Goal: Task Accomplishment & Management: Manage account settings

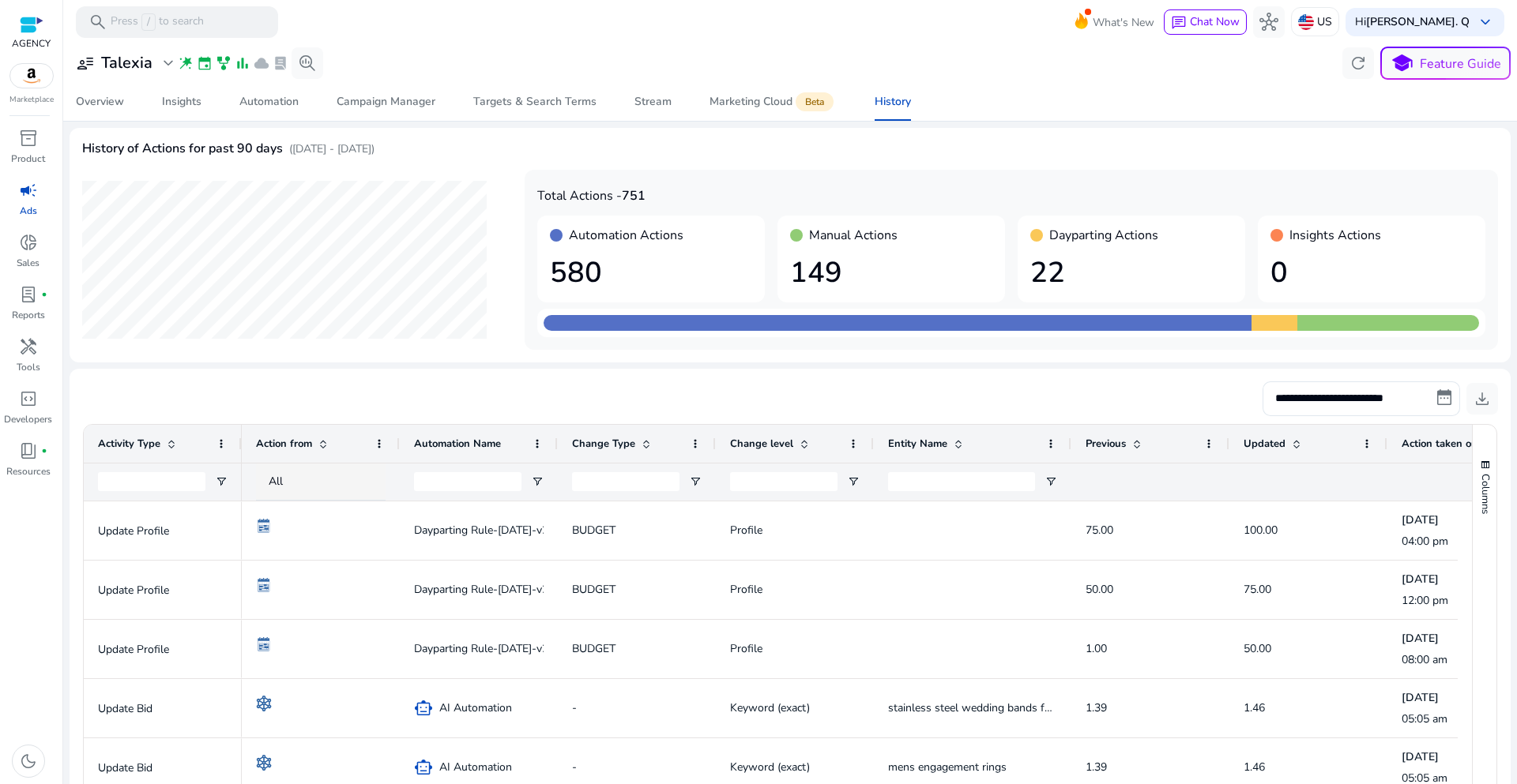
scroll to position [310, 0]
click at [503, 110] on span "Targets & Search Terms" at bounding box center [535, 102] width 124 height 38
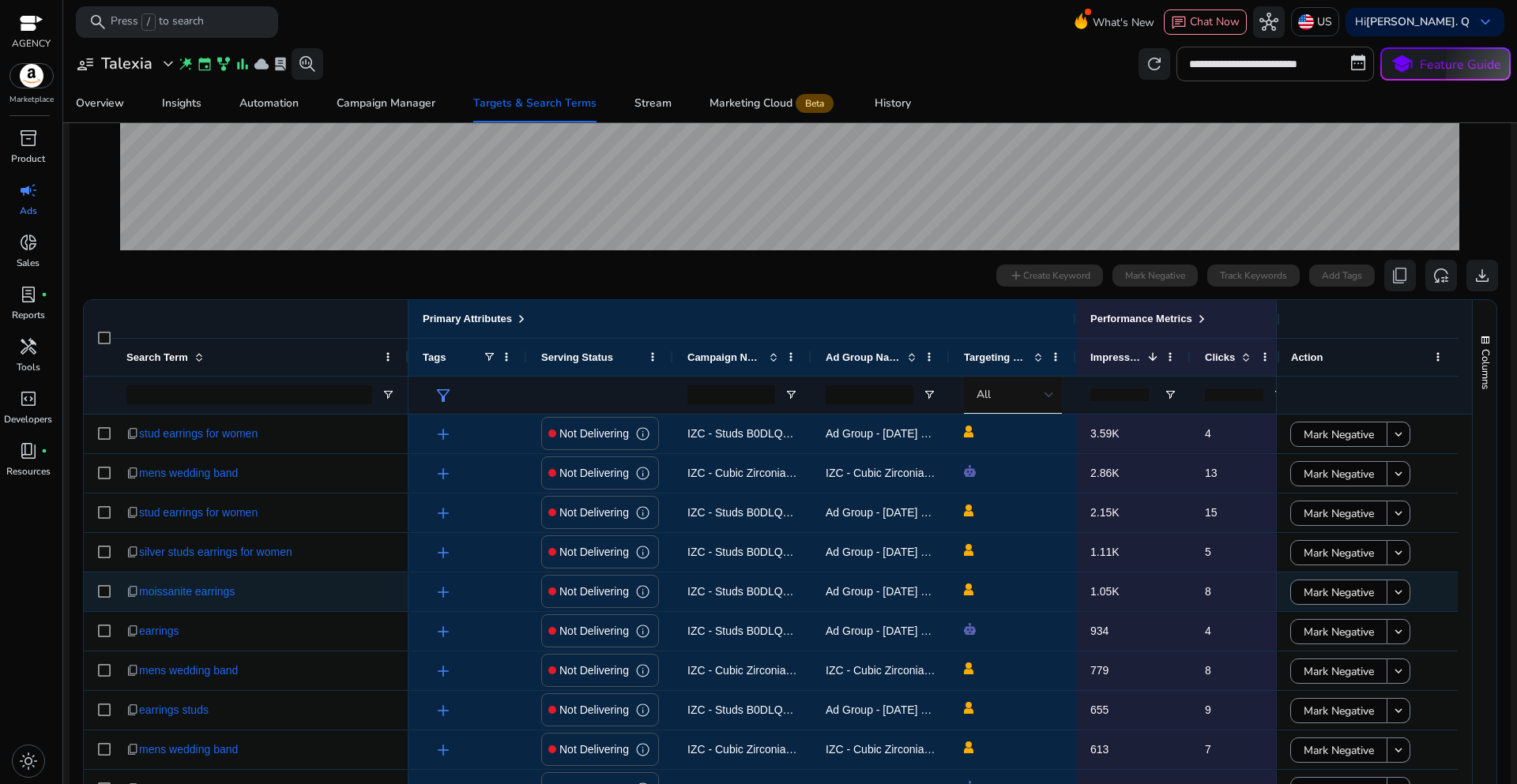
scroll to position [474, 0]
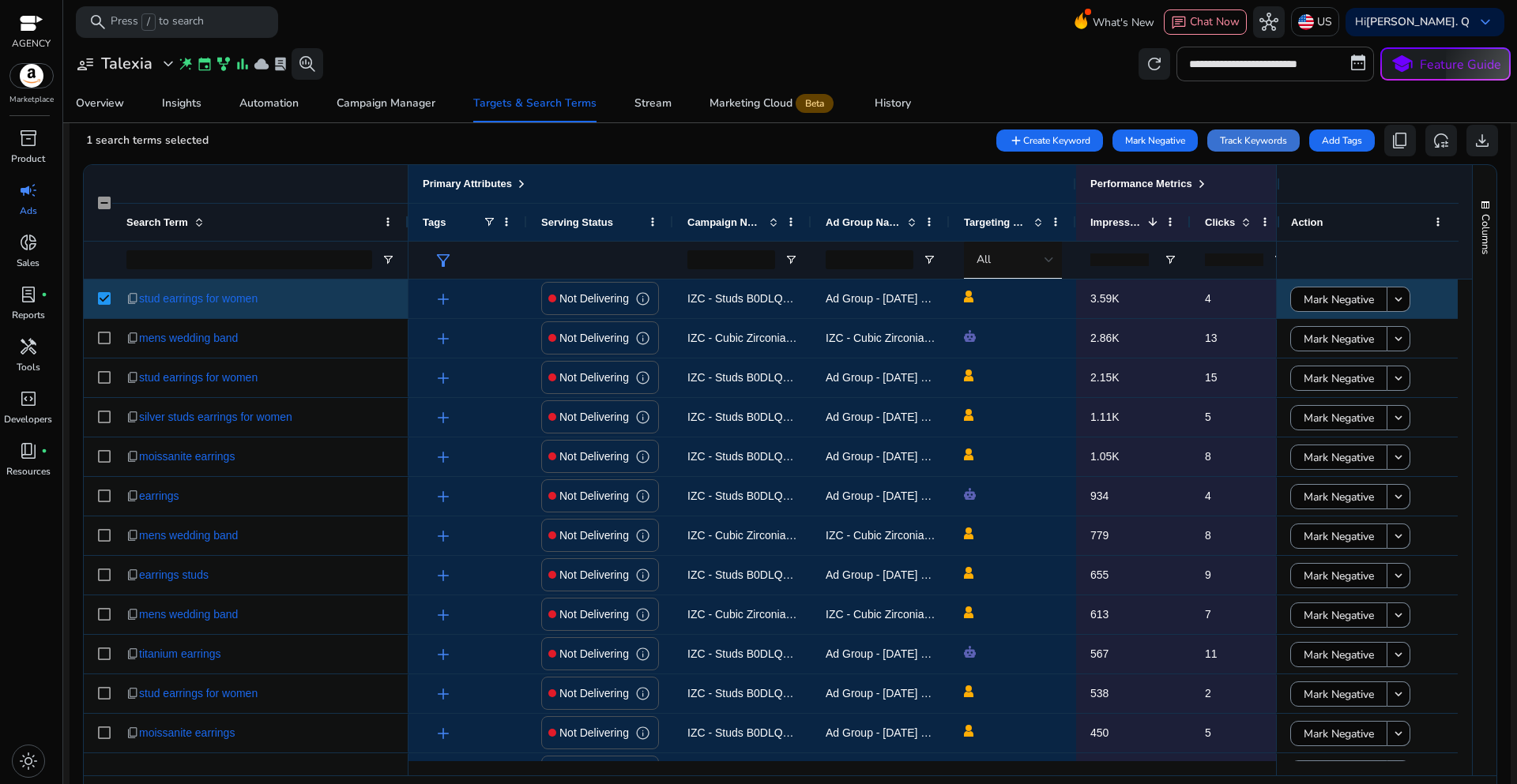
click at [1242, 143] on span "Track Keywords" at bounding box center [1254, 140] width 68 height 14
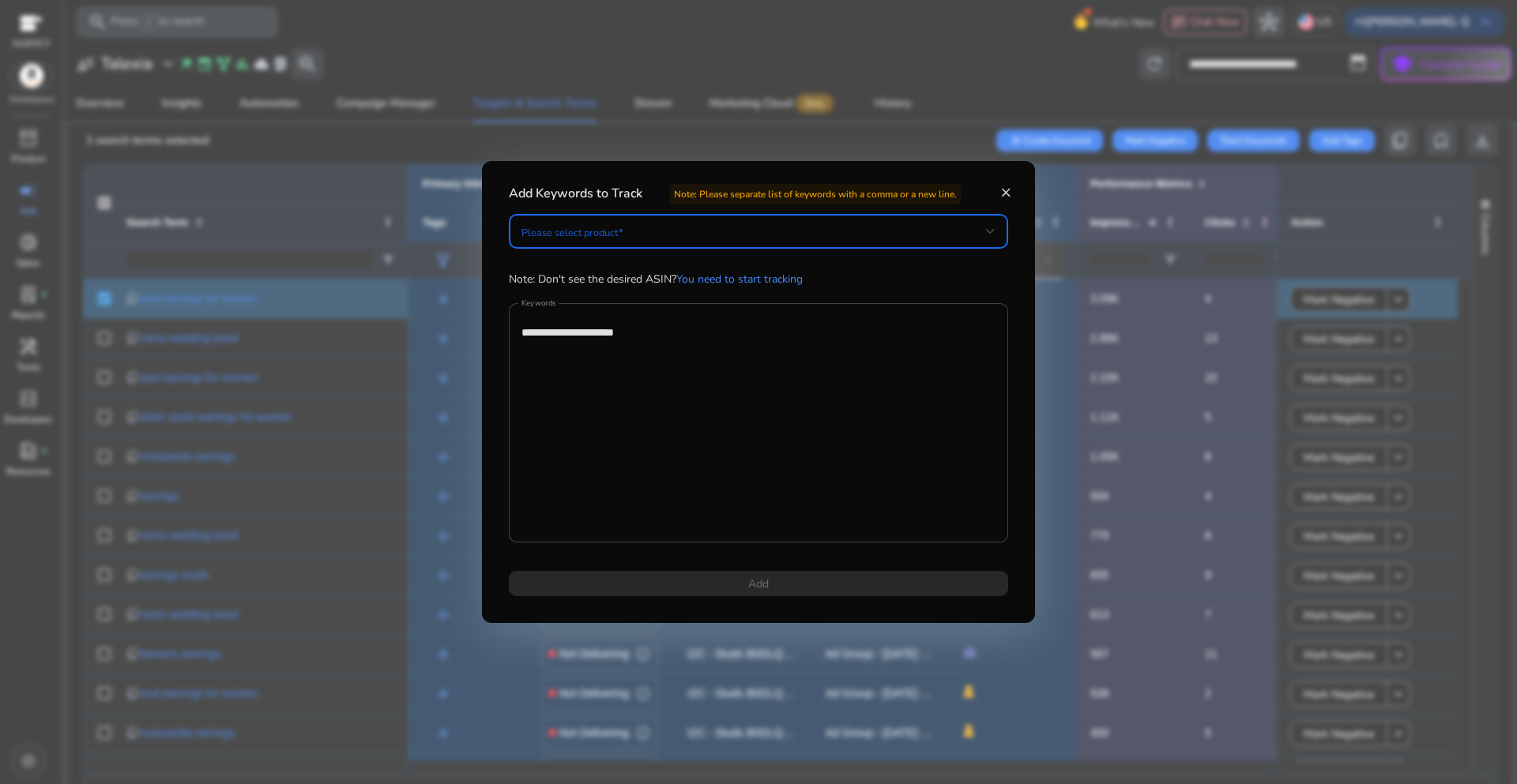
click at [993, 228] on div at bounding box center [991, 231] width 10 height 7
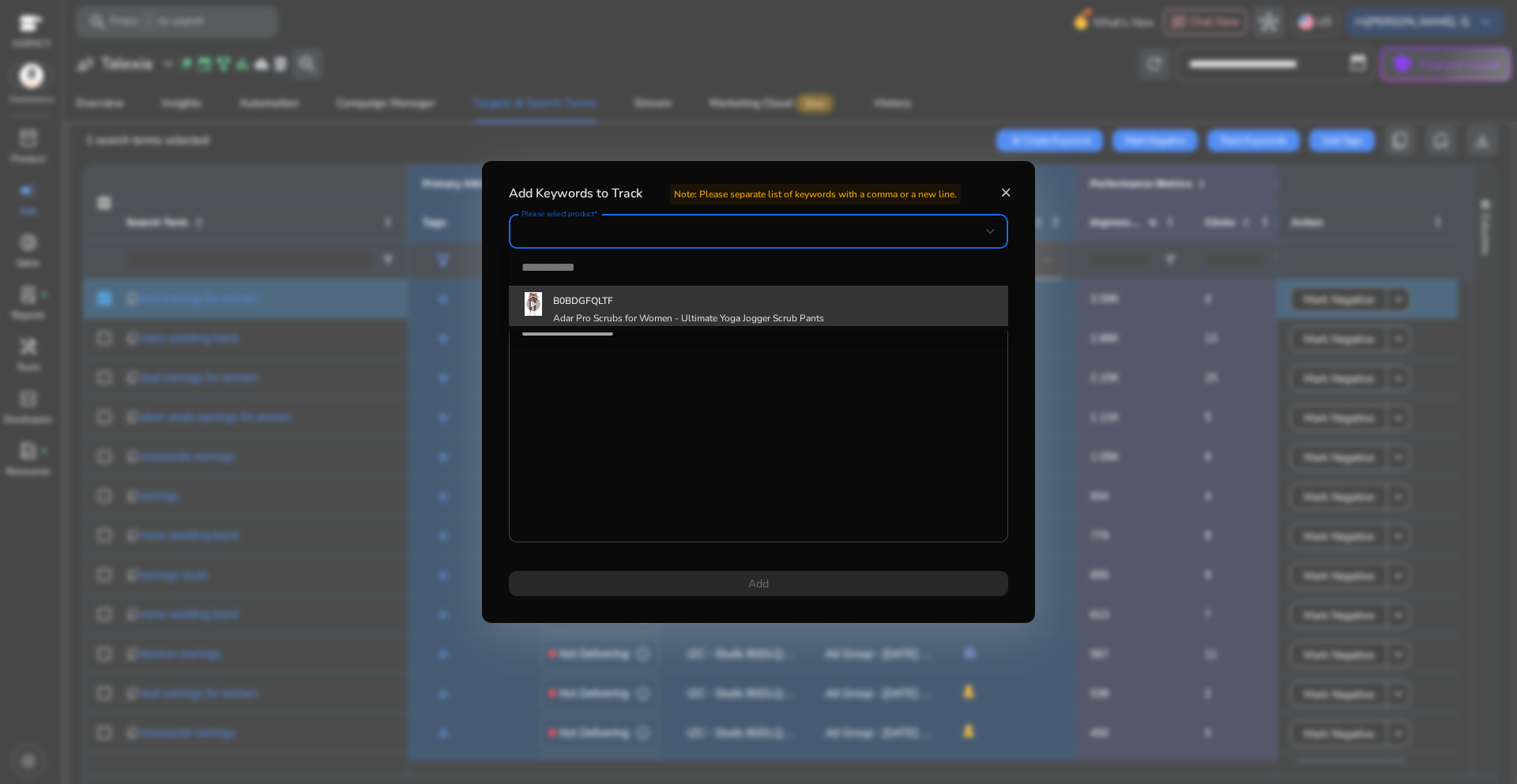
click at [636, 308] on div "B0BDGFQLTF Adar Pro Scrubs for Women - Ultimate Yoga Jogger Scrub Pants" at bounding box center [688, 306] width 271 height 35
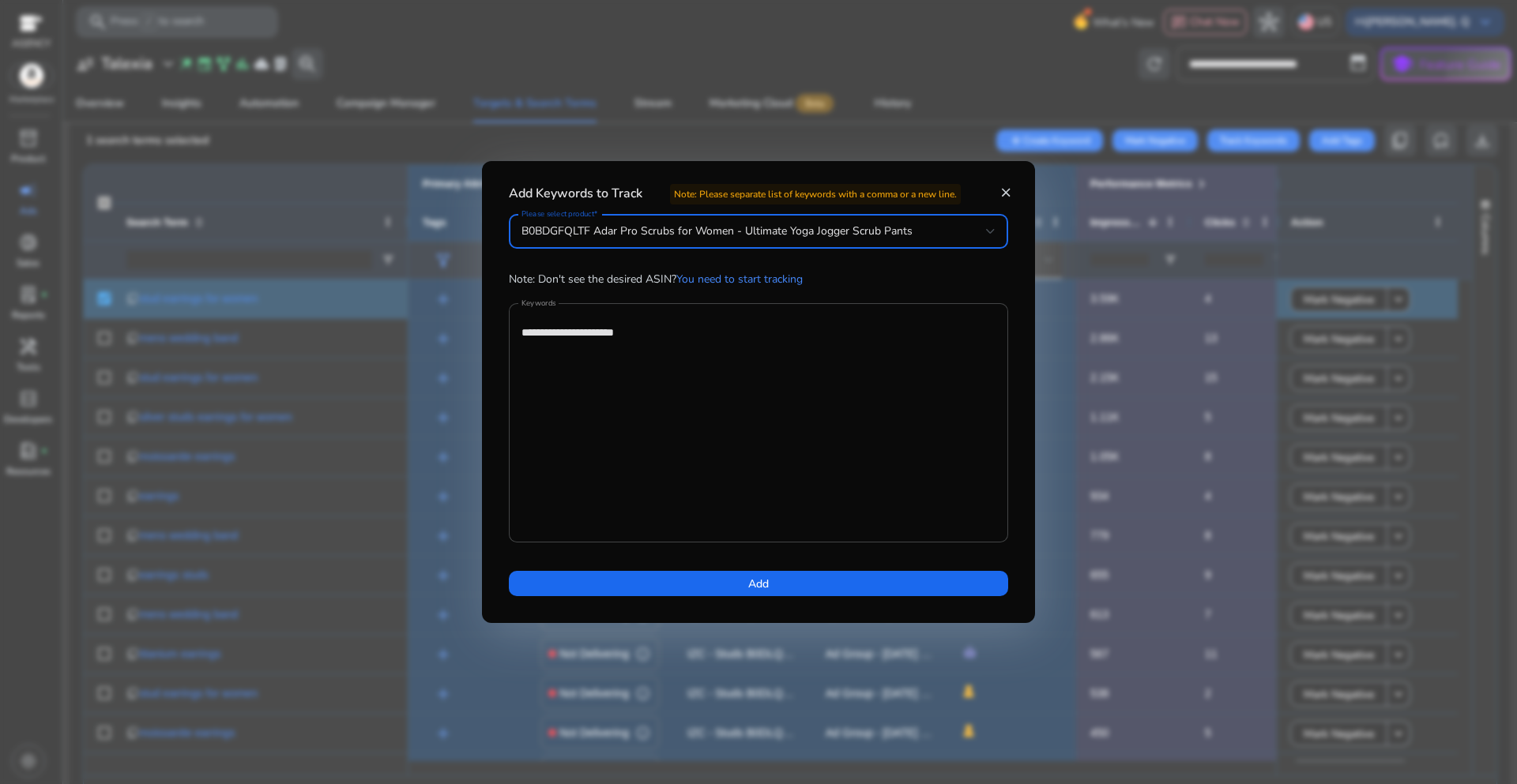
click at [1004, 195] on mat-icon "close" at bounding box center [1005, 192] width 14 height 14
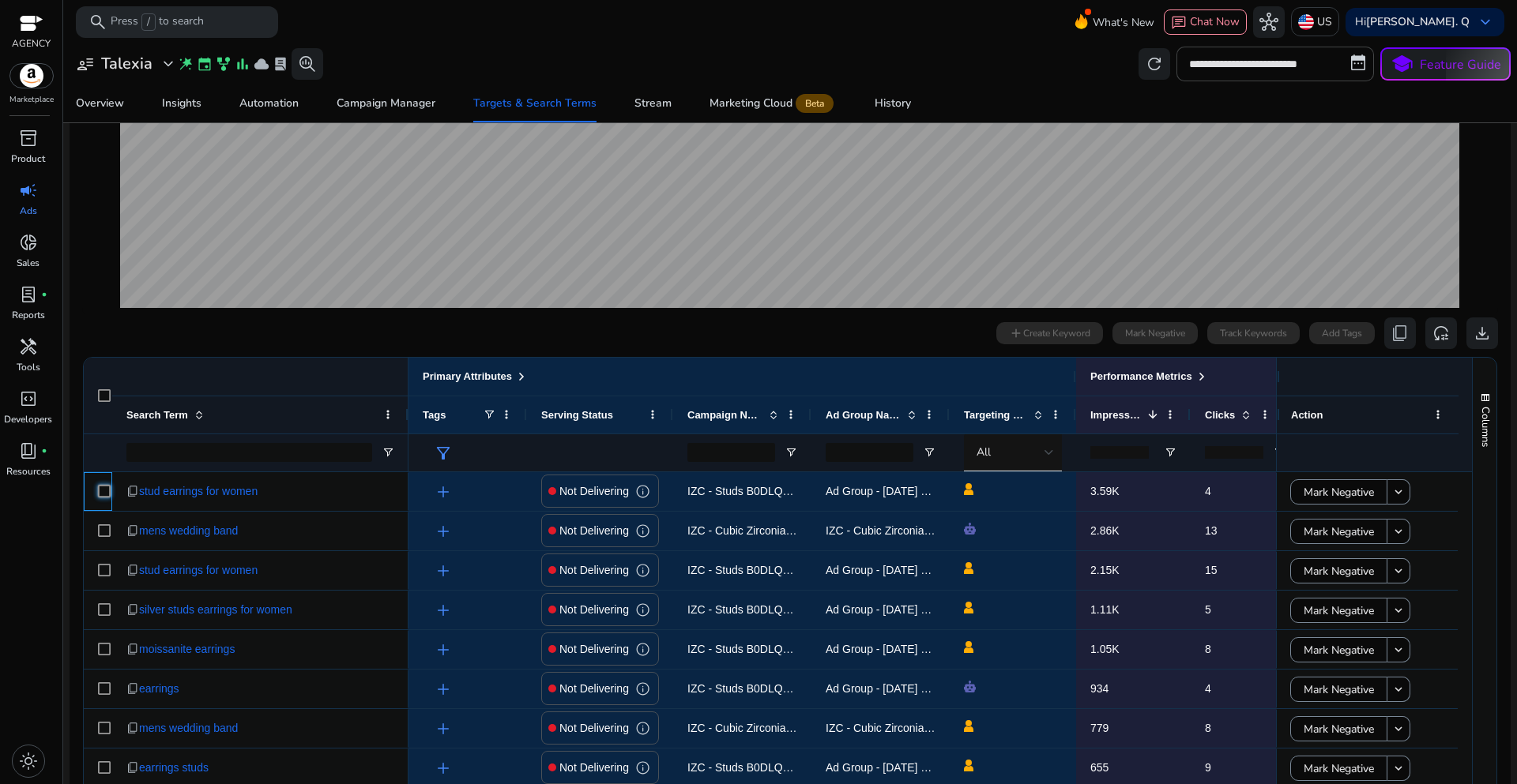
scroll to position [237, 0]
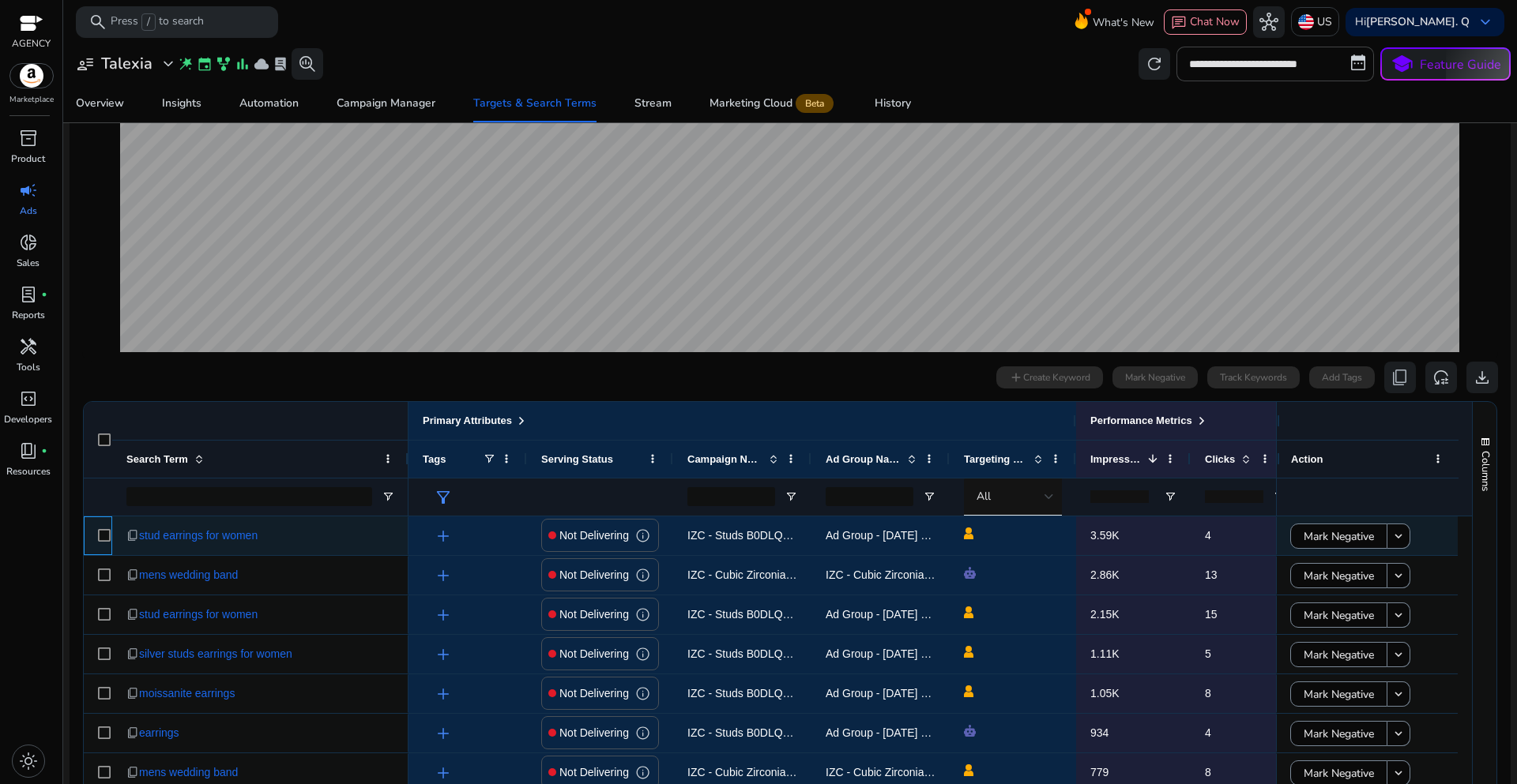
click at [96, 534] on div at bounding box center [98, 535] width 29 height 39
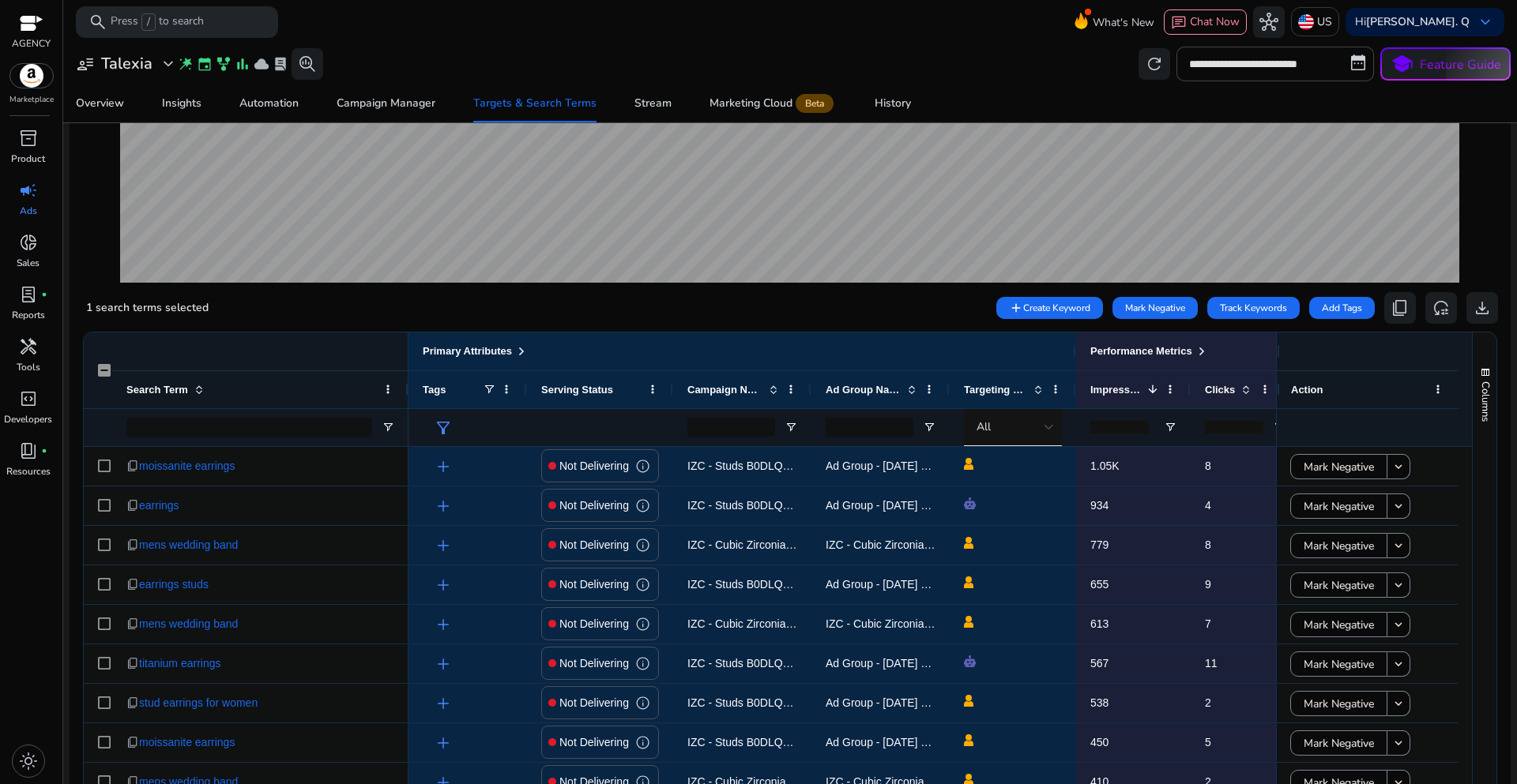
scroll to position [395, 0]
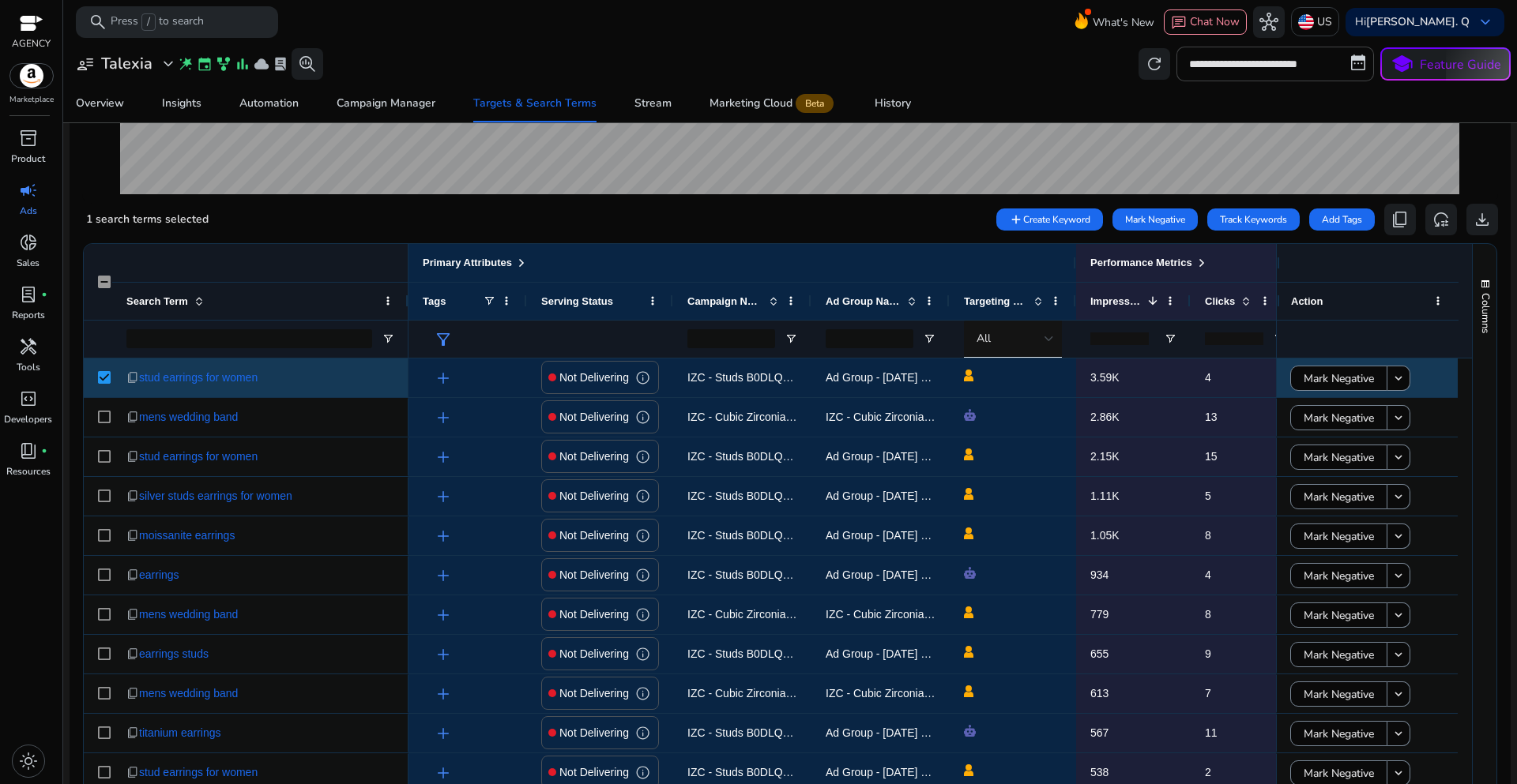
click at [863, 212] on div "1 search terms selected add Create Keyword Mark Negative Track Keywords Add Tag…" at bounding box center [790, 219] width 1416 height 31
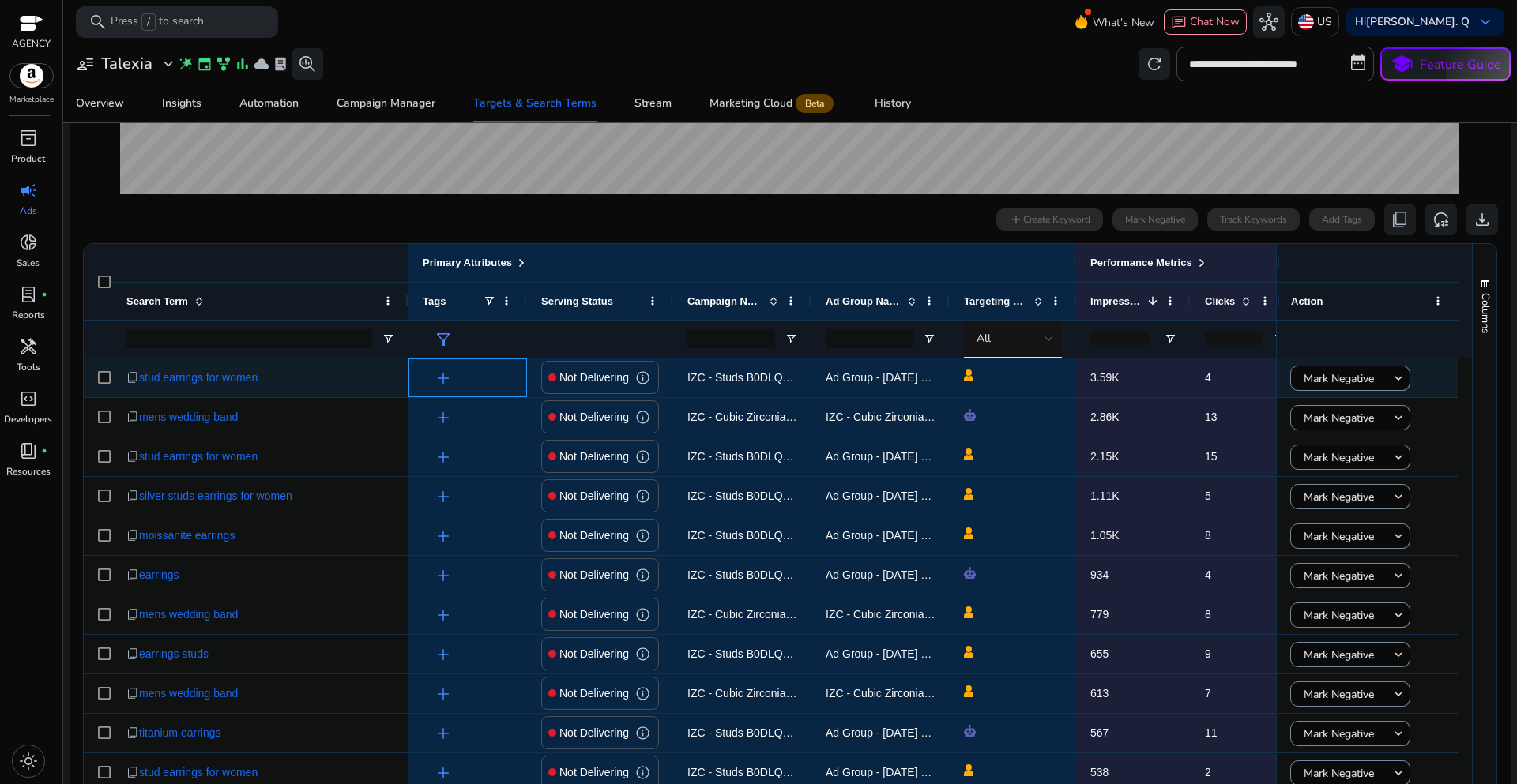
click at [442, 380] on span "add" at bounding box center [443, 378] width 19 height 19
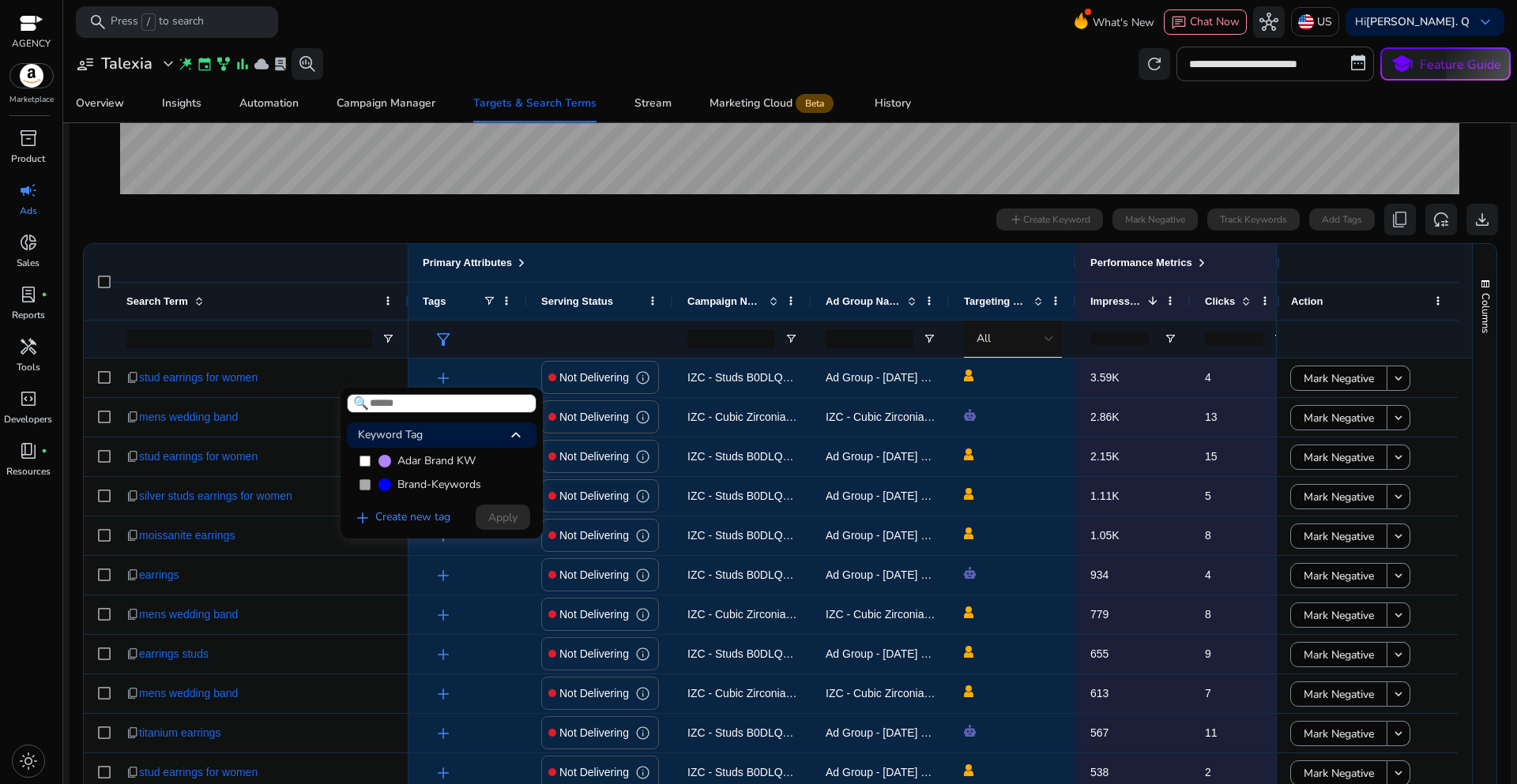
click at [405, 224] on div at bounding box center [758, 392] width 1517 height 784
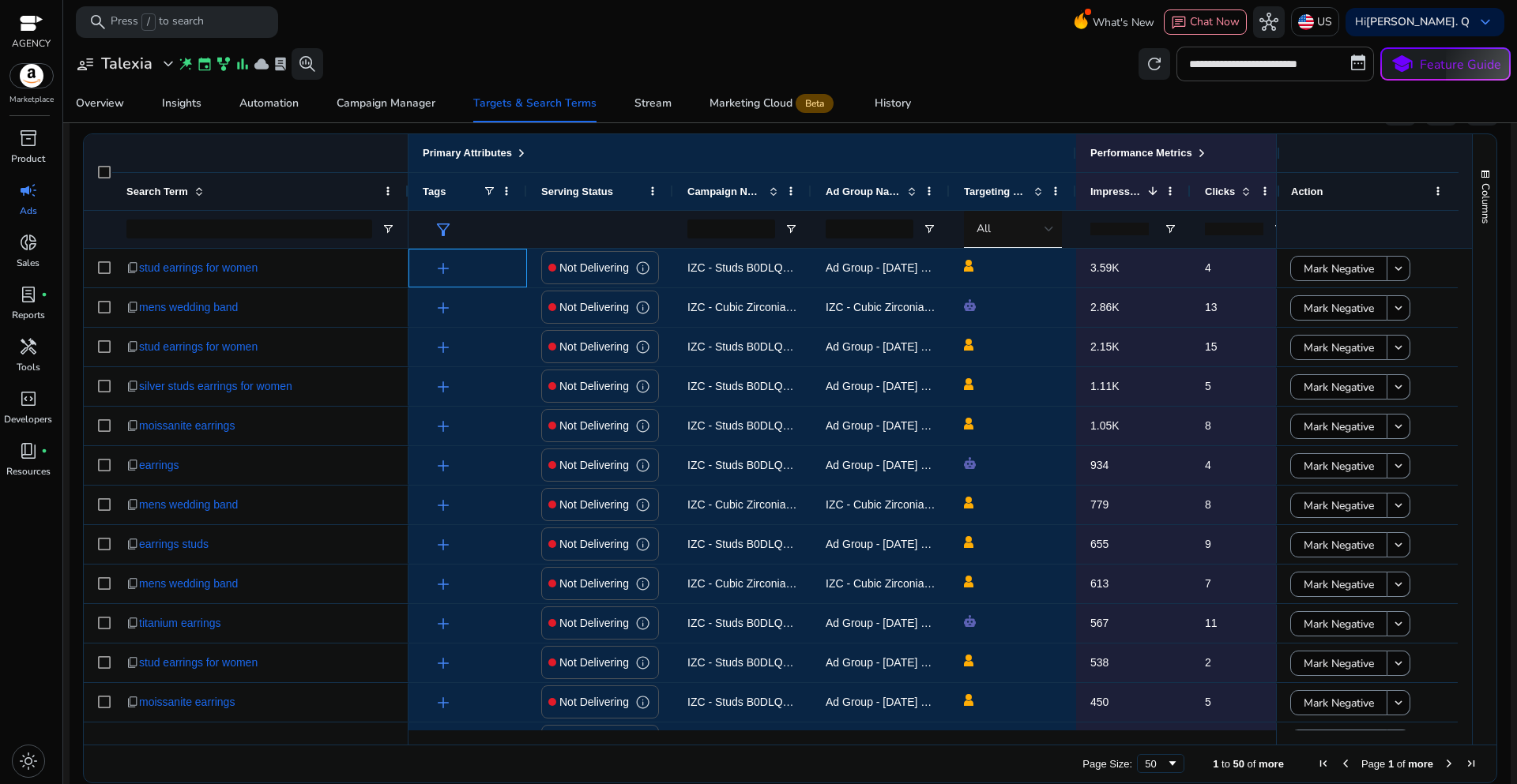
scroll to position [525, 0]
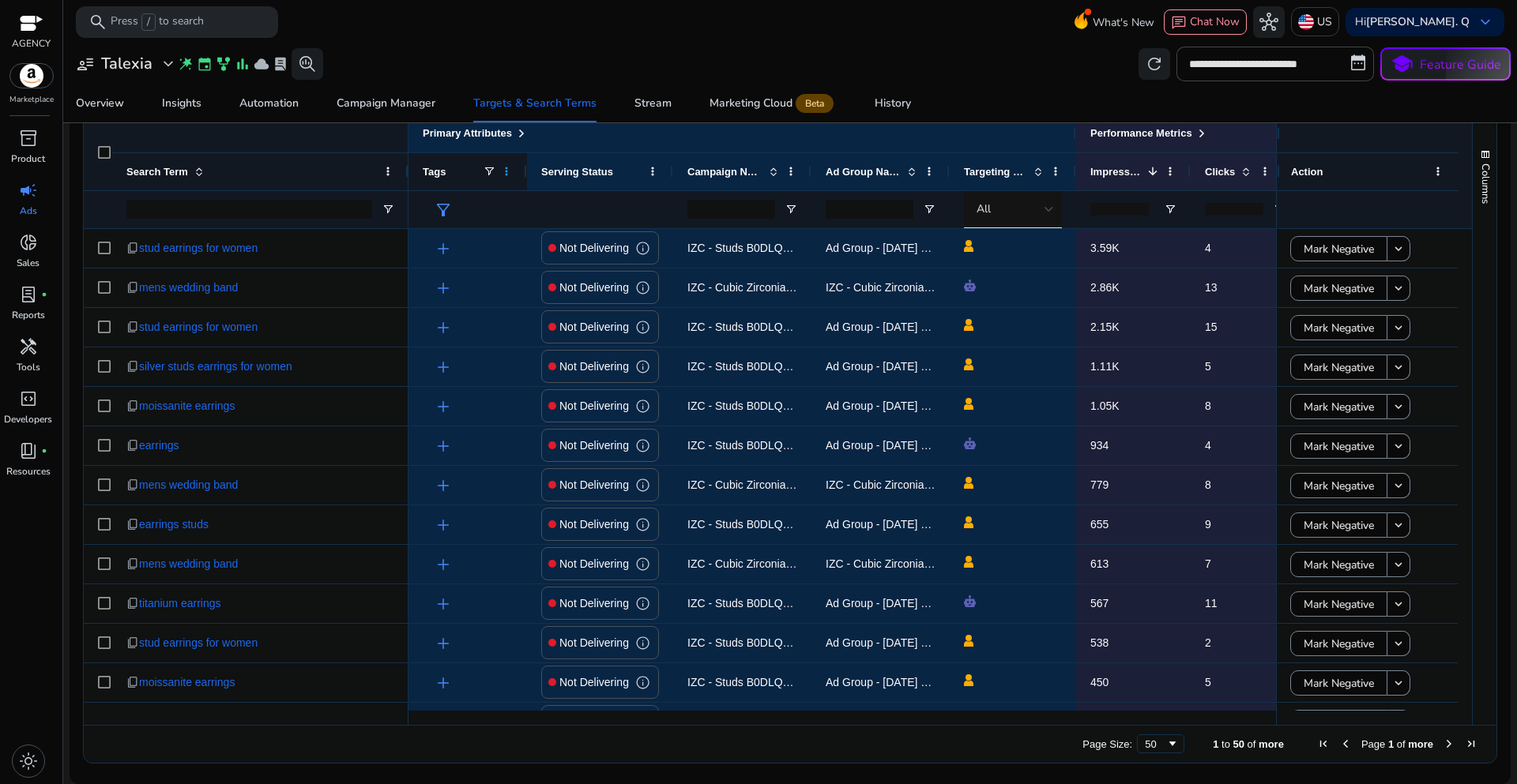
click at [503, 174] on span at bounding box center [506, 170] width 12 height 12
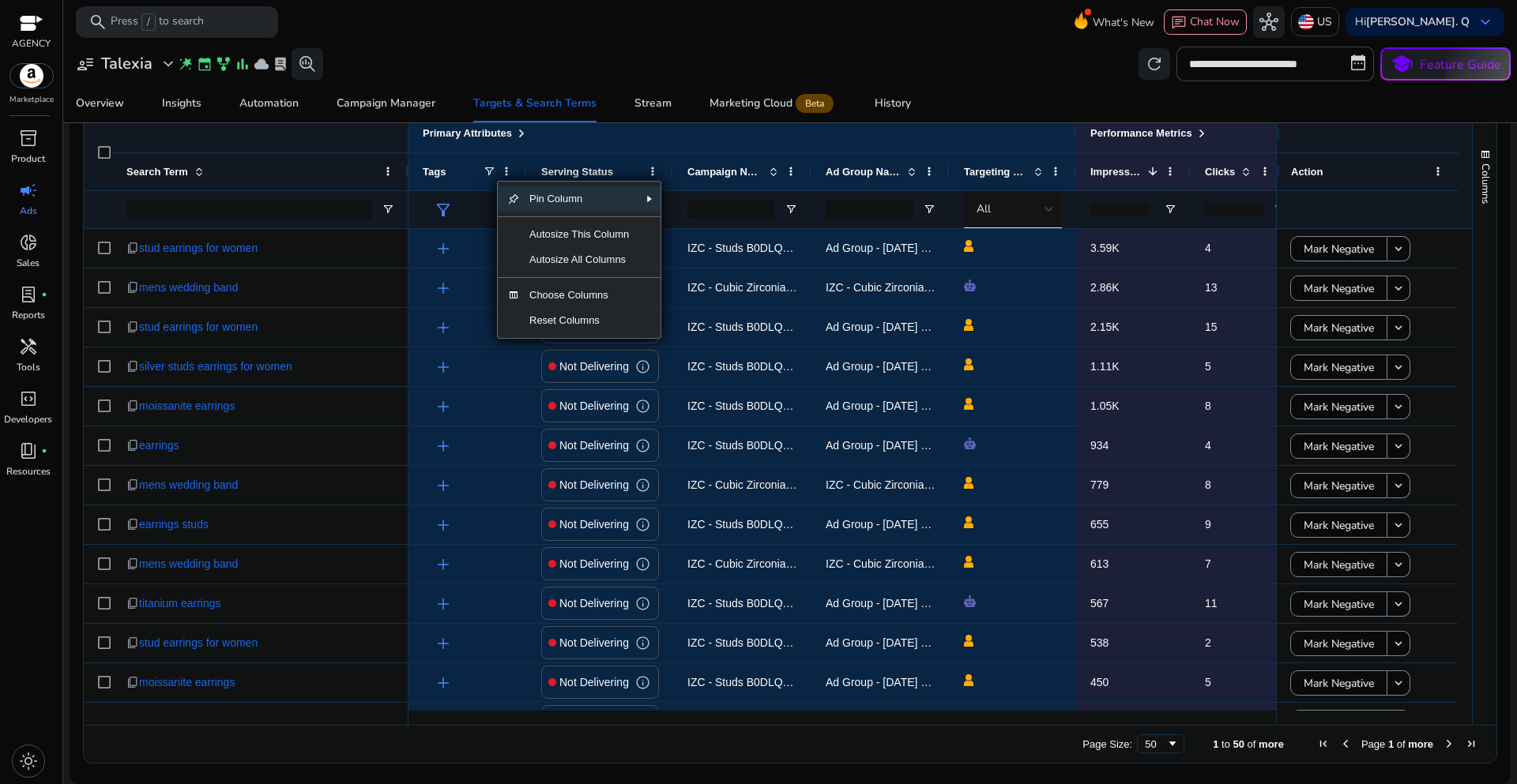
click at [488, 62] on div "**********" at bounding box center [789, 64] width 1441 height 35
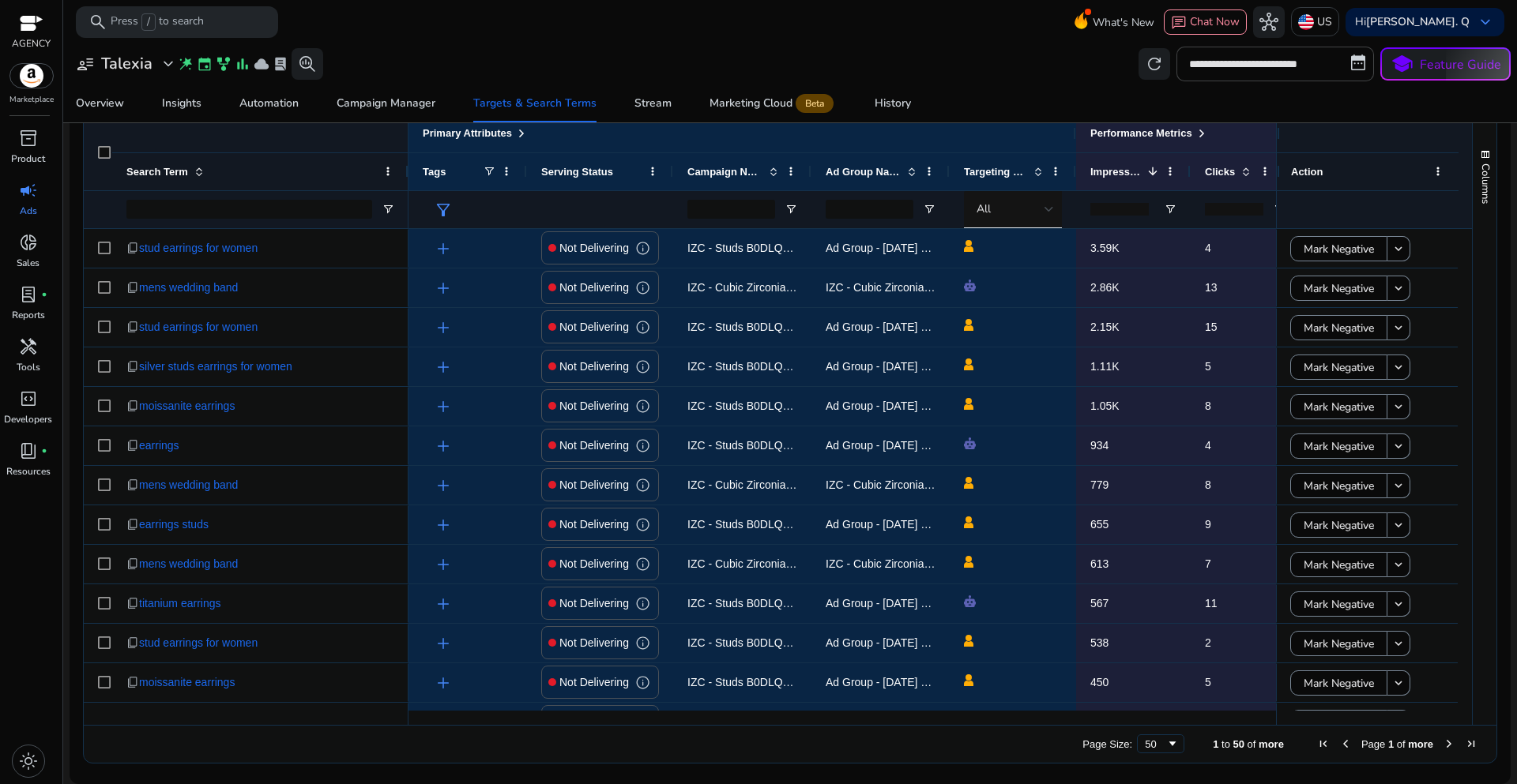
click at [443, 211] on span "filter_alt" at bounding box center [443, 210] width 19 height 19
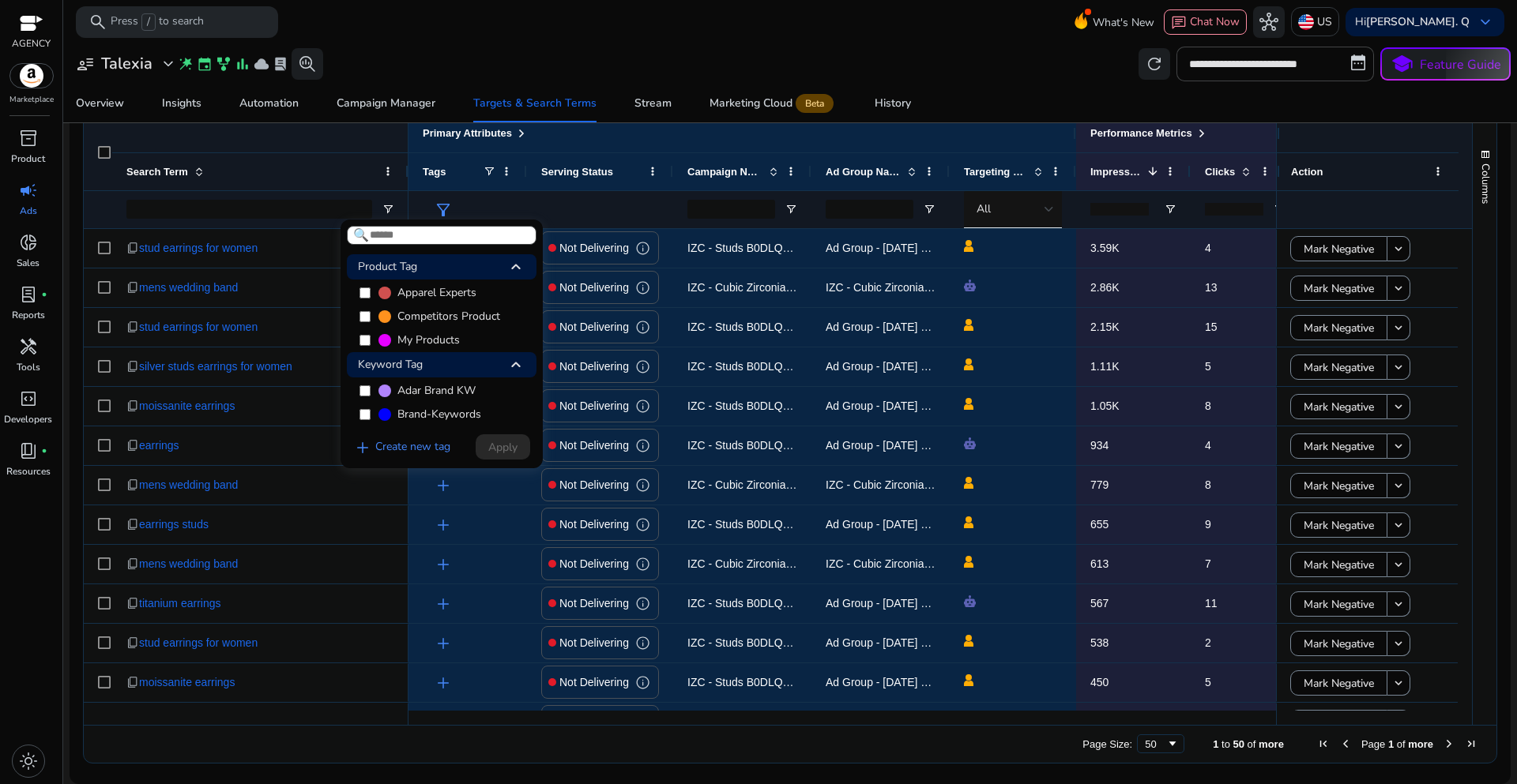
click at [456, 70] on div at bounding box center [758, 392] width 1517 height 784
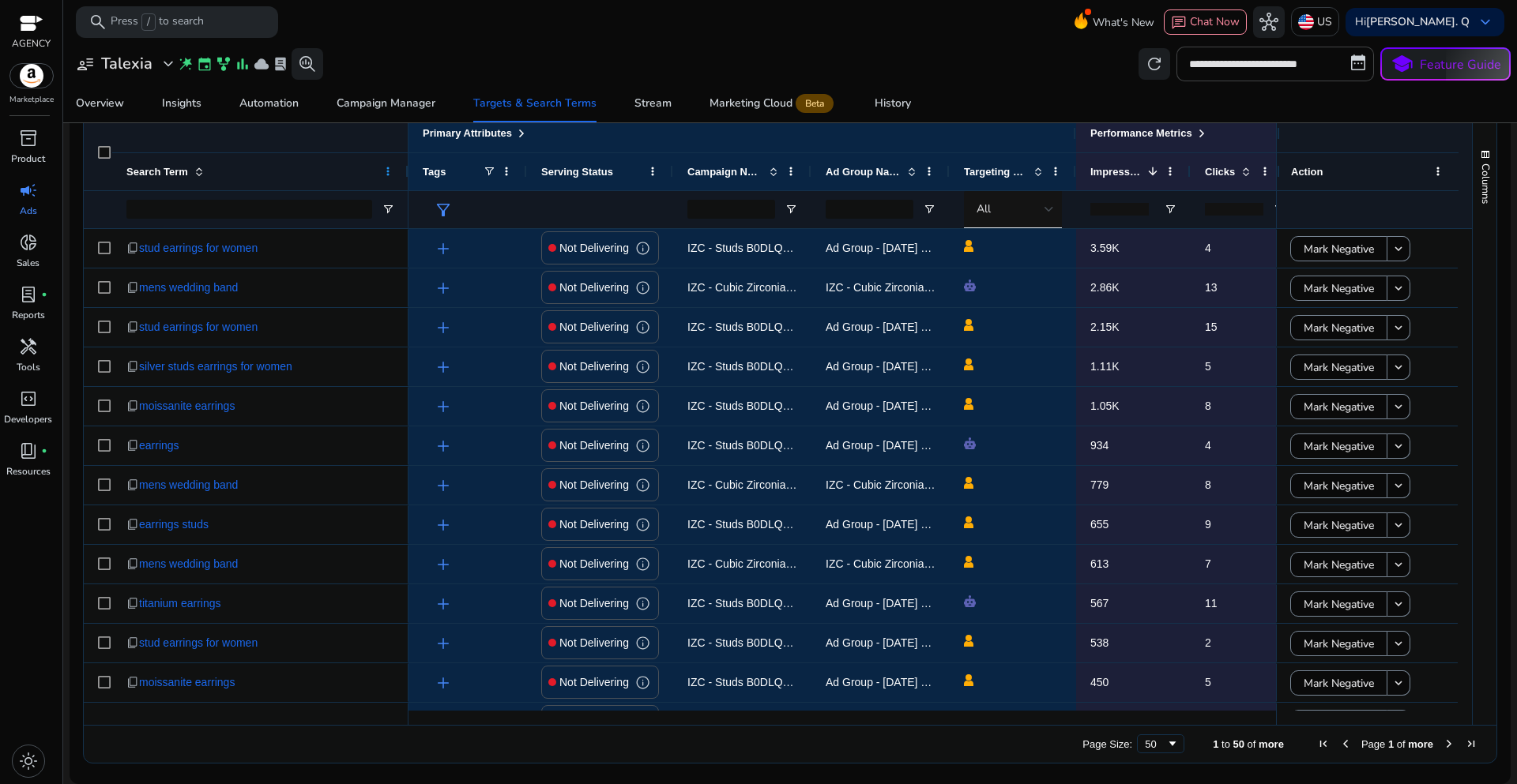
click at [386, 170] on span at bounding box center [387, 170] width 12 height 12
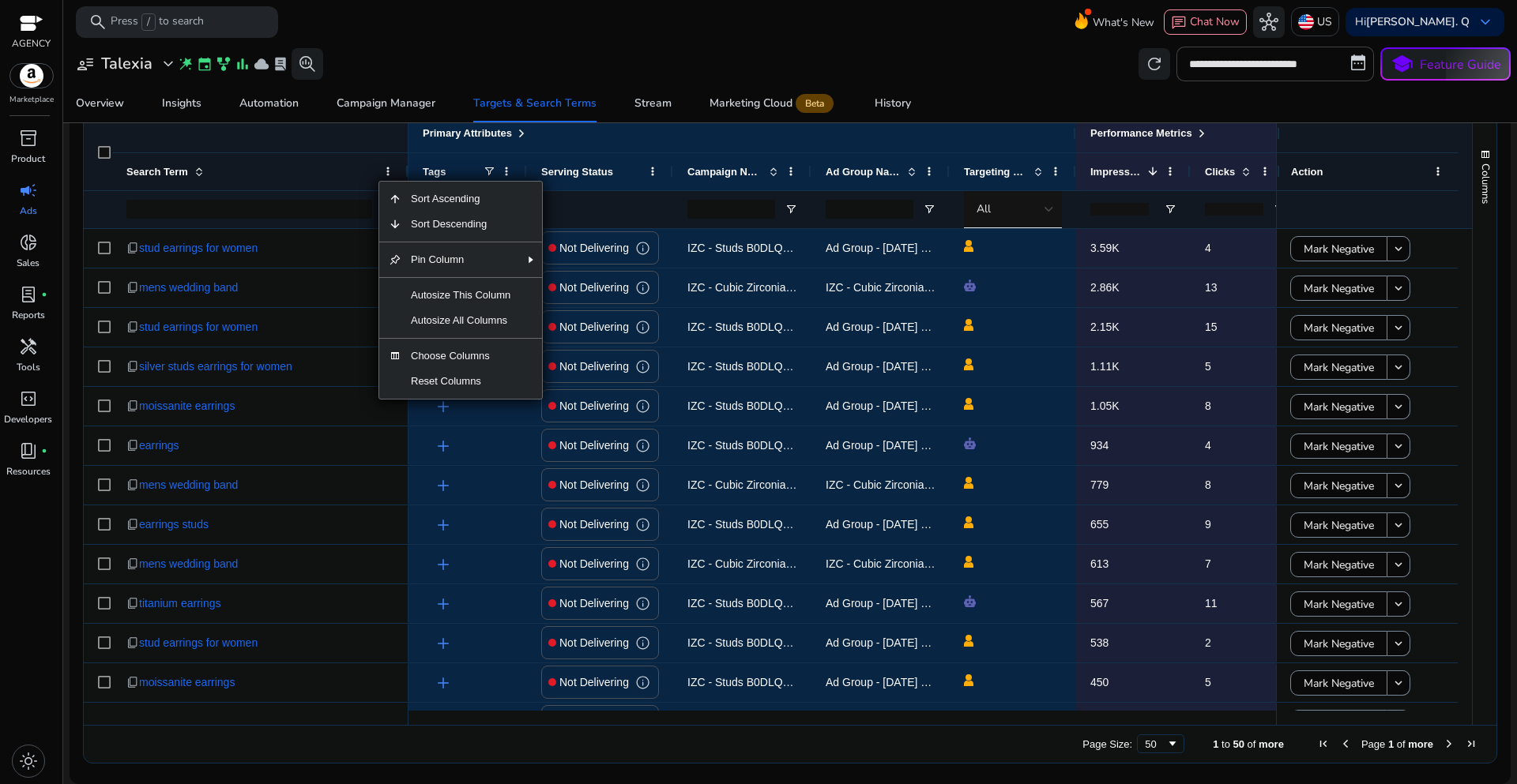
click at [592, 61] on div "**********" at bounding box center [789, 64] width 1441 height 35
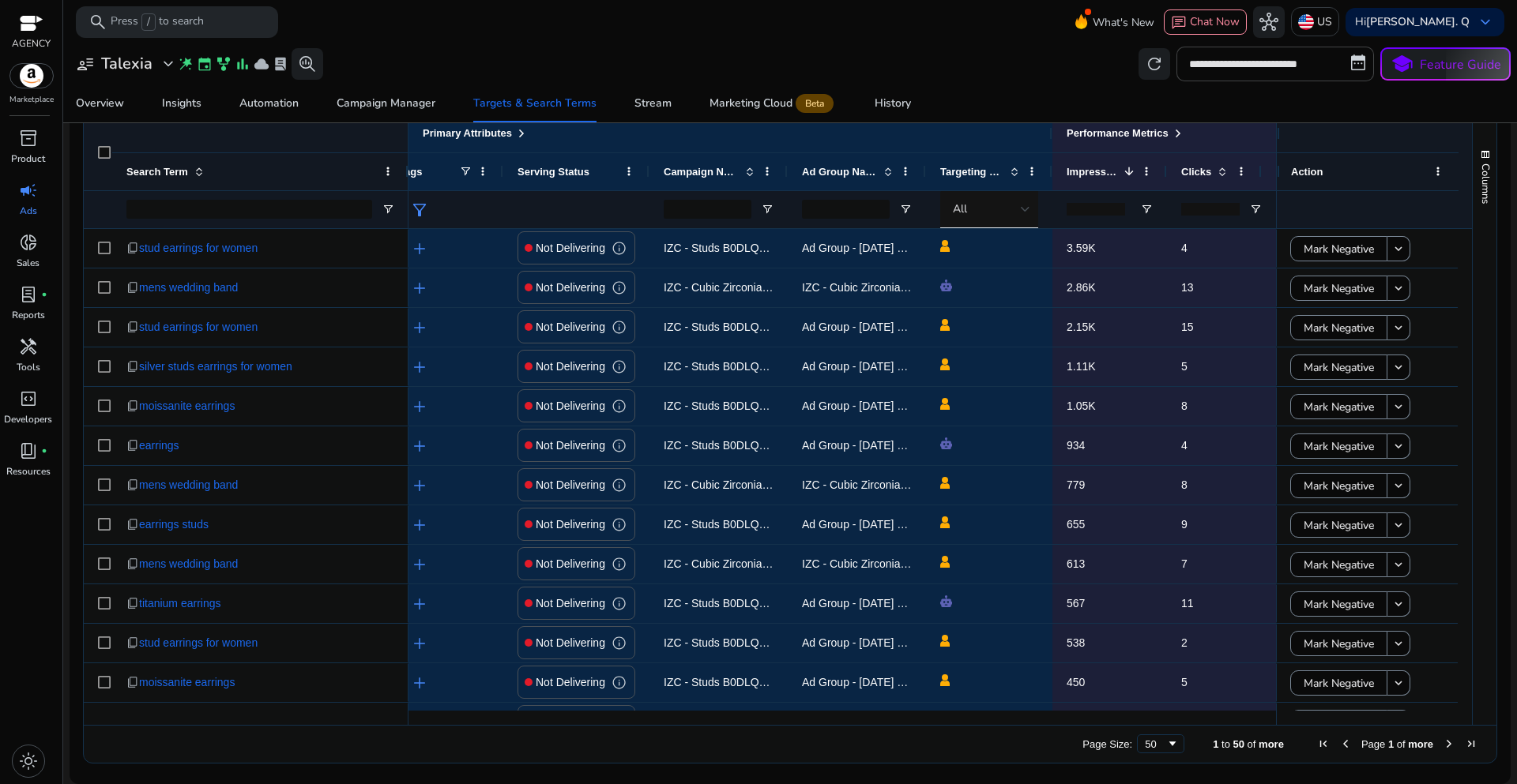
scroll to position [0, 0]
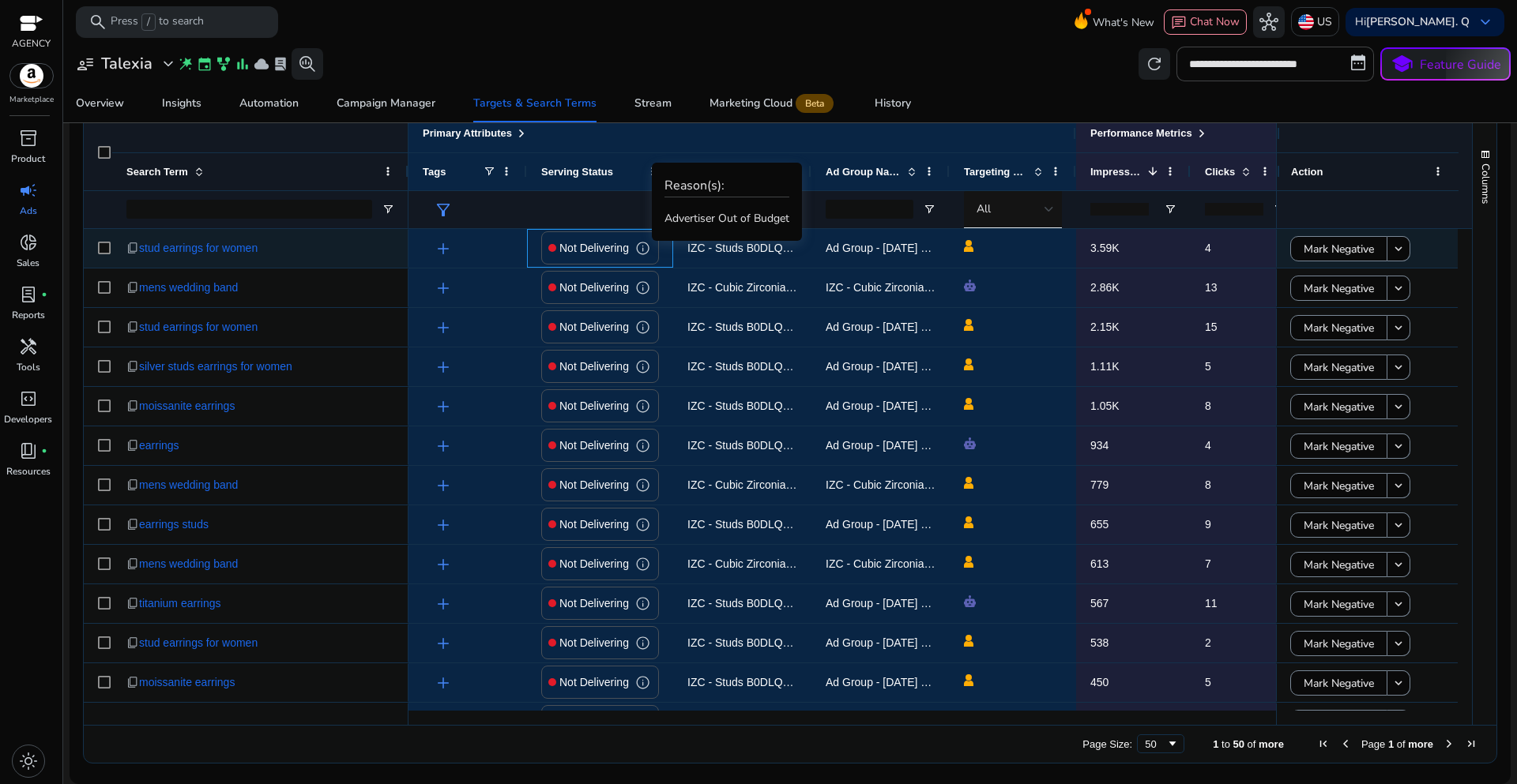
click at [640, 246] on span "info" at bounding box center [643, 249] width 15 height 15
click at [639, 250] on span "info" at bounding box center [643, 249] width 15 height 15
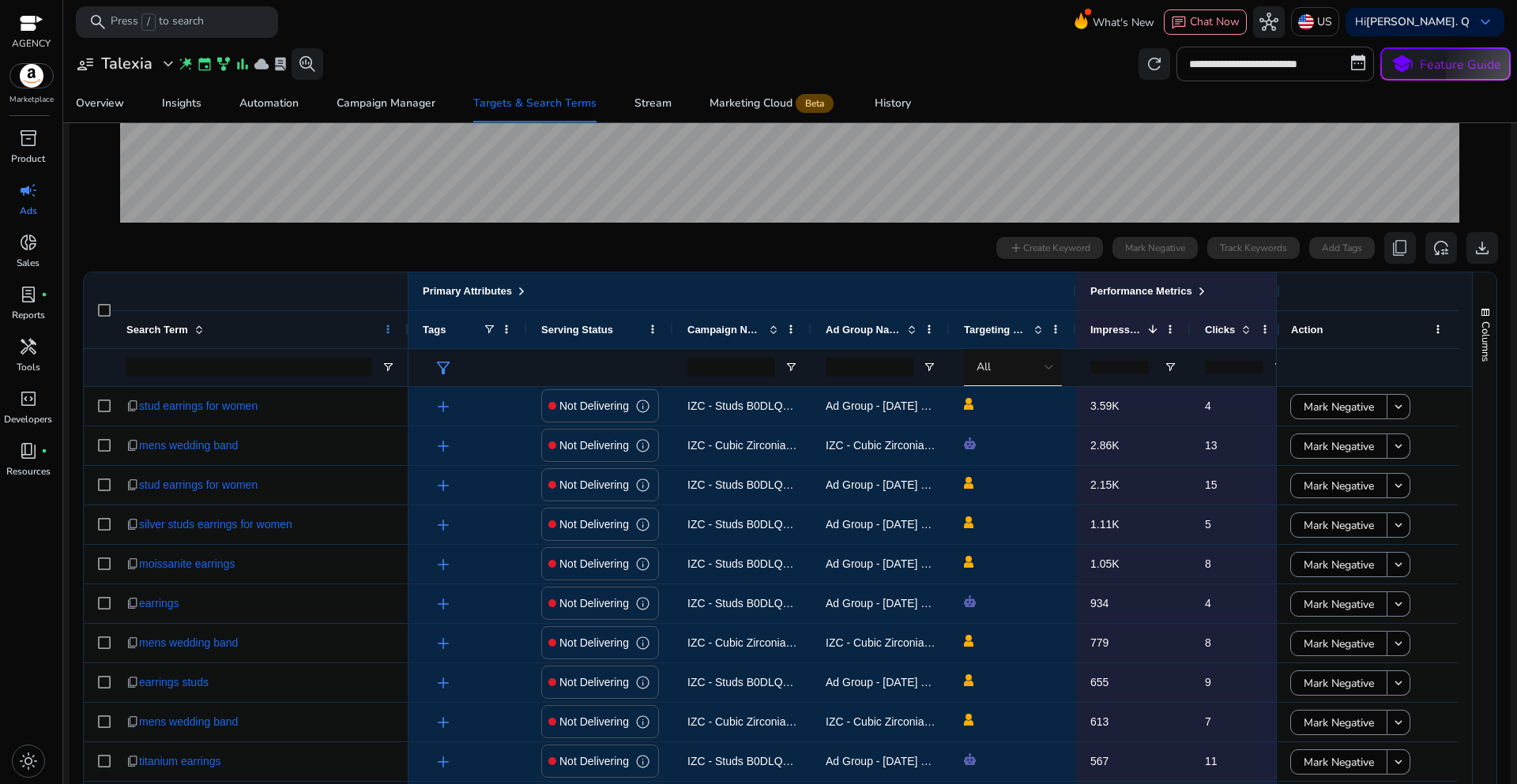
click at [386, 329] on span at bounding box center [387, 329] width 12 height 12
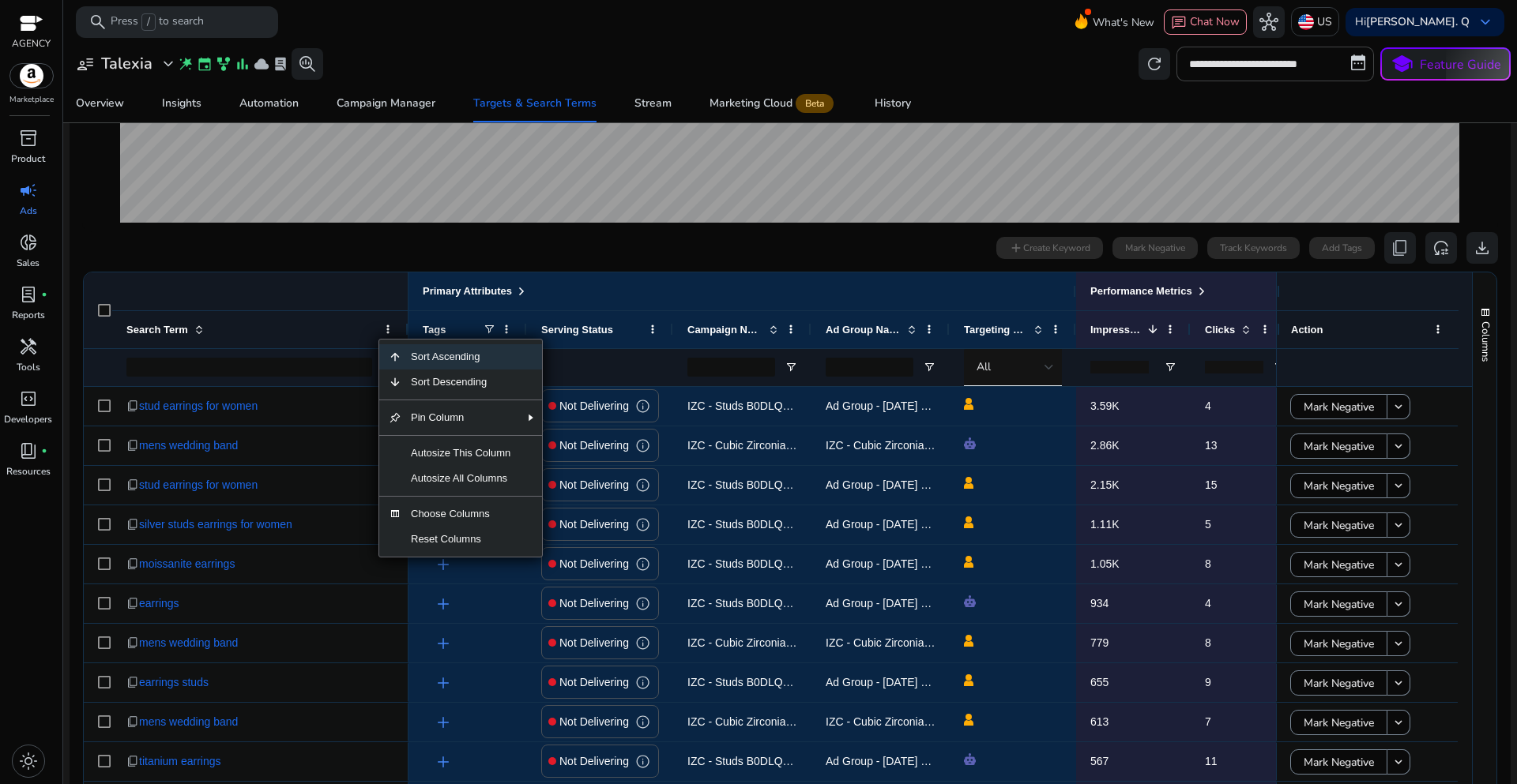
click at [403, 245] on div "0 search terms selected add Create Keyword Mark Negative Track Keywords Add Tag…" at bounding box center [790, 248] width 1416 height 31
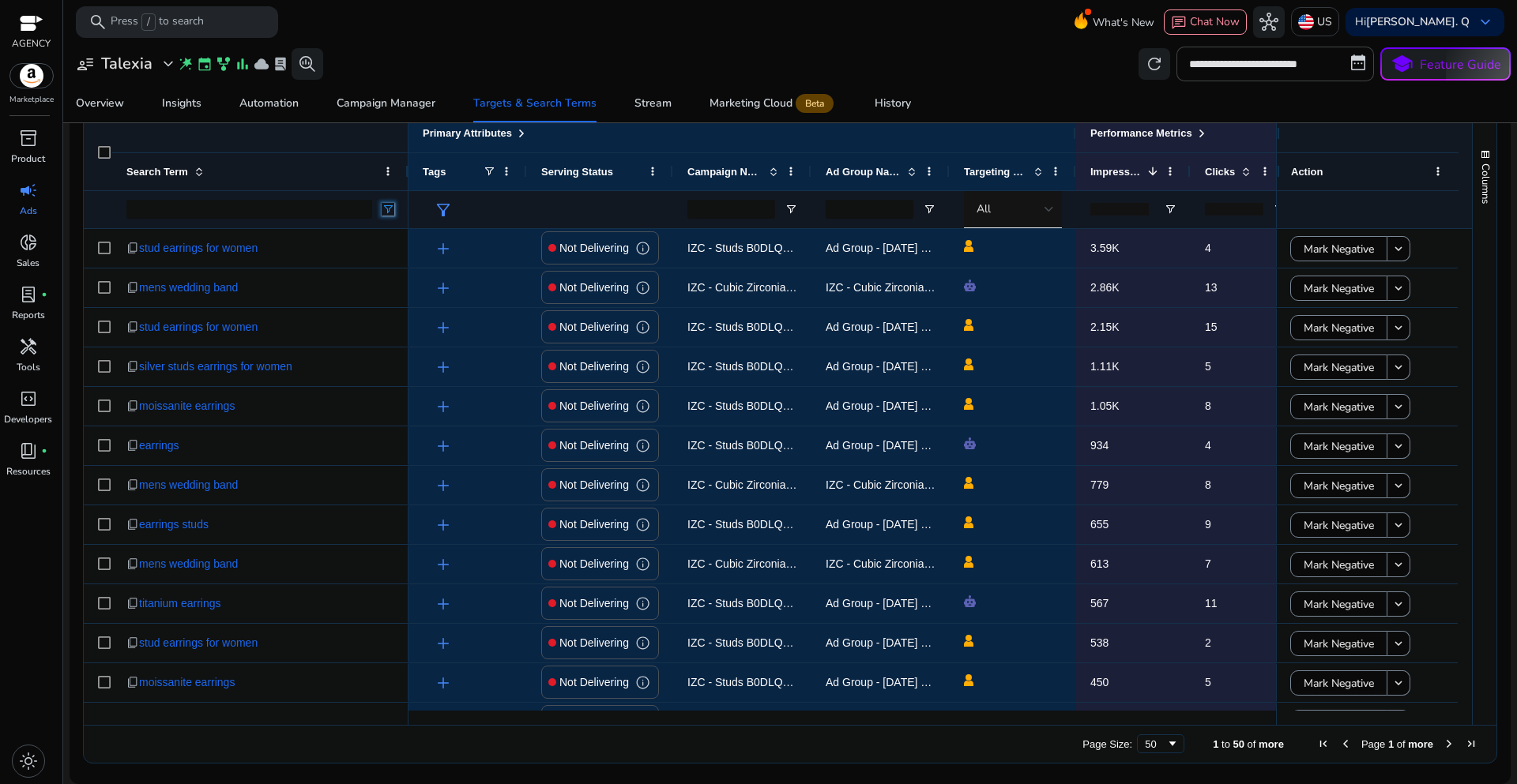
click at [392, 211] on span "Open Filter Menu" at bounding box center [387, 208] width 12 height 12
click at [458, 74] on div "**********" at bounding box center [789, 64] width 1441 height 35
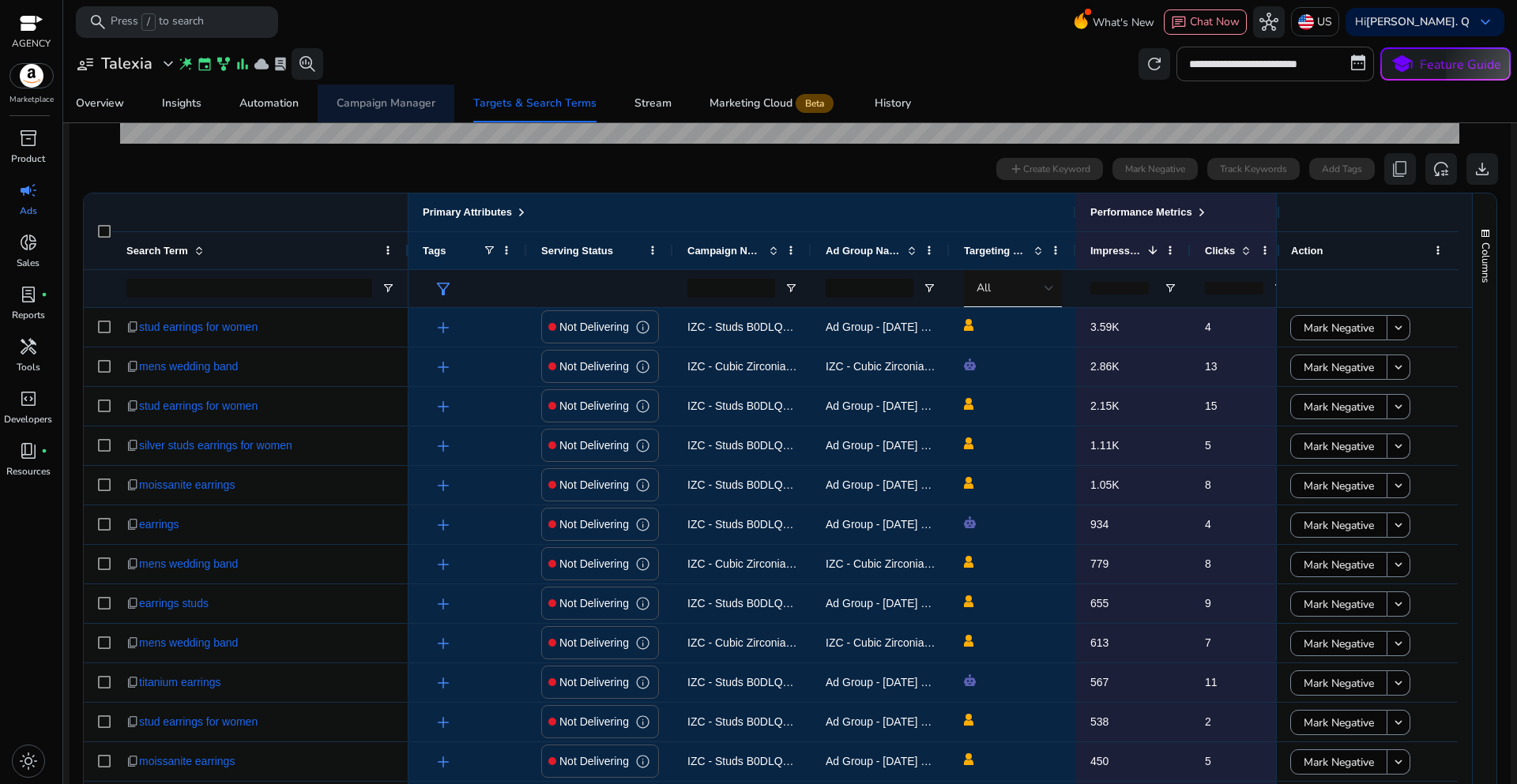
click at [400, 99] on div "Campaign Manager" at bounding box center [386, 103] width 99 height 11
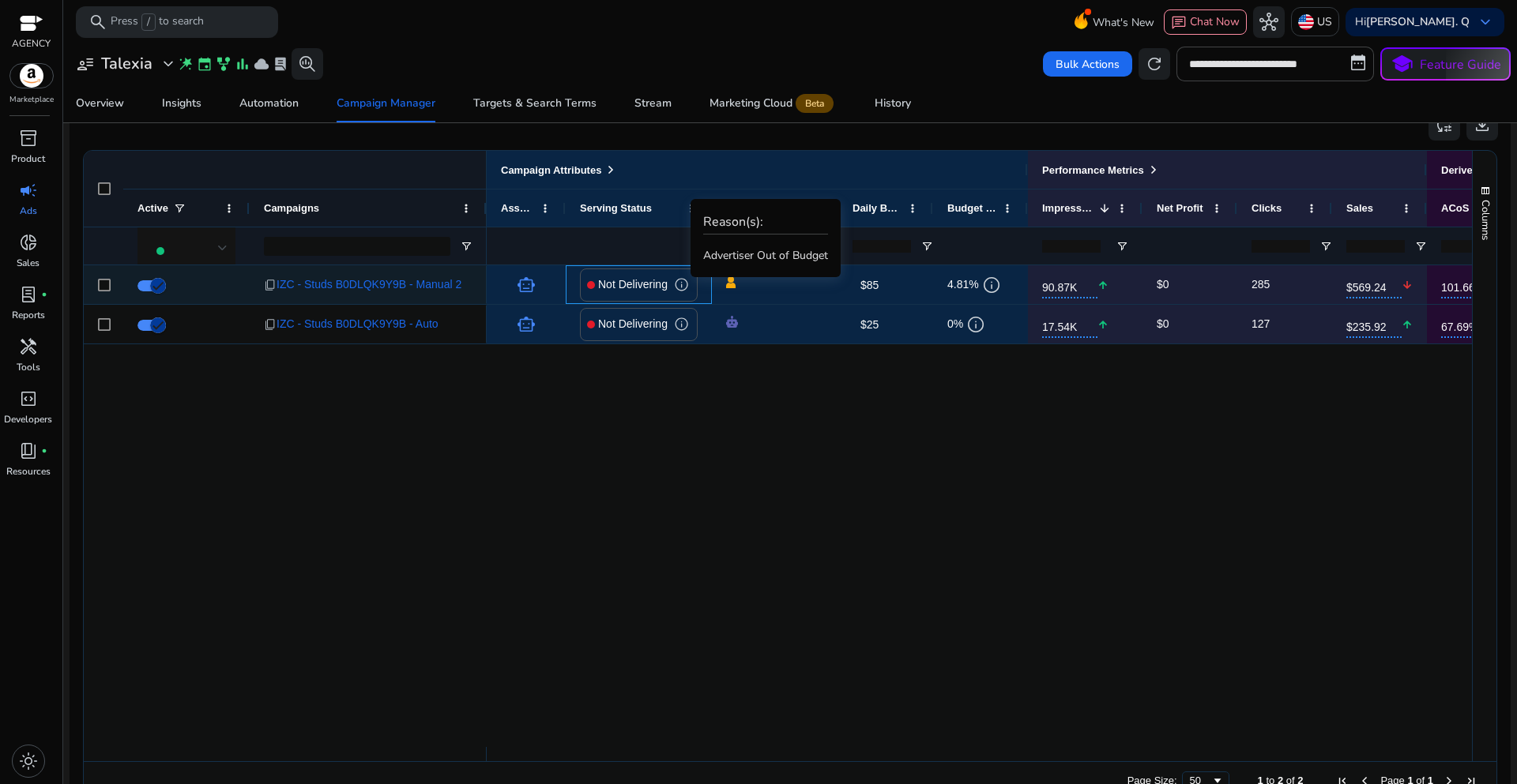
click at [686, 282] on span "info" at bounding box center [681, 285] width 15 height 15
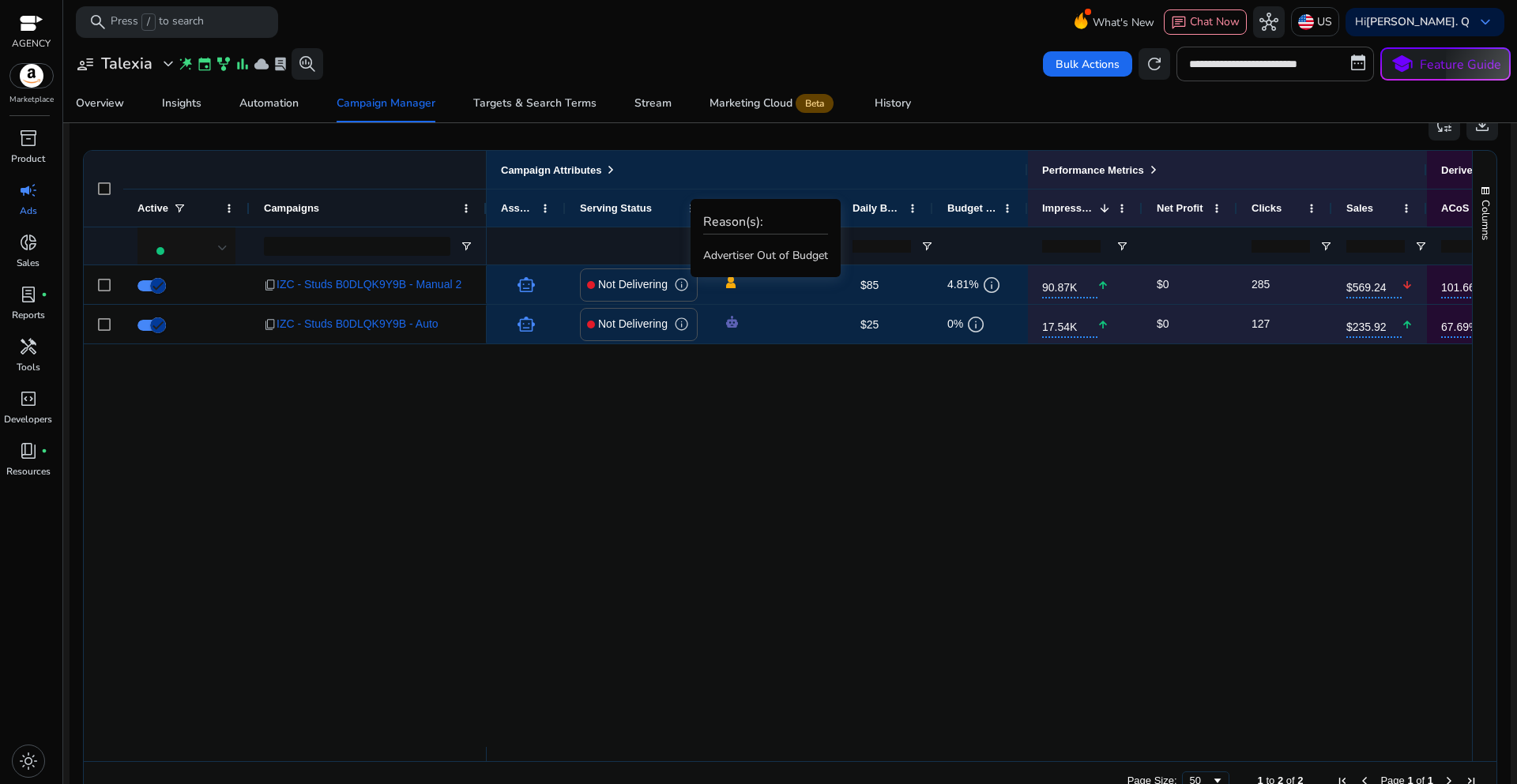
click at [597, 478] on div "smart_toy Not Delivering info $85 edit 4.81% info 90.87K arrow_upward $0 285 $5…" at bounding box center [980, 506] width 986 height 482
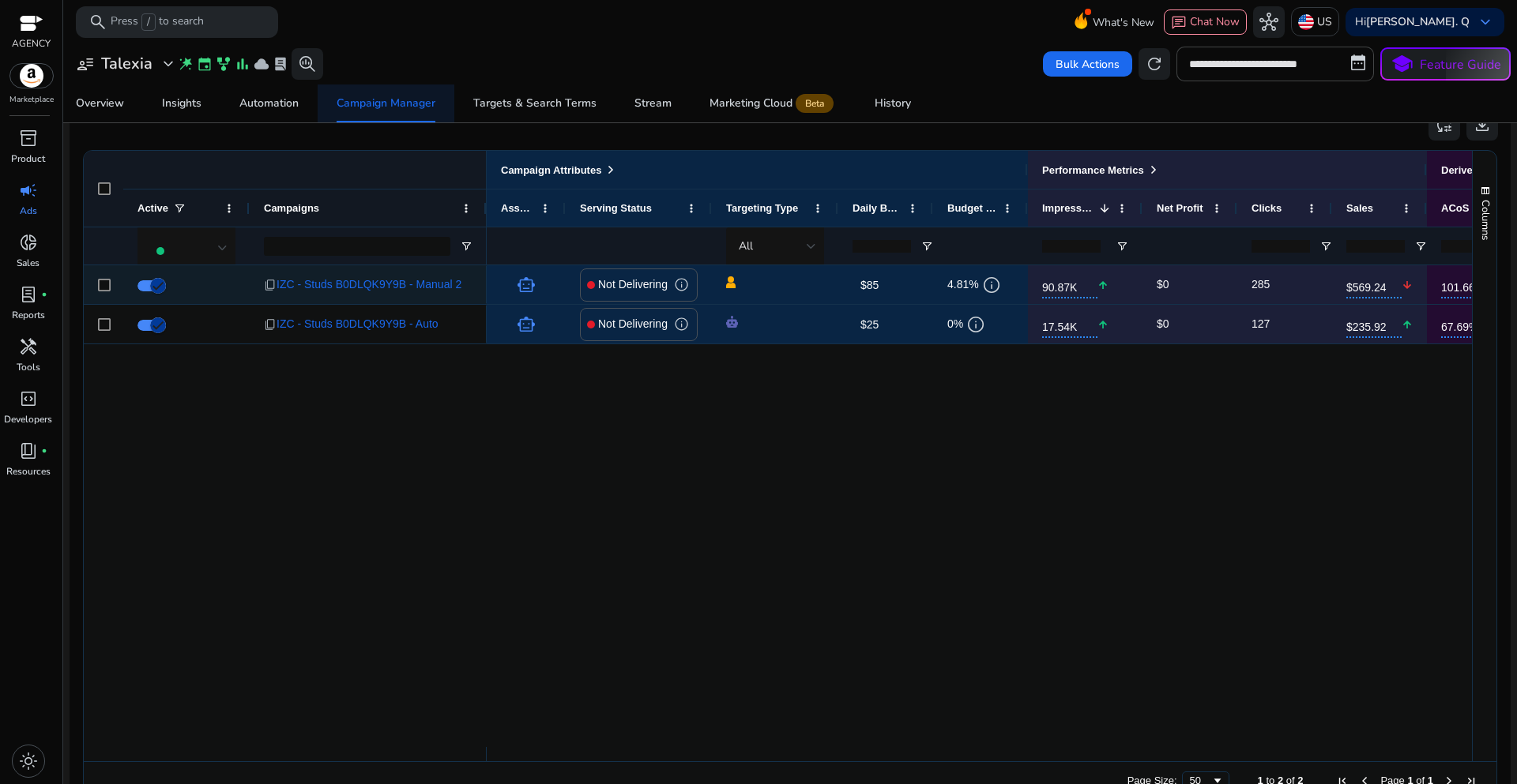
click at [873, 282] on span "$85" at bounding box center [869, 285] width 18 height 12
click at [878, 287] on div "$85 edit" at bounding box center [894, 285] width 83 height 24
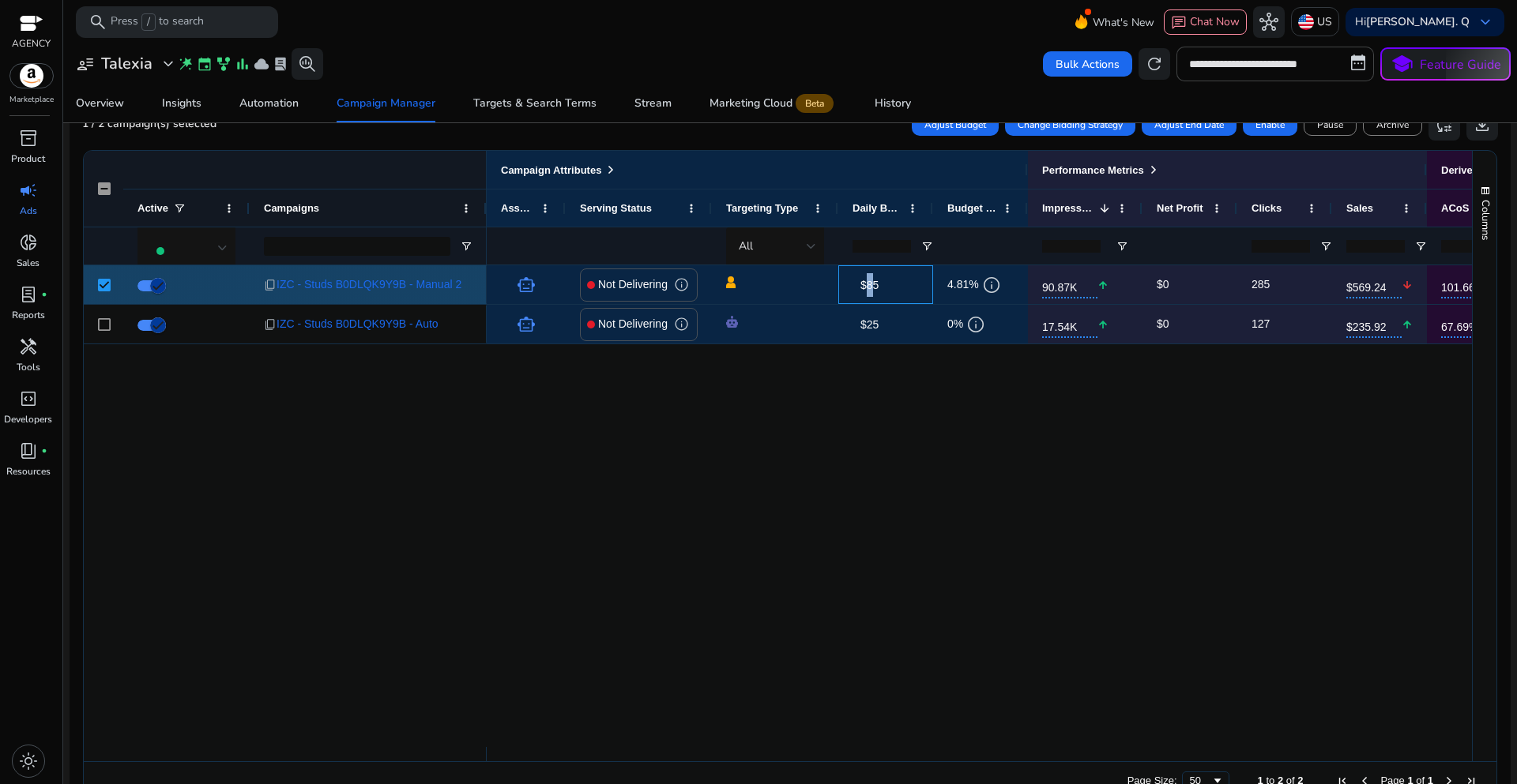
click at [869, 287] on span "$85" at bounding box center [869, 285] width 18 height 12
click at [893, 289] on div "$85 edit" at bounding box center [894, 285] width 83 height 24
click at [882, 282] on div "$85 edit" at bounding box center [894, 285] width 83 height 24
click at [795, 510] on div "smart_toy Not Delivering info $85 edit 4.81% info 90.87K arrow_upward $0 285 $5…" at bounding box center [980, 506] width 986 height 482
click at [878, 282] on span "$85" at bounding box center [869, 285] width 18 height 12
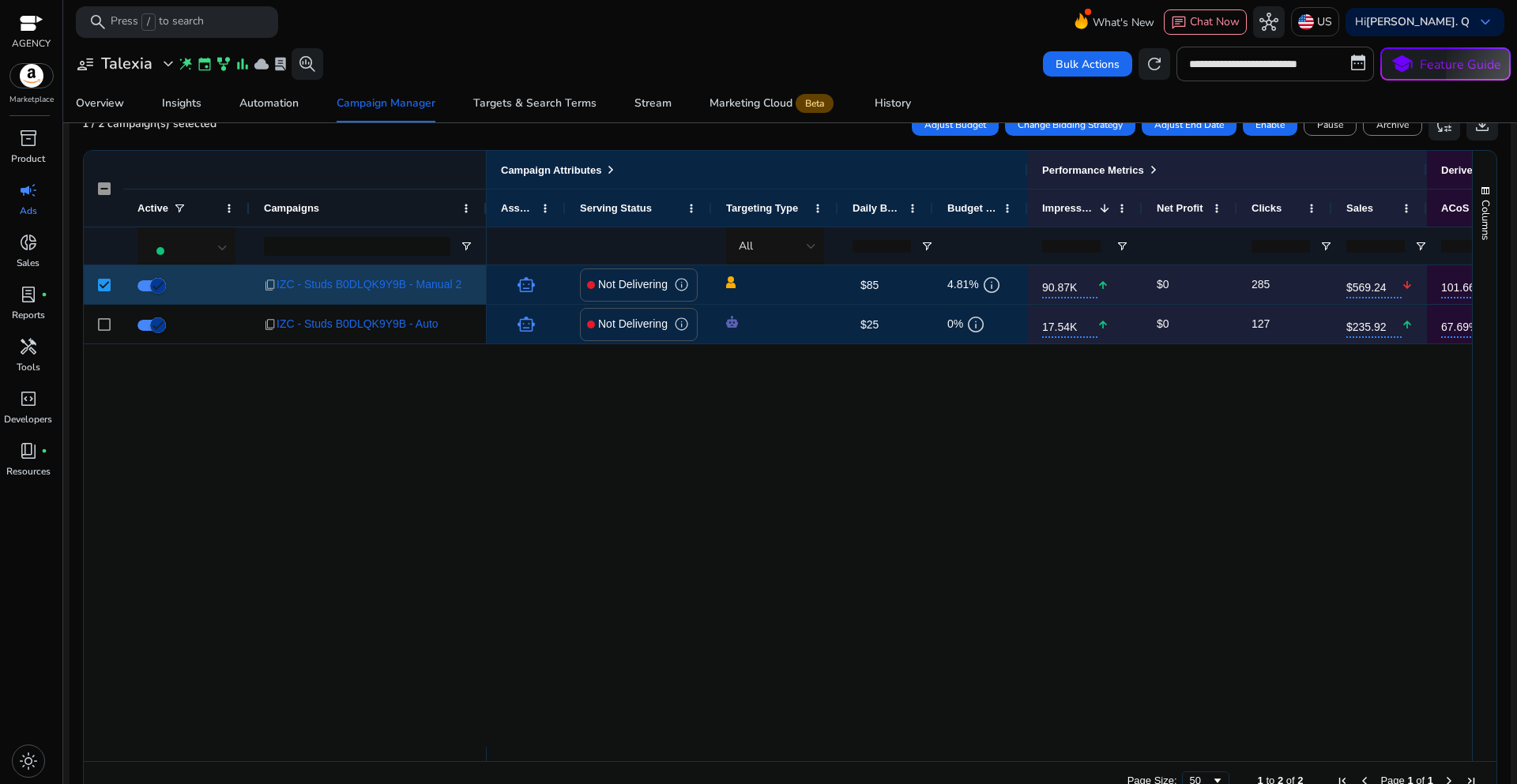
click at [1017, 455] on div "smart_toy Not Delivering info $85 edit 4.81% info 90.87K arrow_upward $0 285 $5…" at bounding box center [980, 506] width 986 height 482
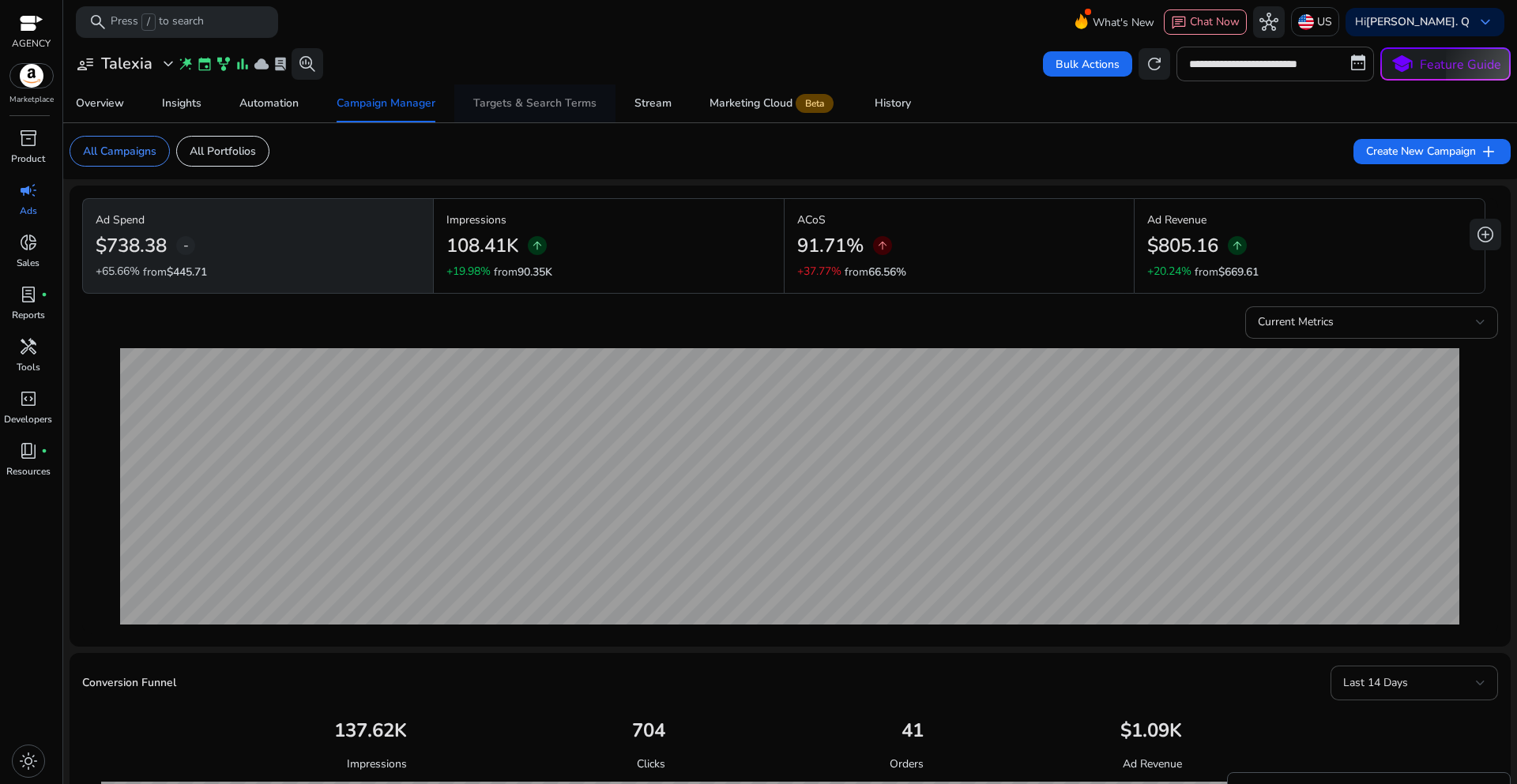
click at [513, 107] on div "Targets & Search Terms" at bounding box center [535, 103] width 124 height 11
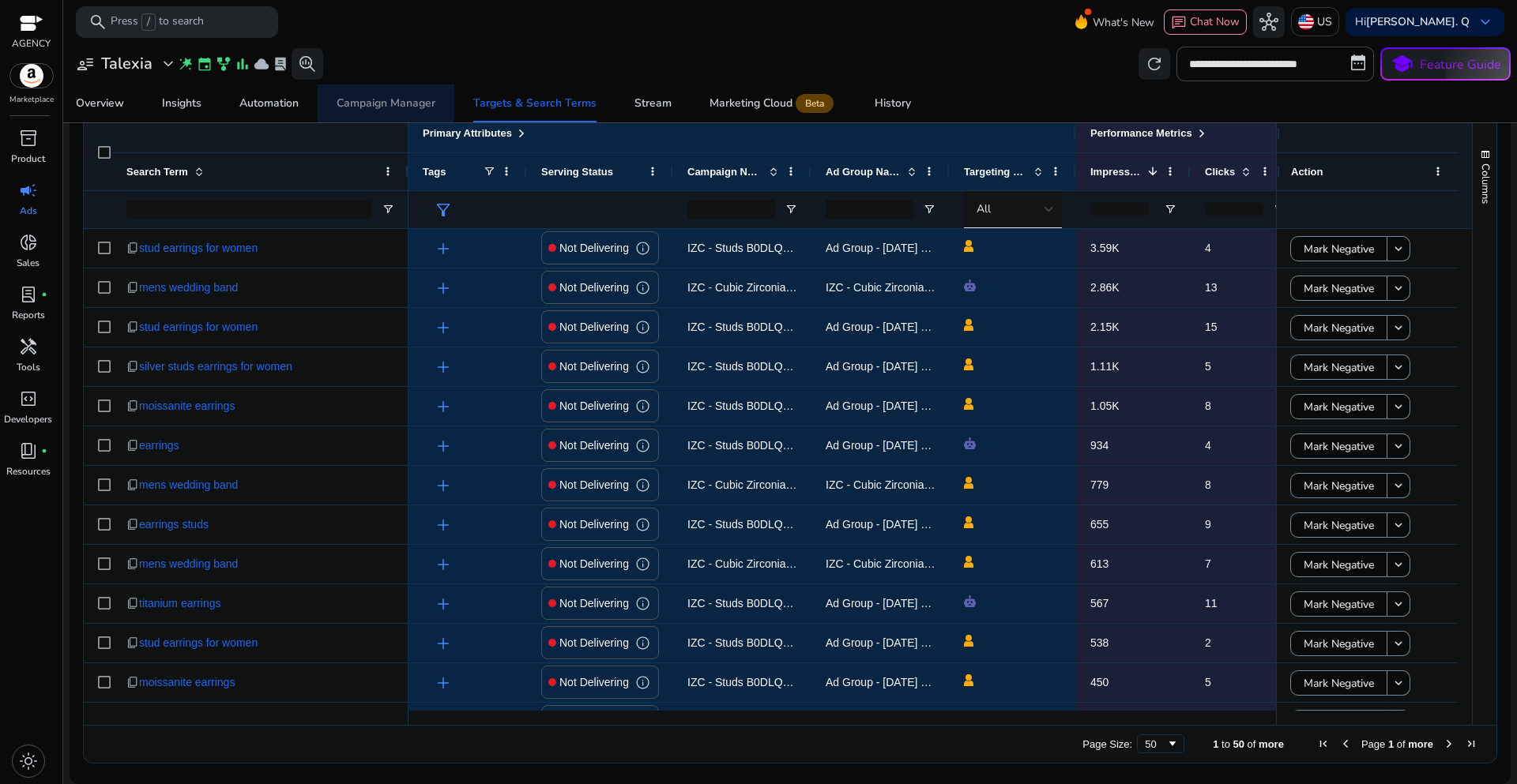
click at [353, 91] on span "Campaign Manager" at bounding box center [386, 104] width 99 height 38
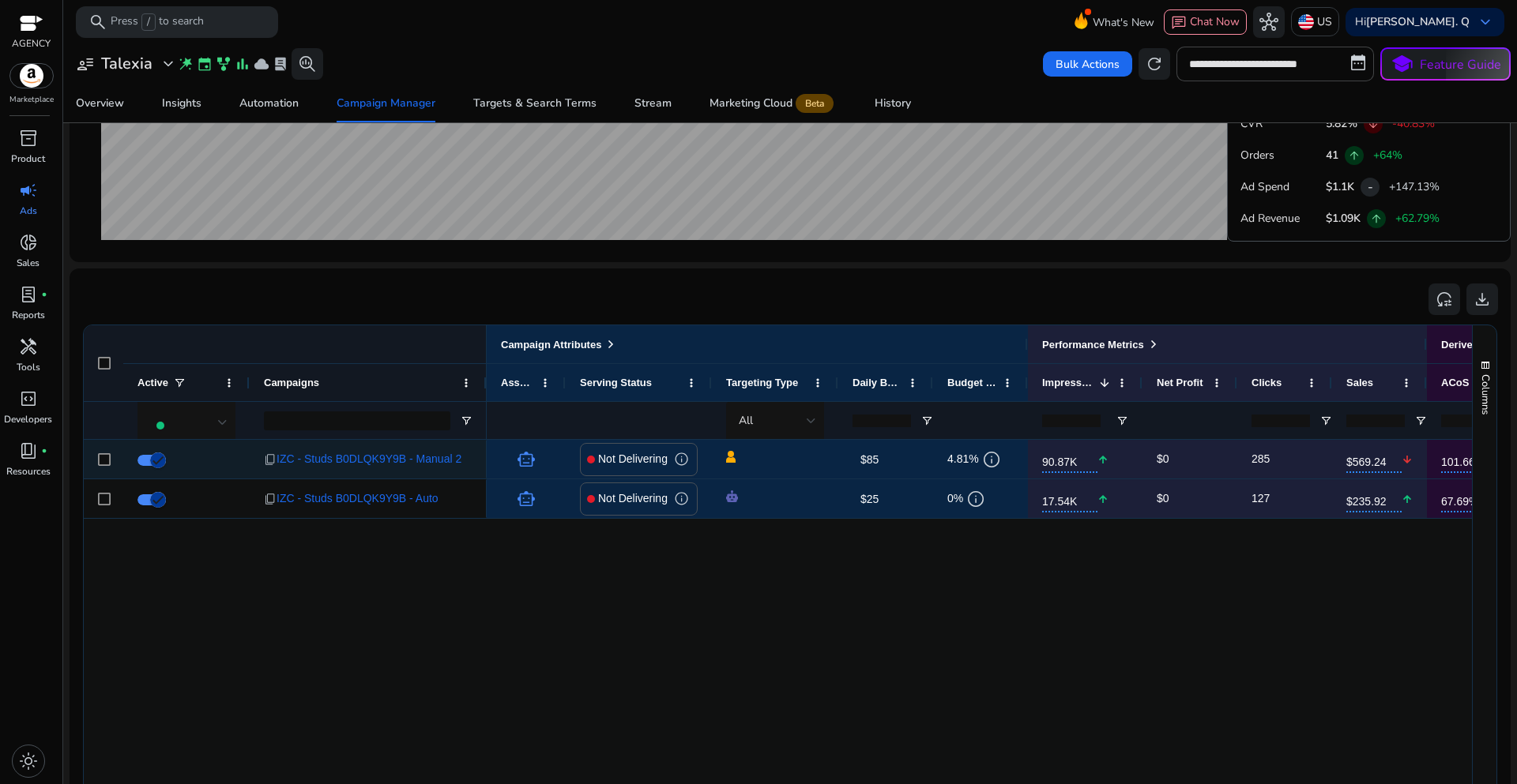
click at [870, 464] on span "$85" at bounding box center [869, 459] width 18 height 12
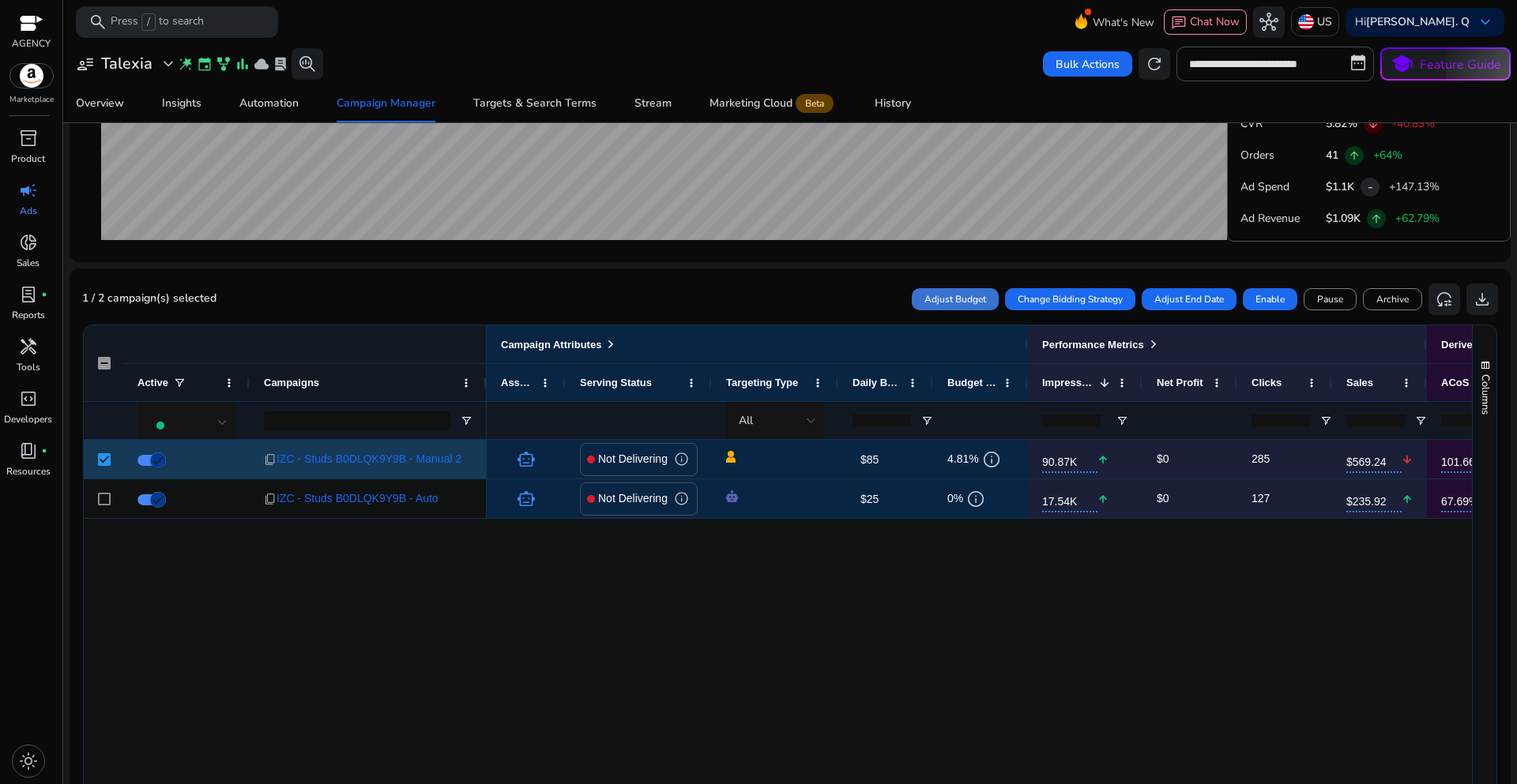
click at [946, 297] on span "Adjust Budget" at bounding box center [955, 299] width 62 height 14
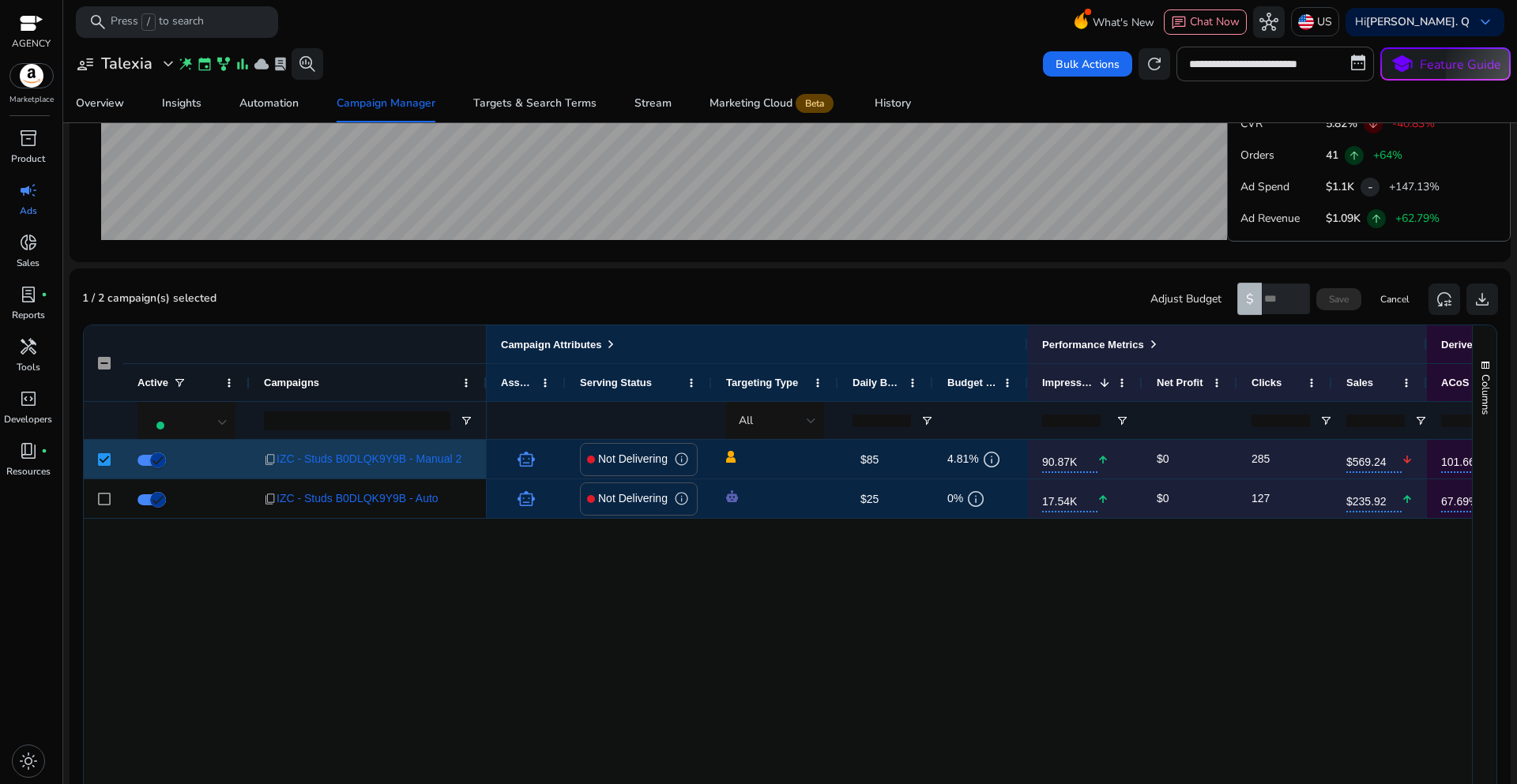
click at [1180, 302] on p "Adjust Budget" at bounding box center [1193, 299] width 87 height 16
click at [1276, 300] on input "number" at bounding box center [1286, 298] width 49 height 30
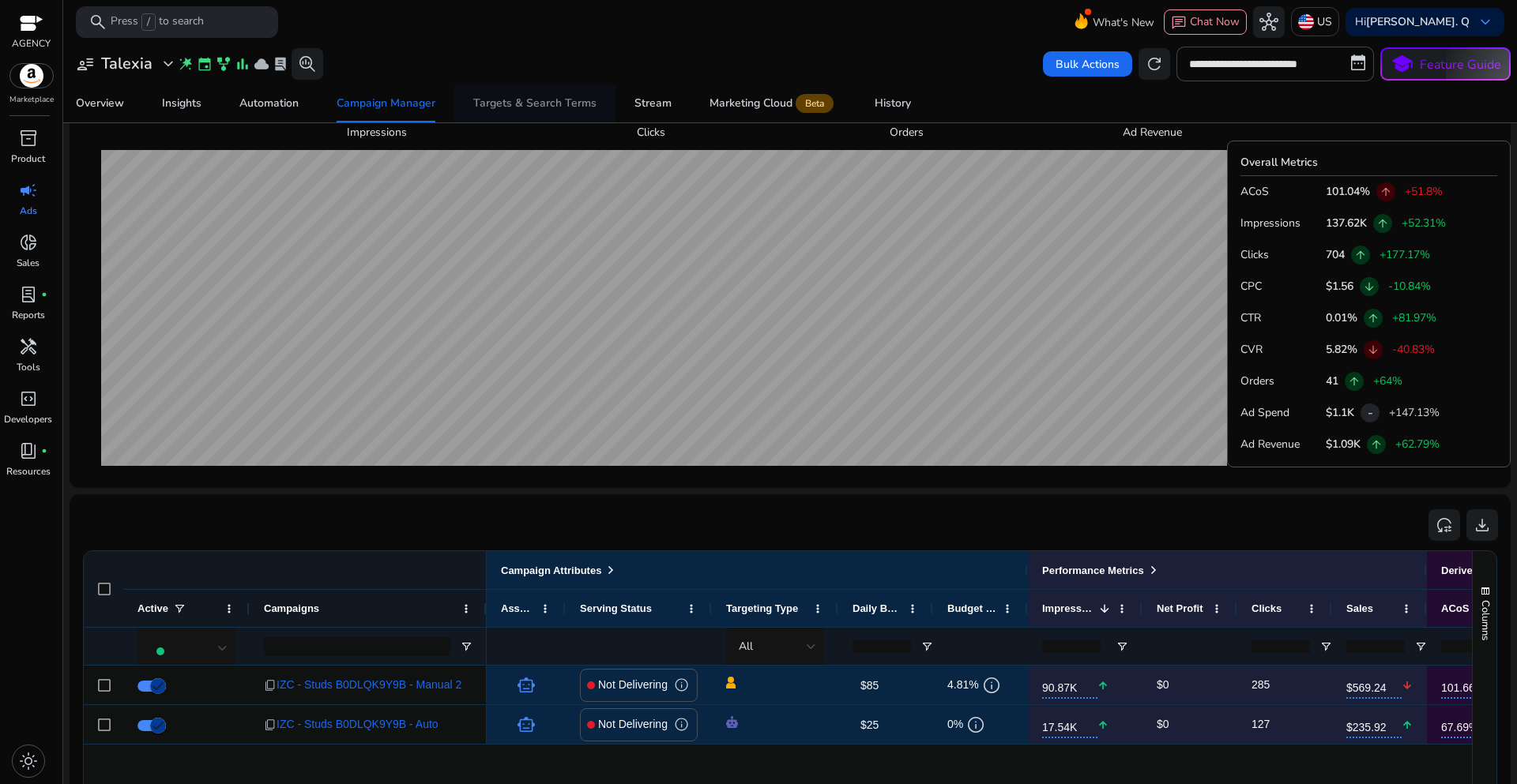
click at [531, 107] on div "Targets & Search Terms" at bounding box center [535, 103] width 124 height 11
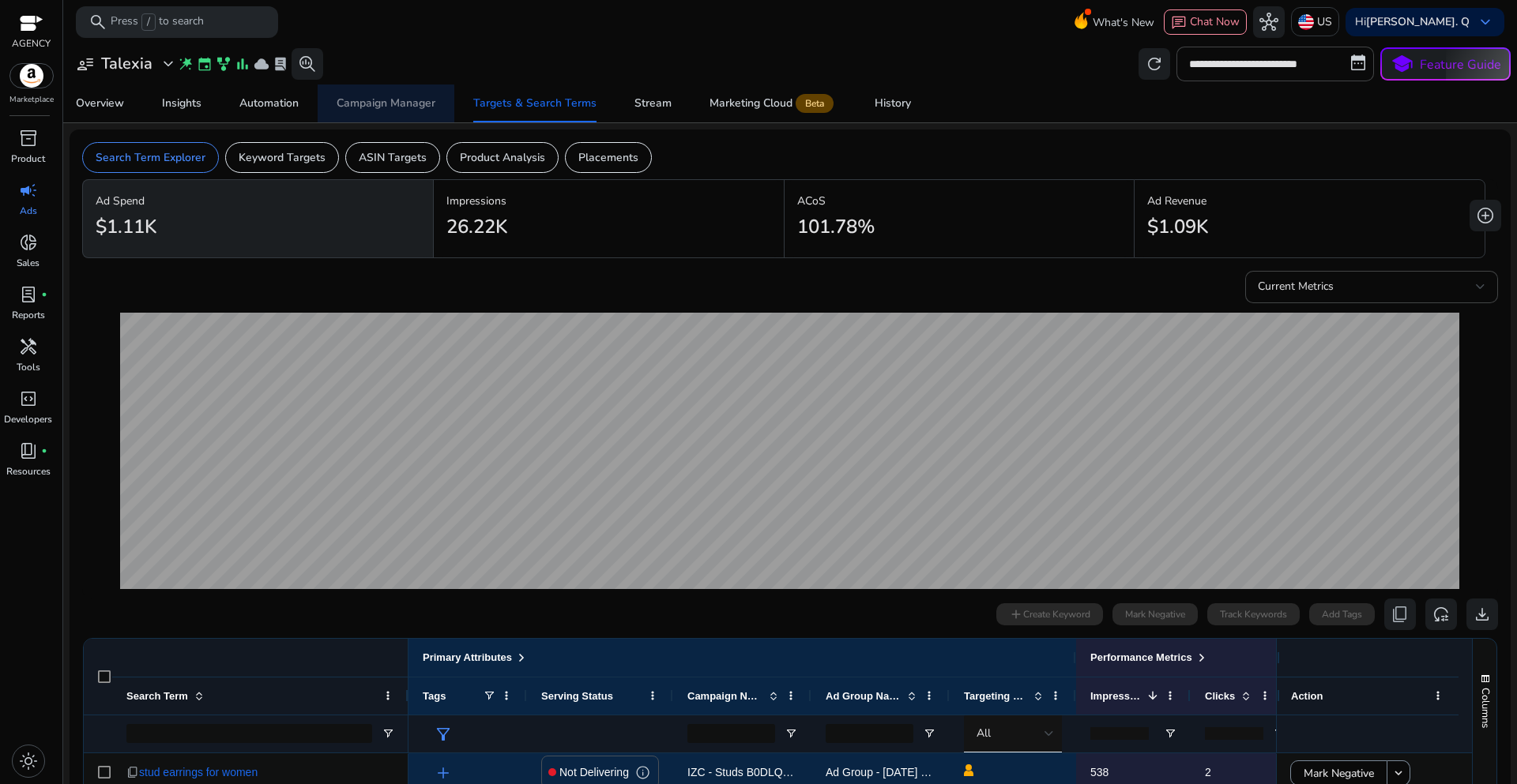
click at [353, 105] on div "Campaign Manager" at bounding box center [386, 103] width 99 height 11
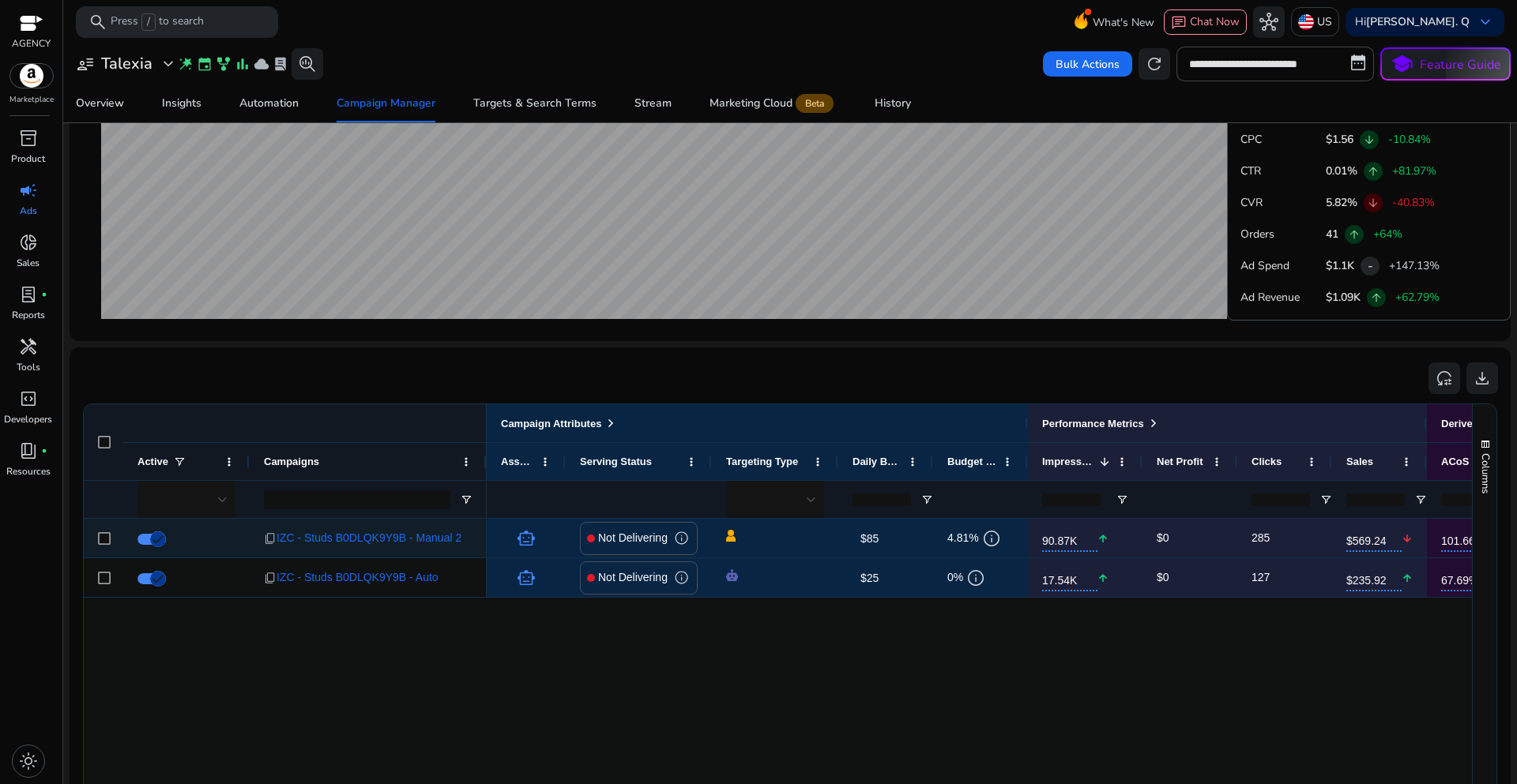
scroll to position [796, 0]
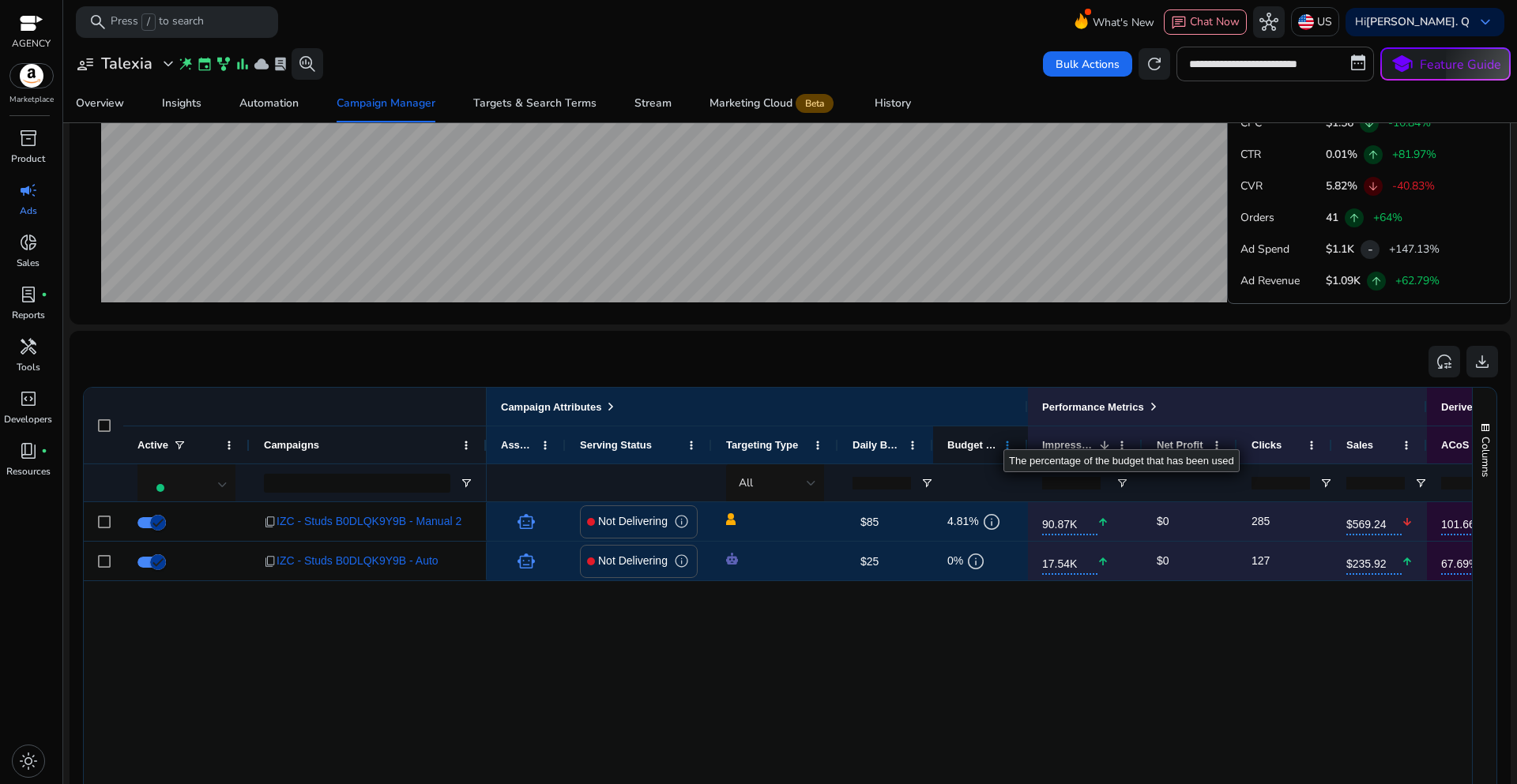
click at [1008, 447] on span at bounding box center [1007, 445] width 12 height 12
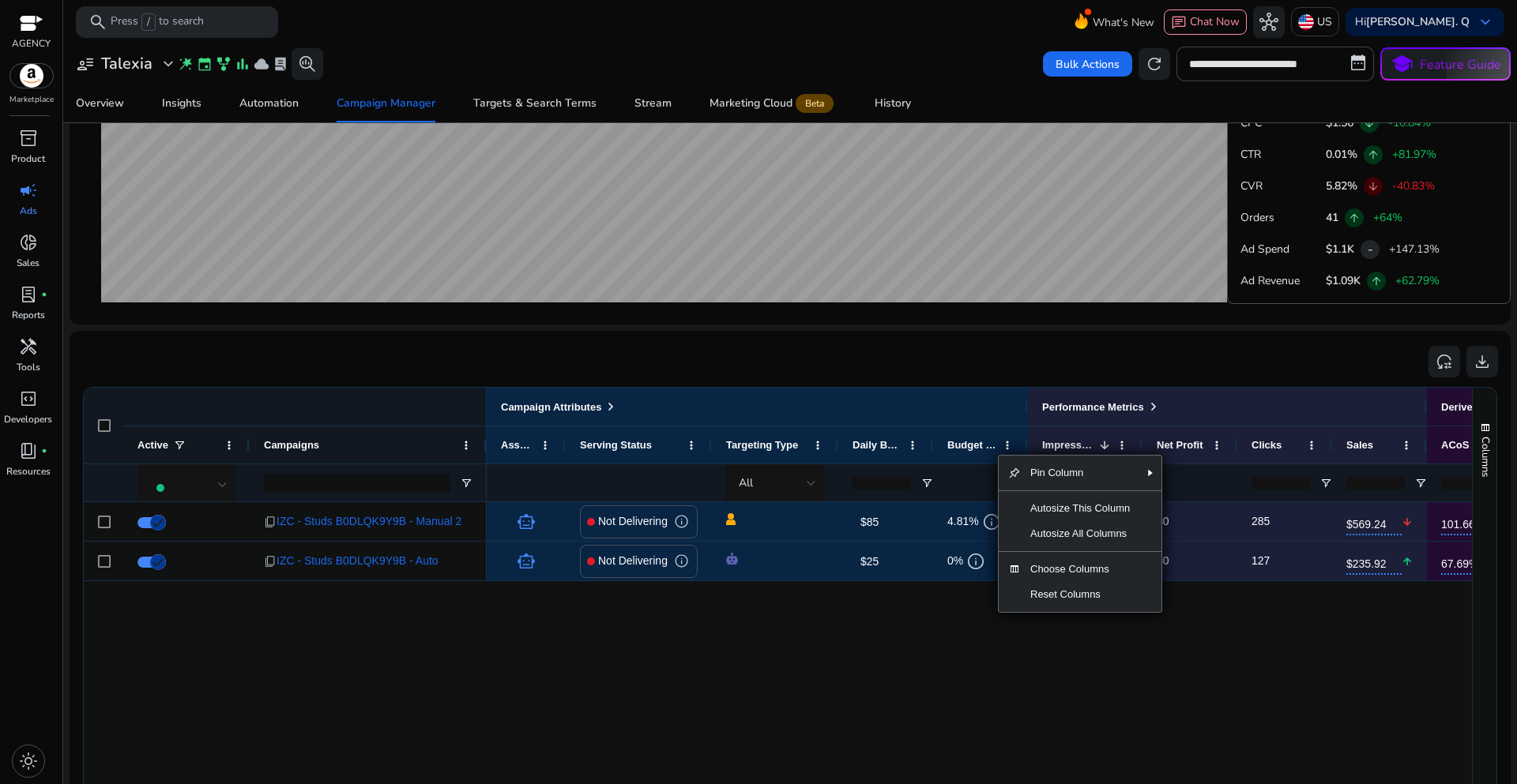
click at [868, 685] on div "smart_toy Not Delivering info $85 edit 4.81% info 90.87K arrow_upward $0 285 $5…" at bounding box center [980, 743] width 986 height 482
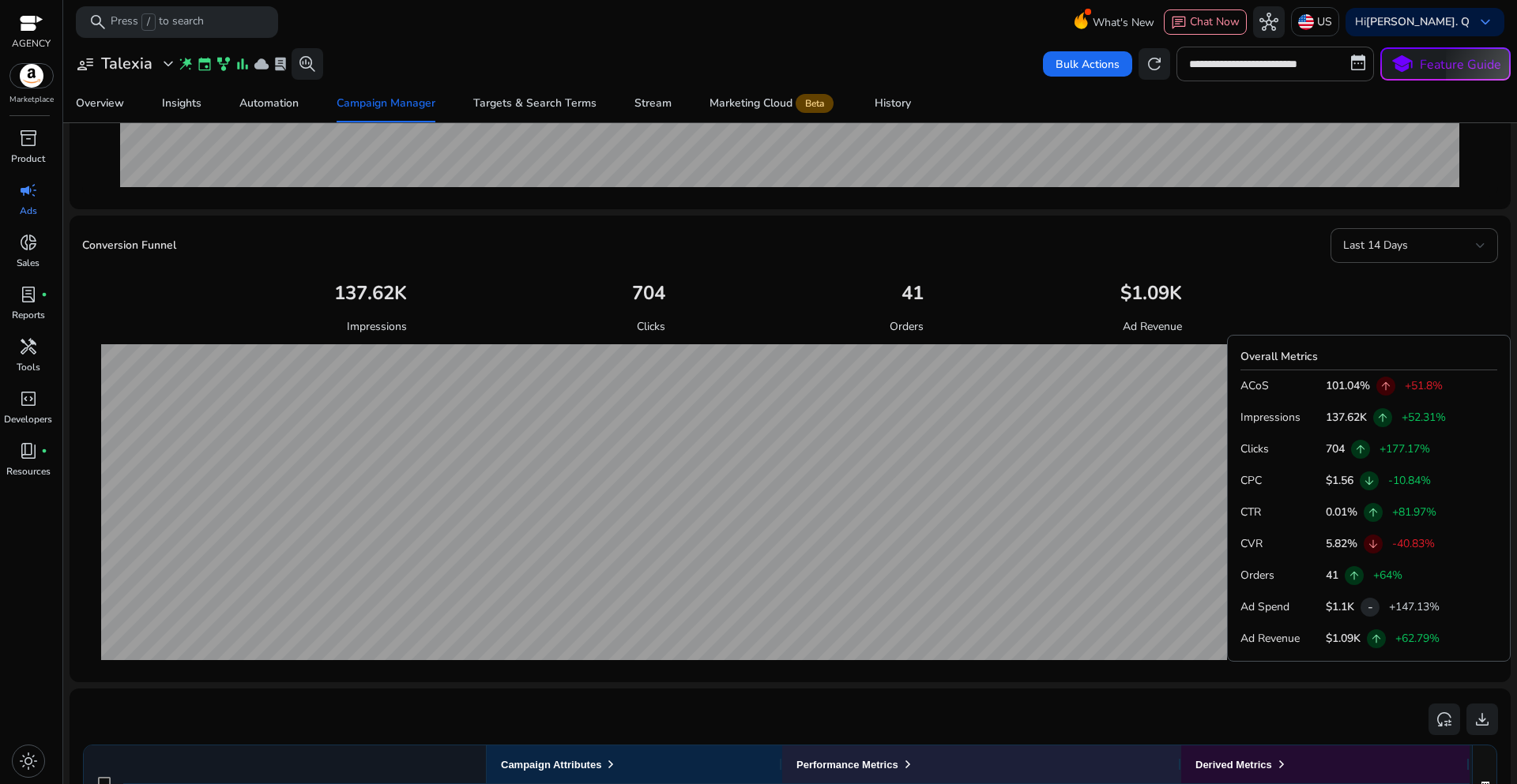
scroll to position [436, 0]
click at [560, 101] on div "Targets & Search Terms" at bounding box center [535, 103] width 124 height 11
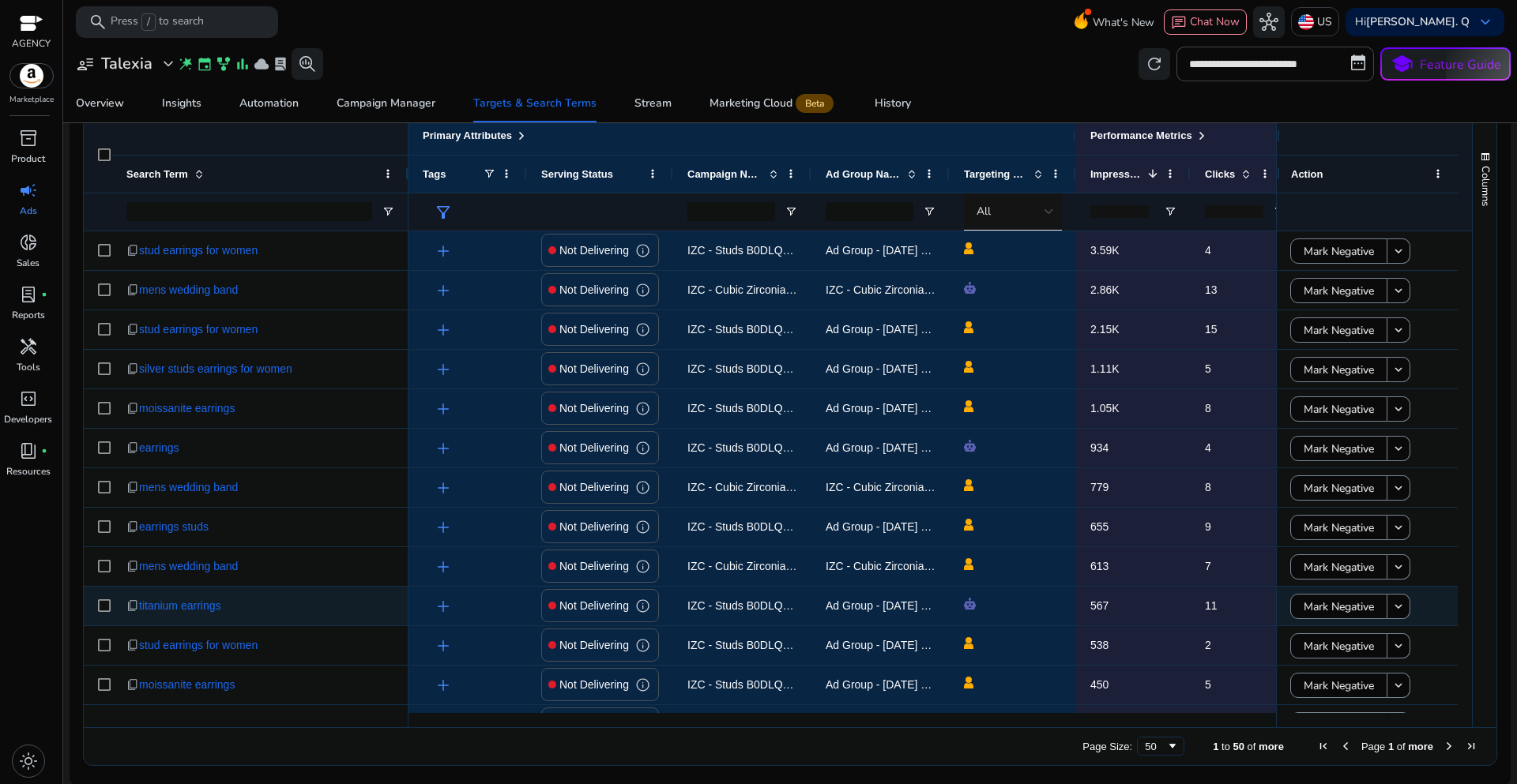
scroll to position [525, 0]
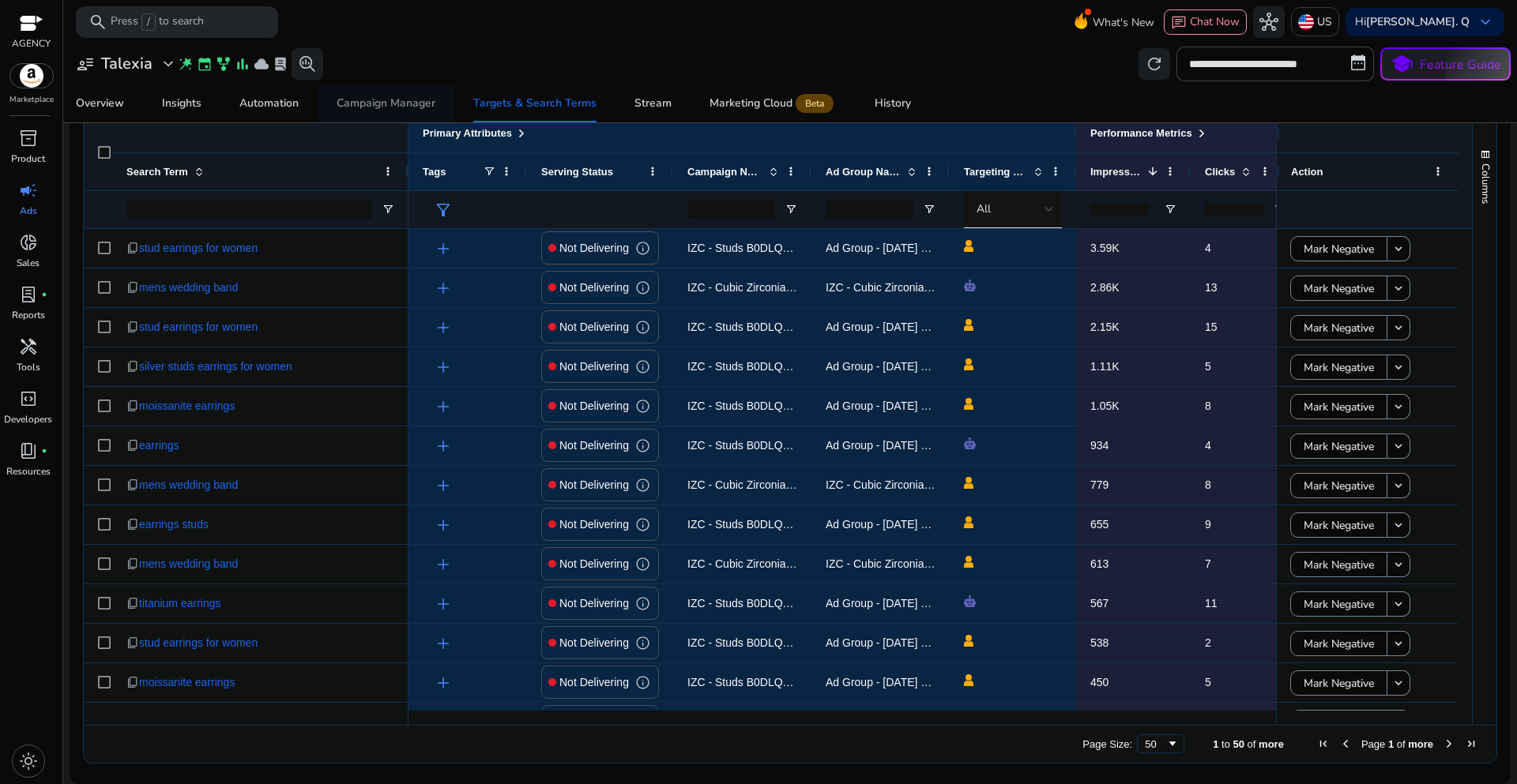
click at [359, 108] on div "Campaign Manager" at bounding box center [386, 103] width 99 height 11
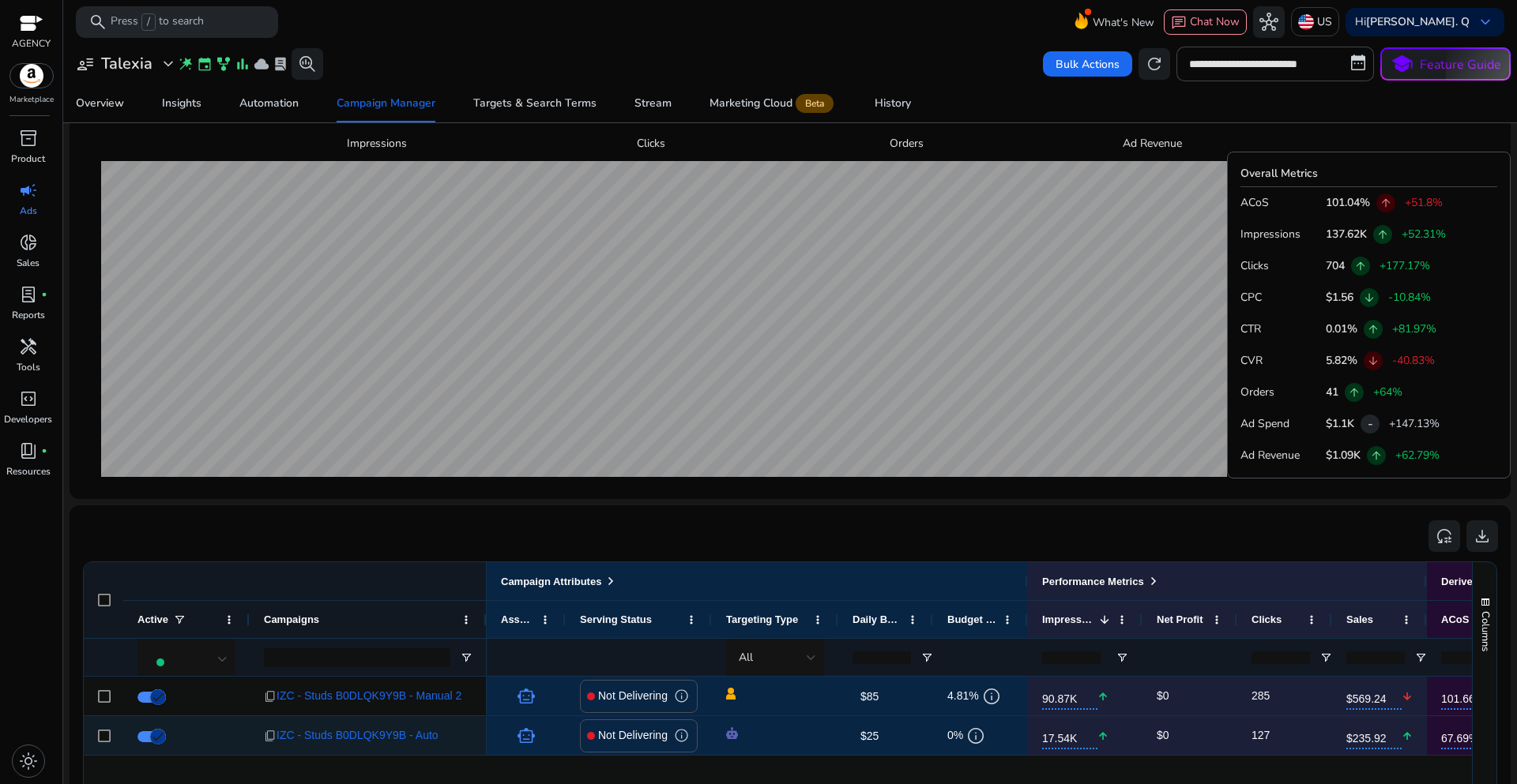
scroll to position [779, 0]
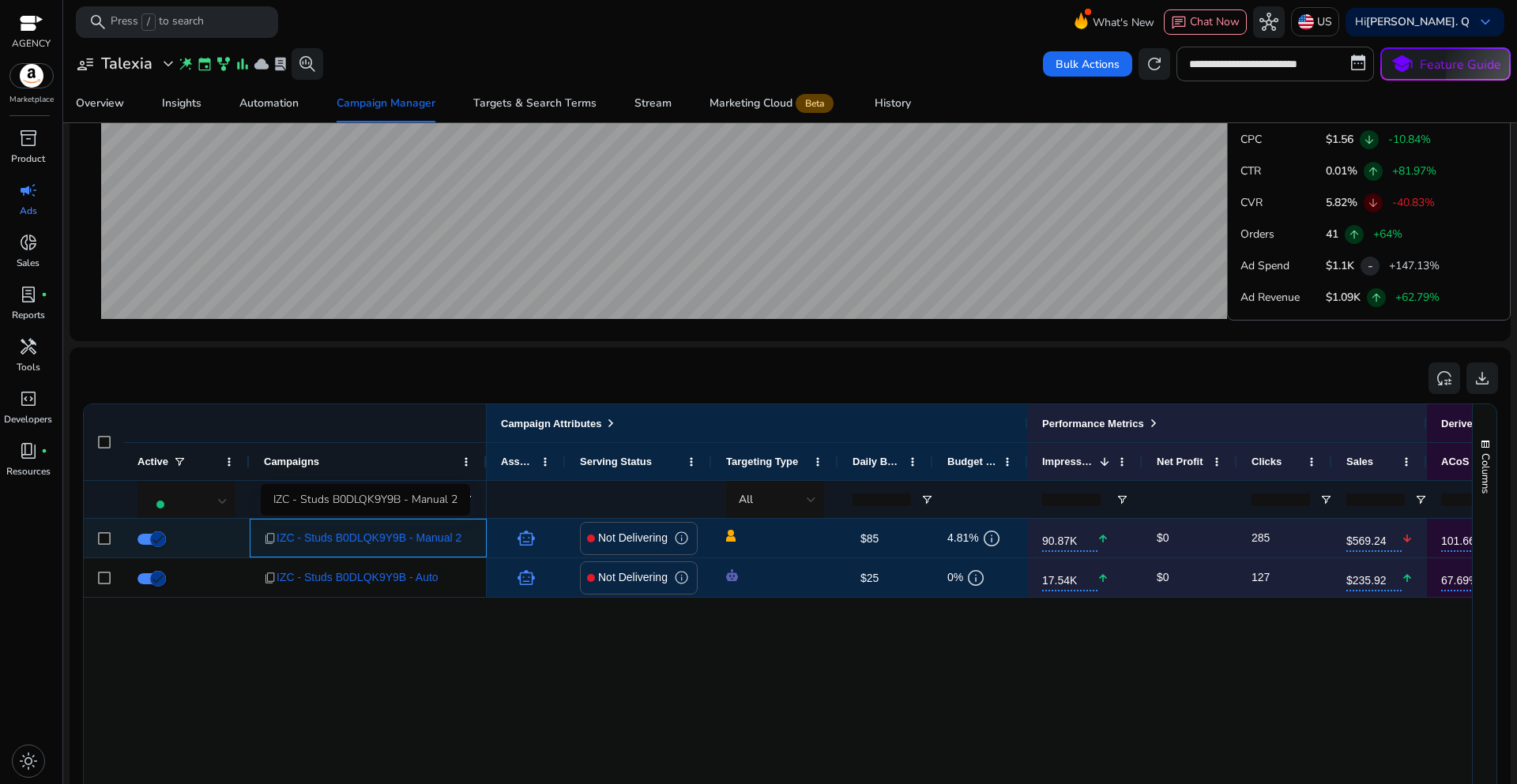
click at [321, 540] on span "IZC - Studs B0DLQK9Y9B - Manual 2" at bounding box center [369, 538] width 185 height 32
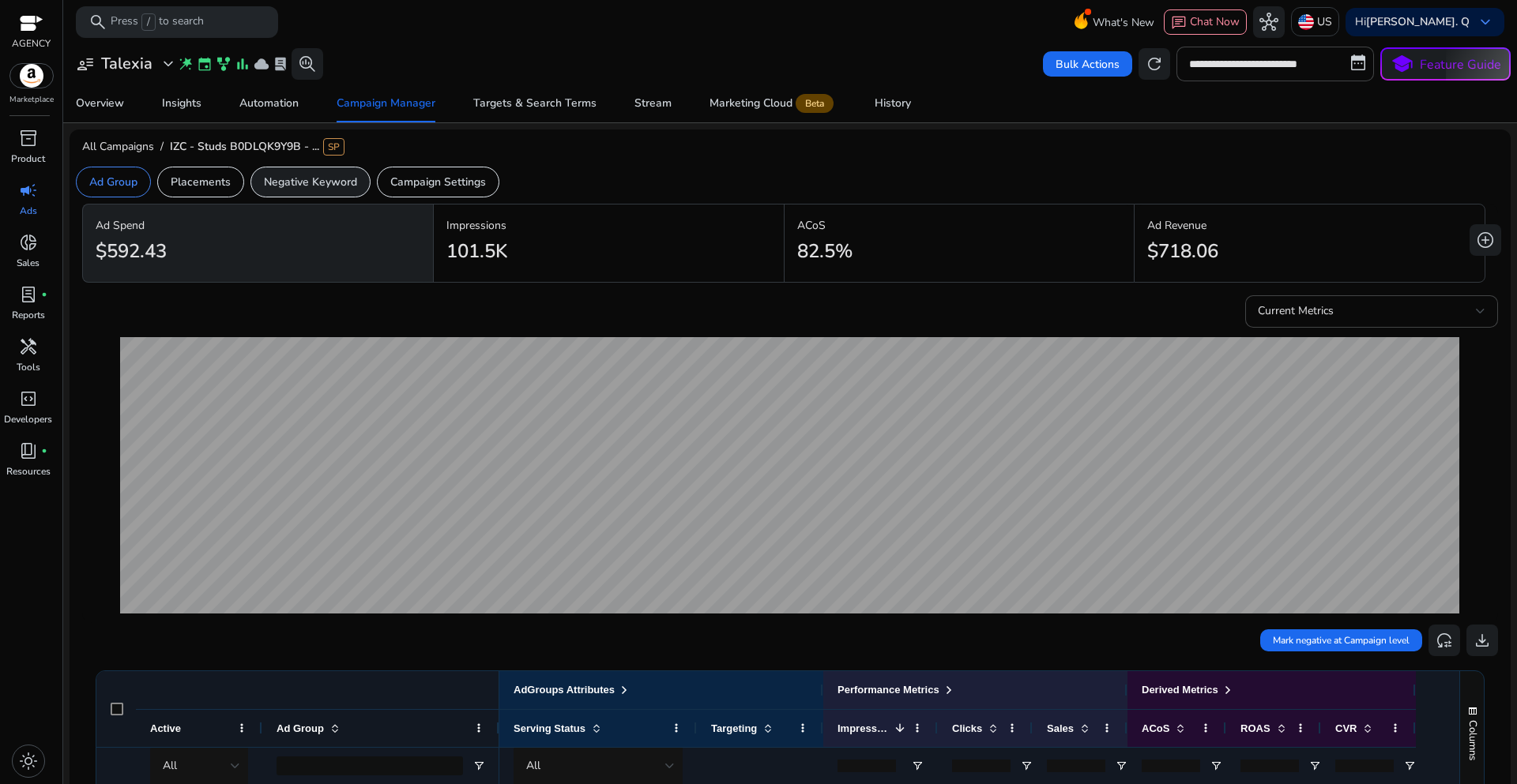
click at [314, 181] on p "Negative Keyword" at bounding box center [310, 182] width 93 height 16
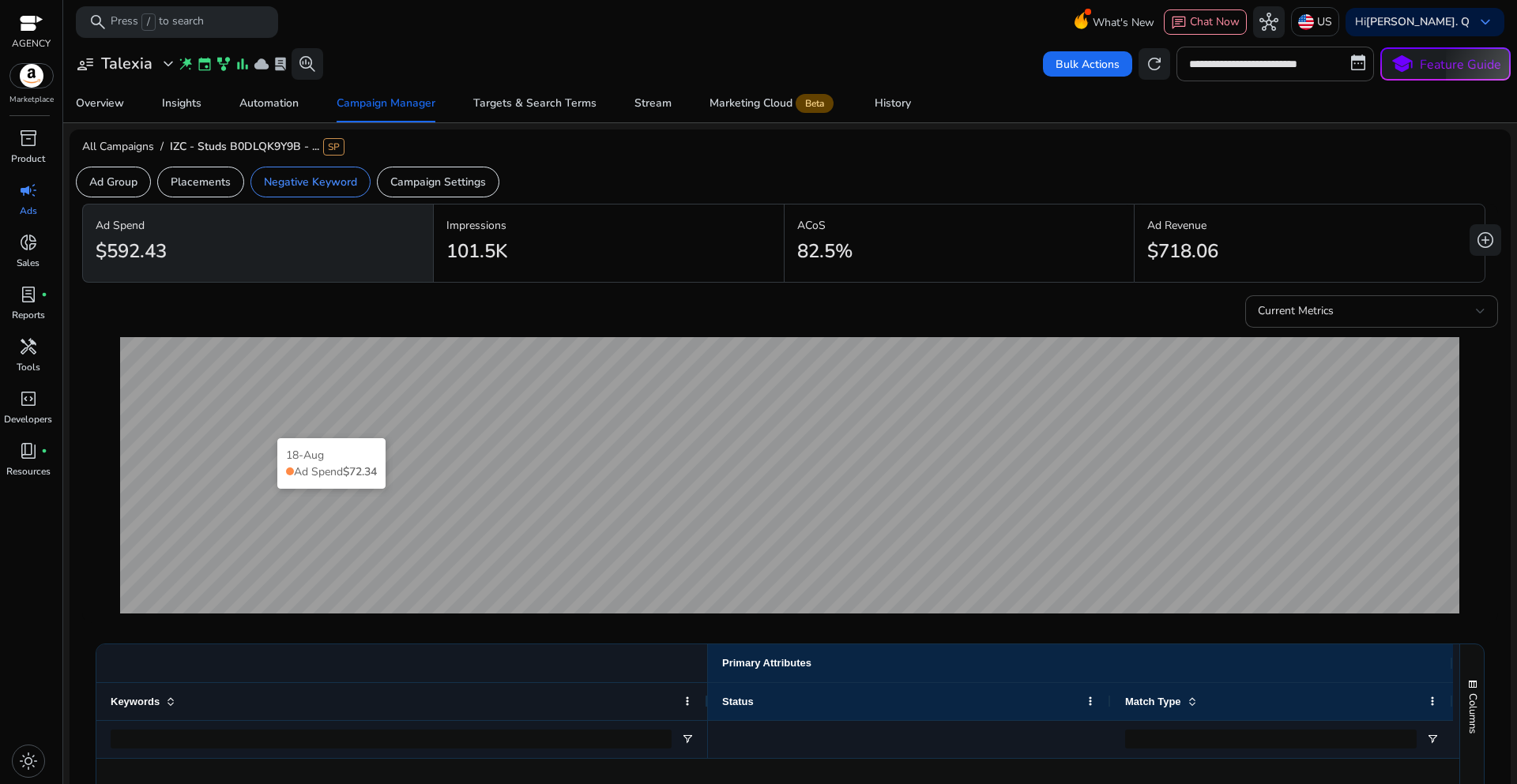
scroll to position [227, 0]
click at [492, 108] on div "Targets & Search Terms" at bounding box center [535, 103] width 124 height 11
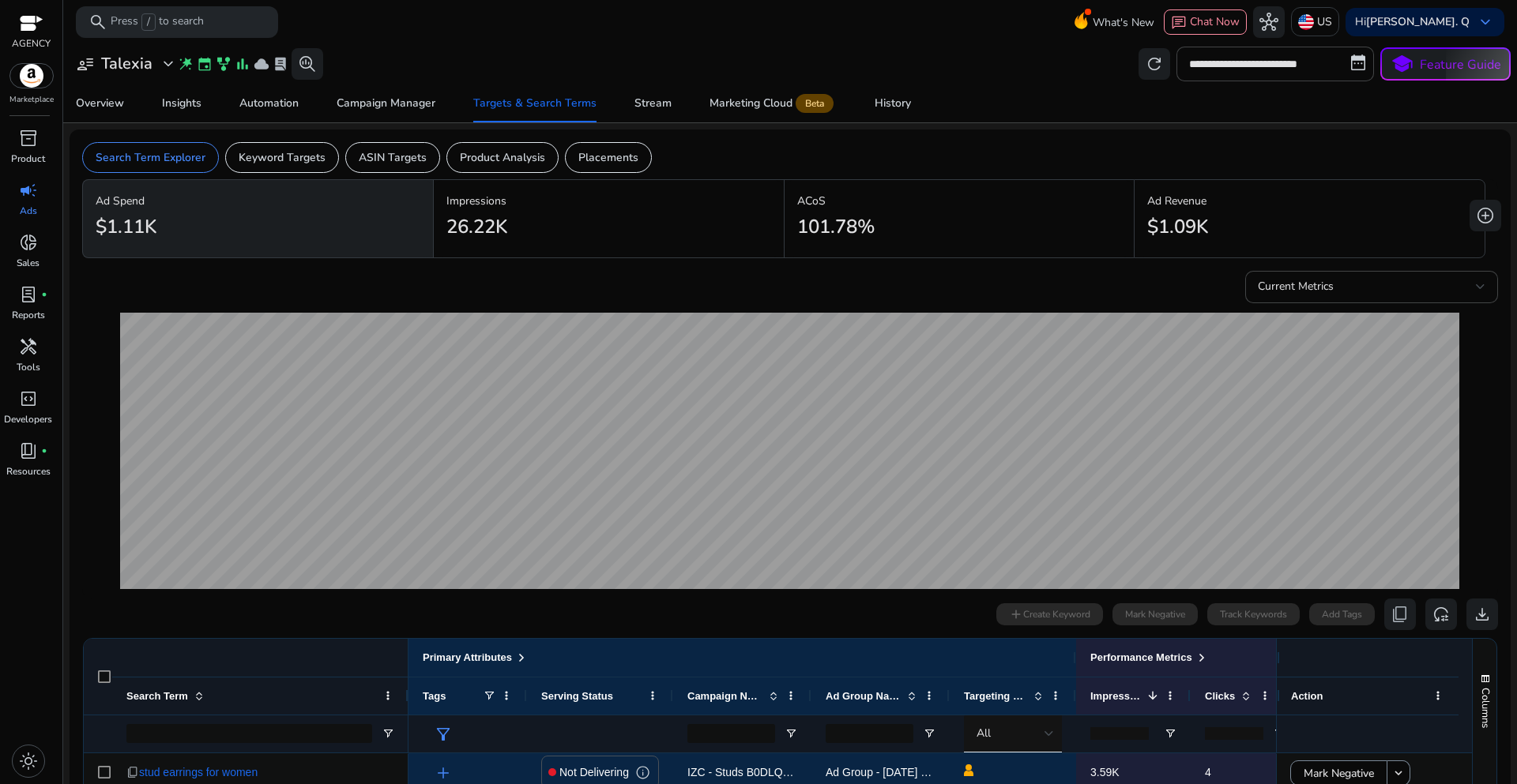
scroll to position [446, 0]
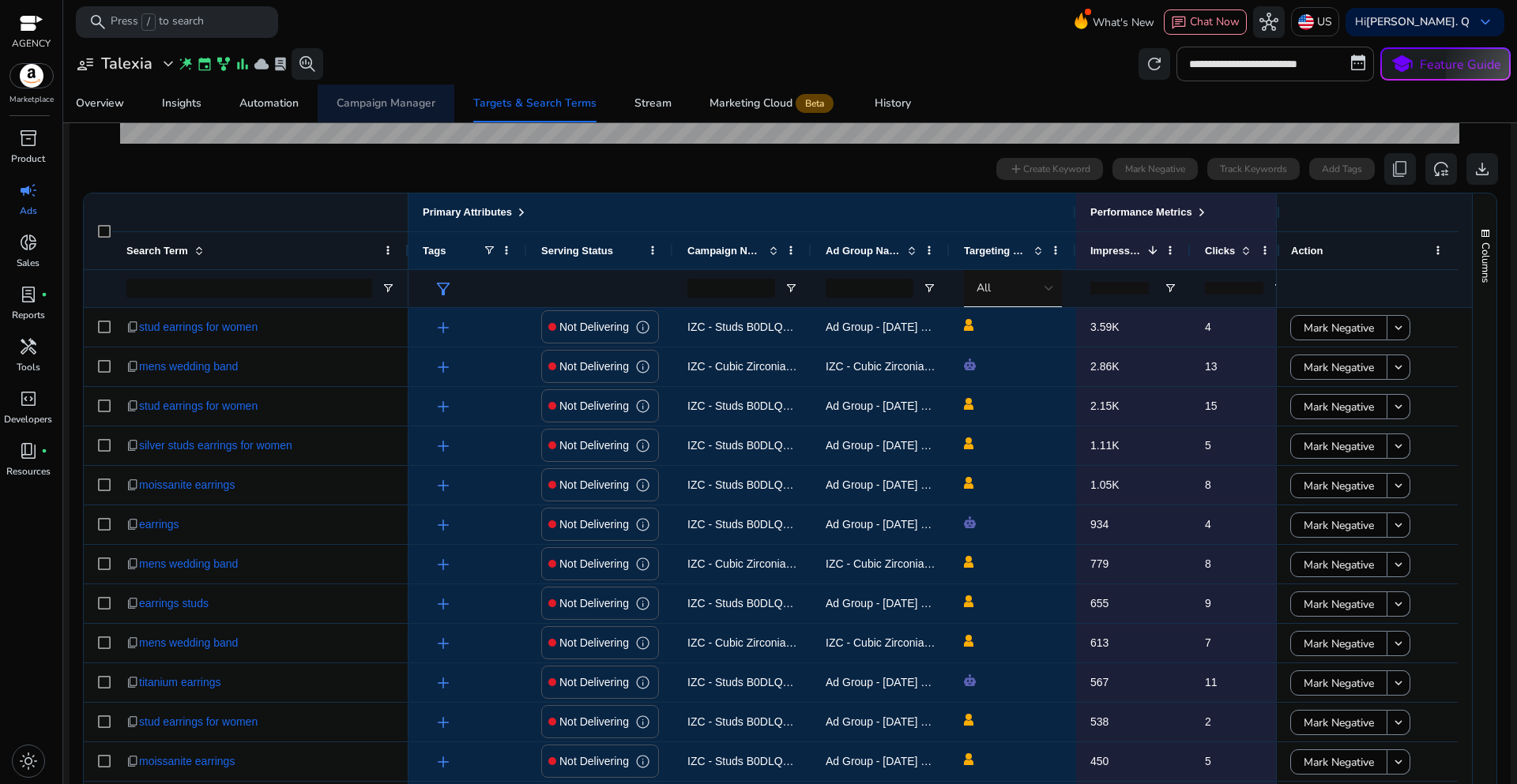
click at [398, 98] on div "Campaign Manager" at bounding box center [386, 103] width 99 height 11
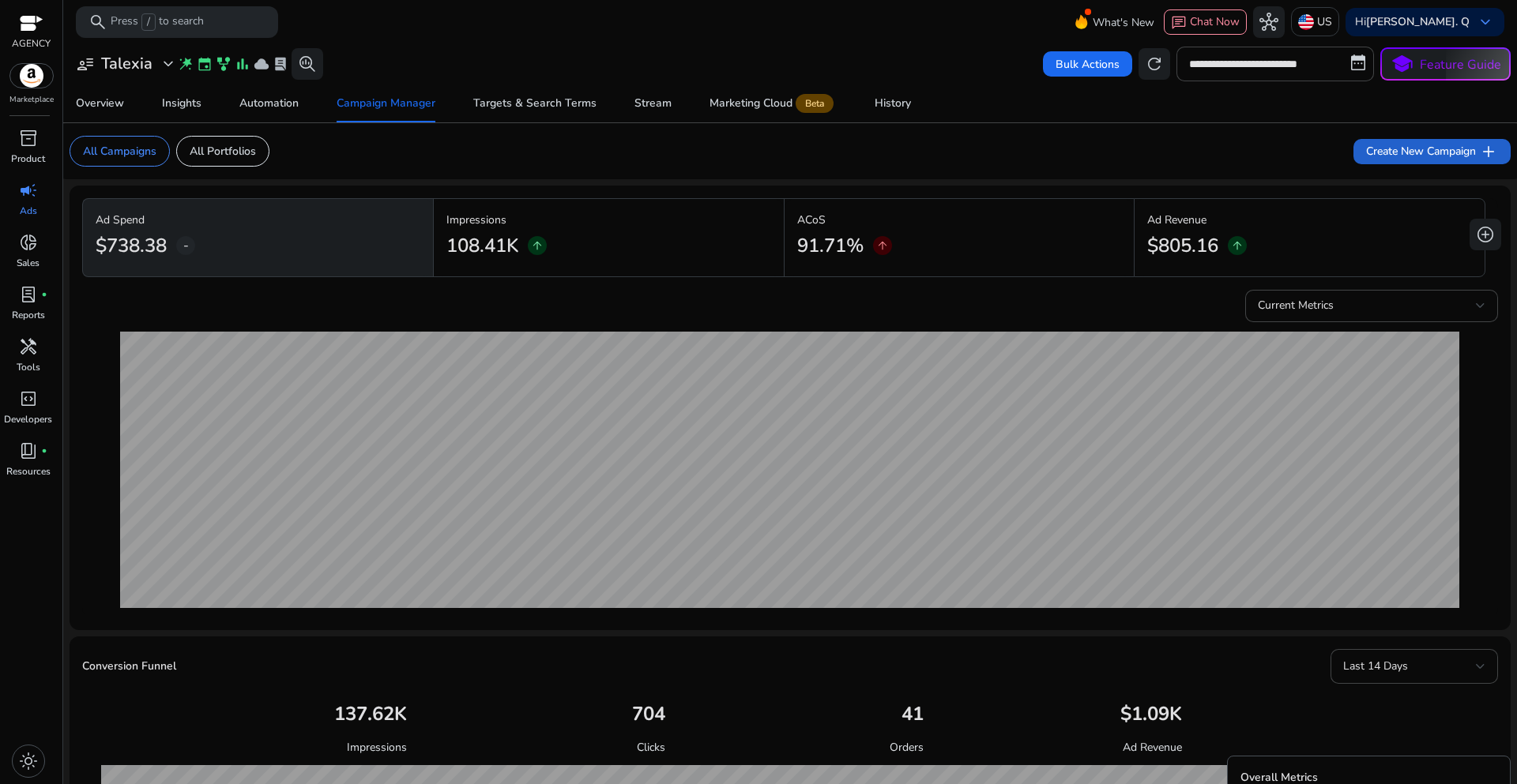
click at [1430, 156] on span "Create New Campaign add" at bounding box center [1432, 152] width 132 height 19
click at [1427, 161] on span "Create New Campaign add" at bounding box center [1432, 152] width 132 height 19
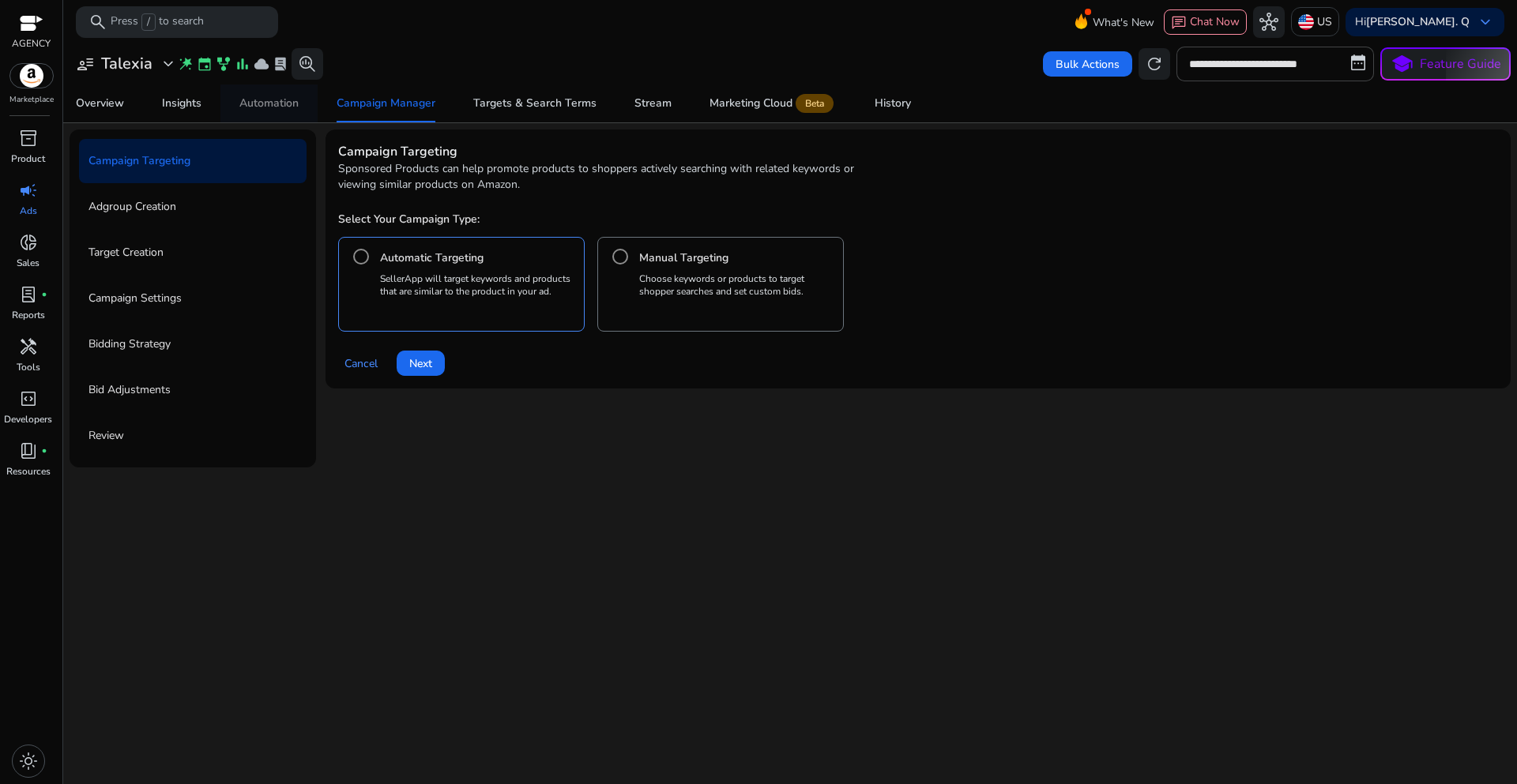
click at [287, 107] on div "Automation" at bounding box center [269, 103] width 59 height 11
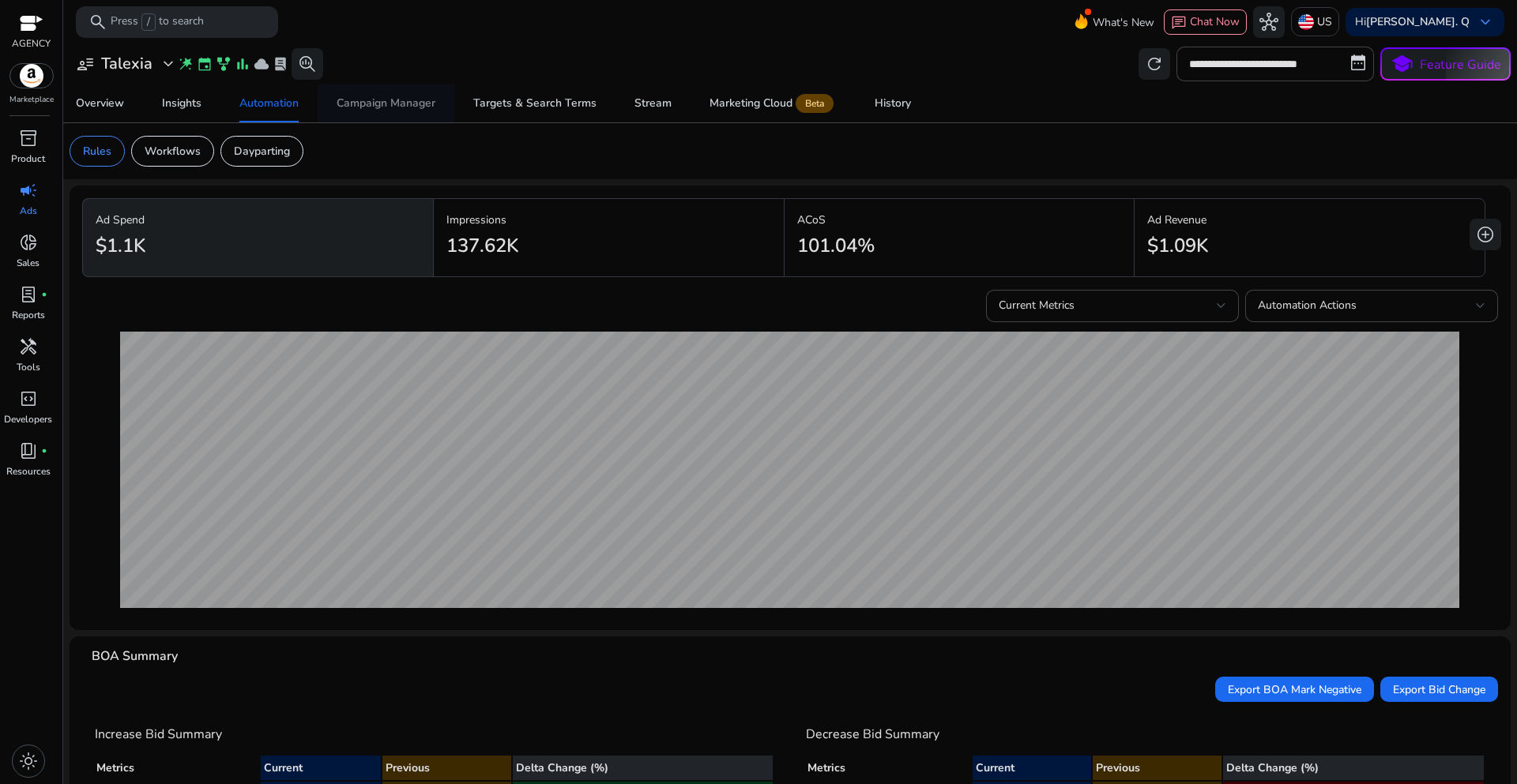
click at [349, 110] on span "Campaign Manager" at bounding box center [386, 104] width 99 height 38
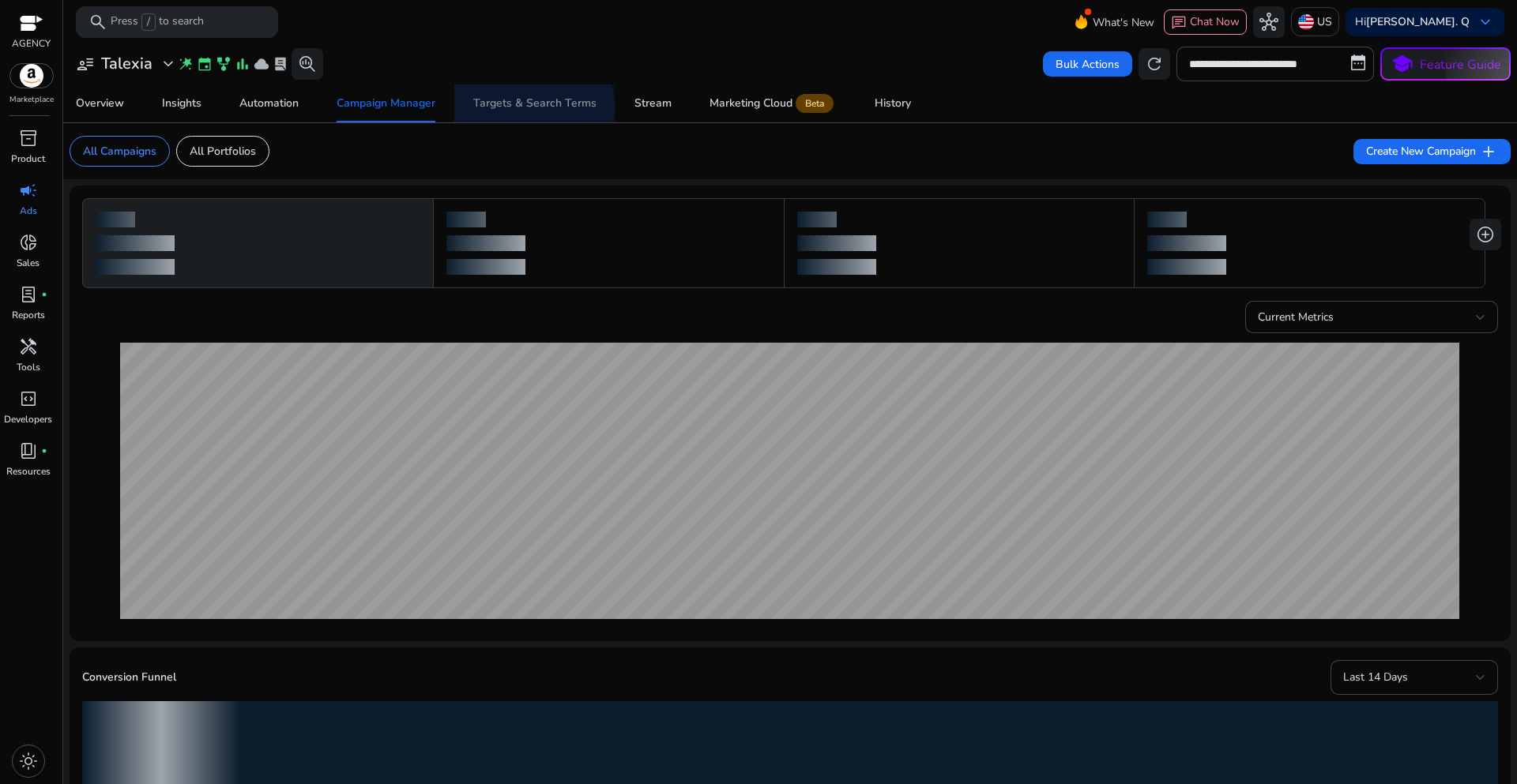
click at [516, 107] on div "Targets & Search Terms" at bounding box center [535, 103] width 124 height 11
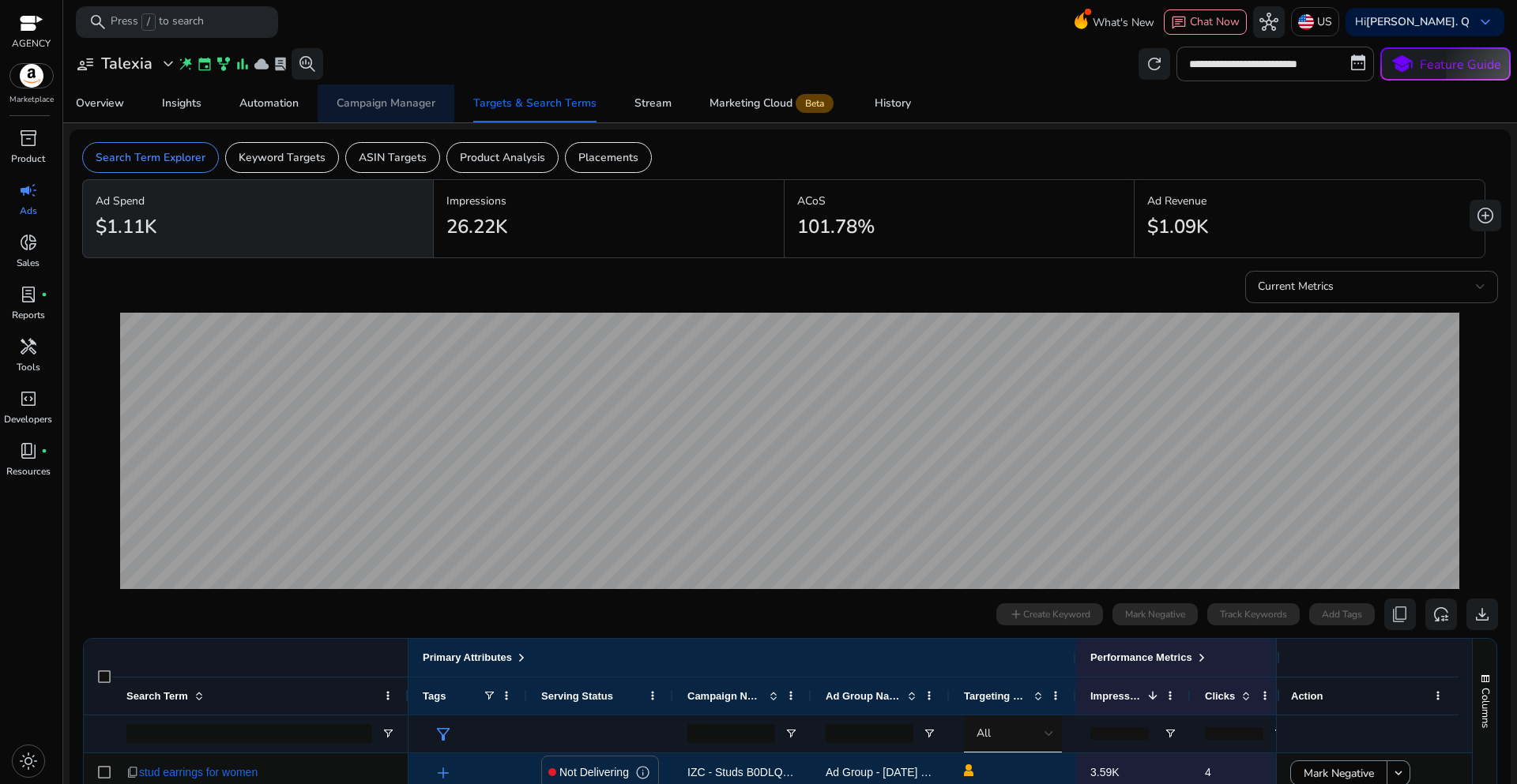
click at [400, 114] on span "Campaign Manager" at bounding box center [386, 104] width 99 height 38
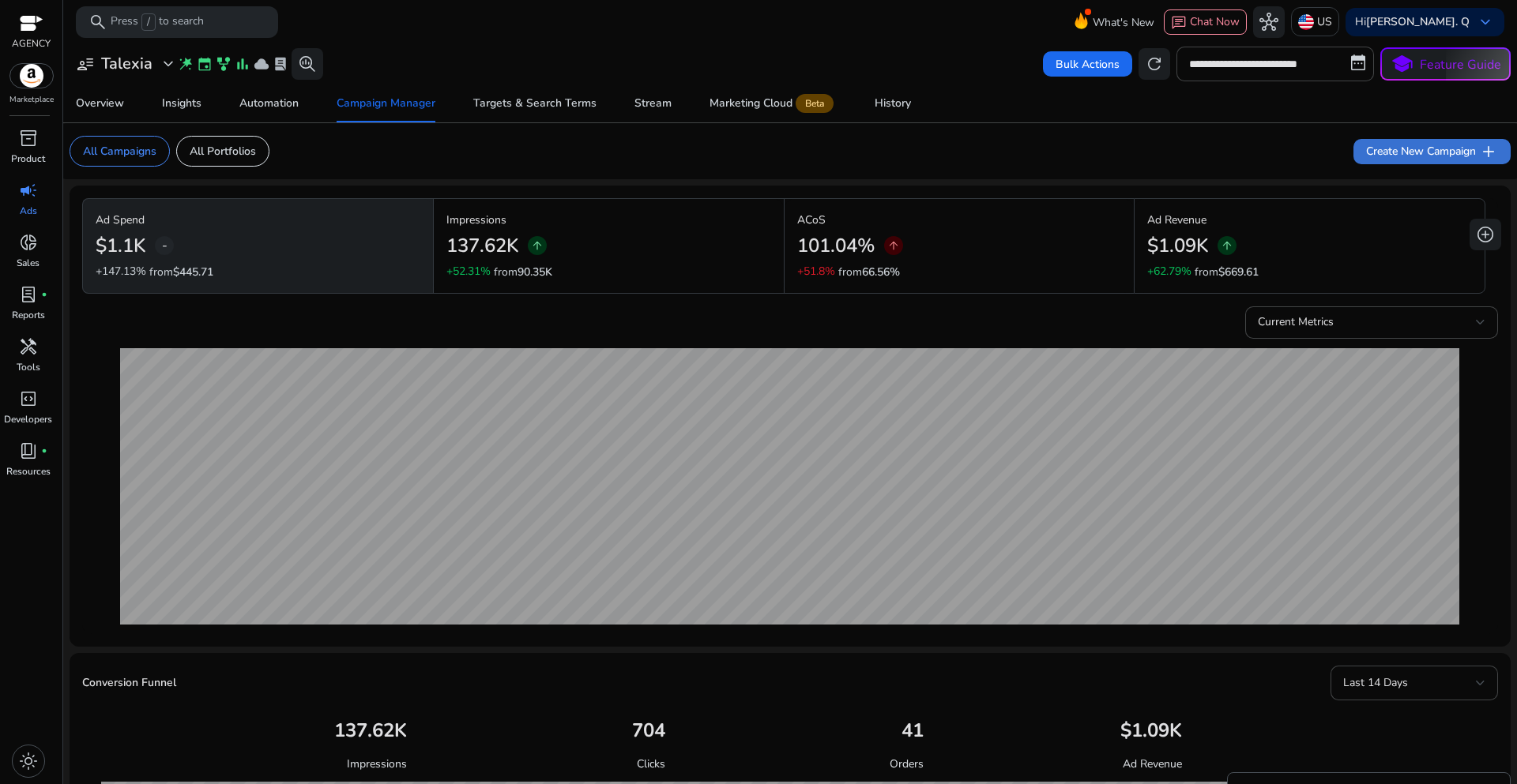
click at [1386, 156] on span "Create New Campaign add" at bounding box center [1432, 152] width 132 height 19
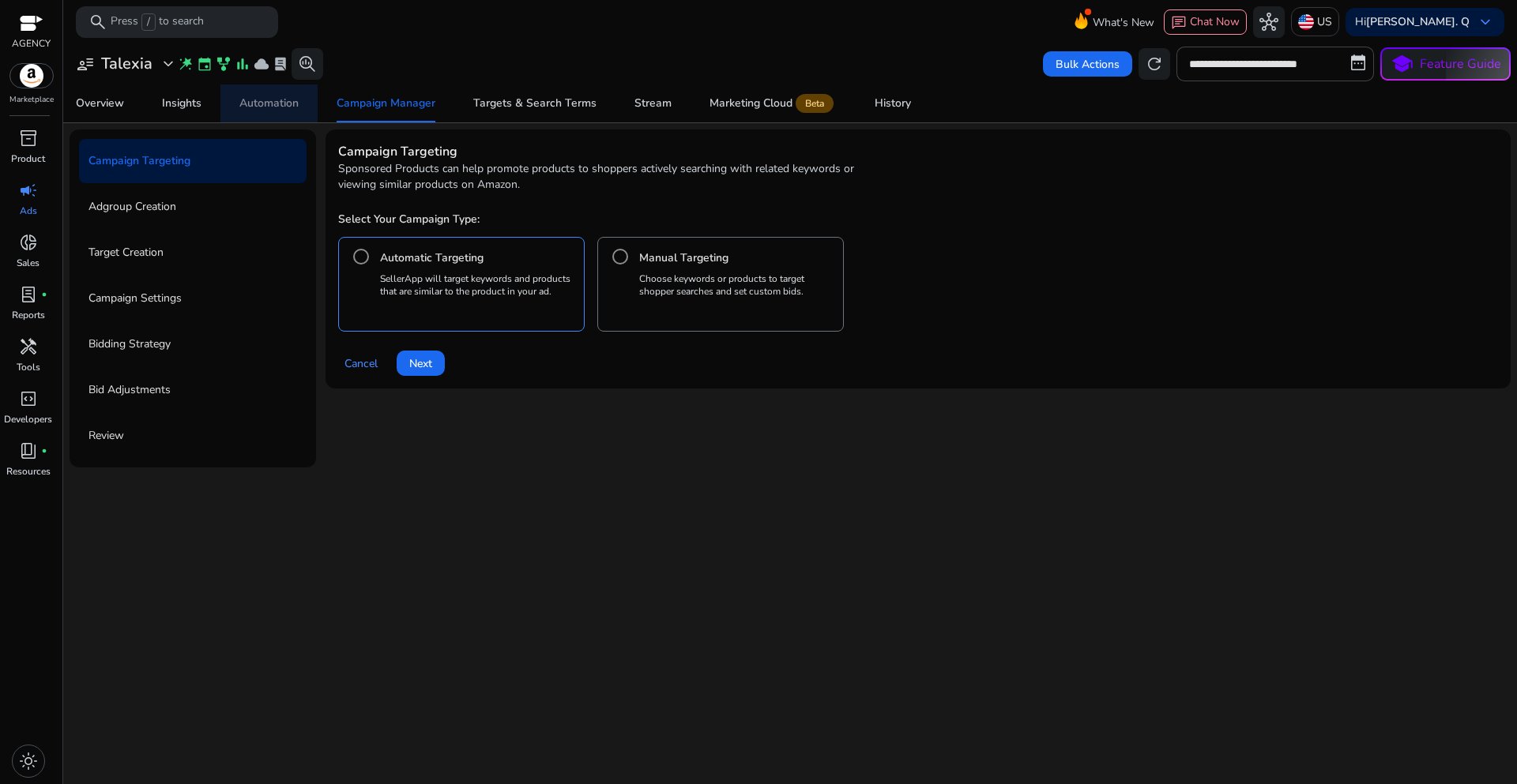
click at [255, 107] on div "Automation" at bounding box center [269, 103] width 59 height 11
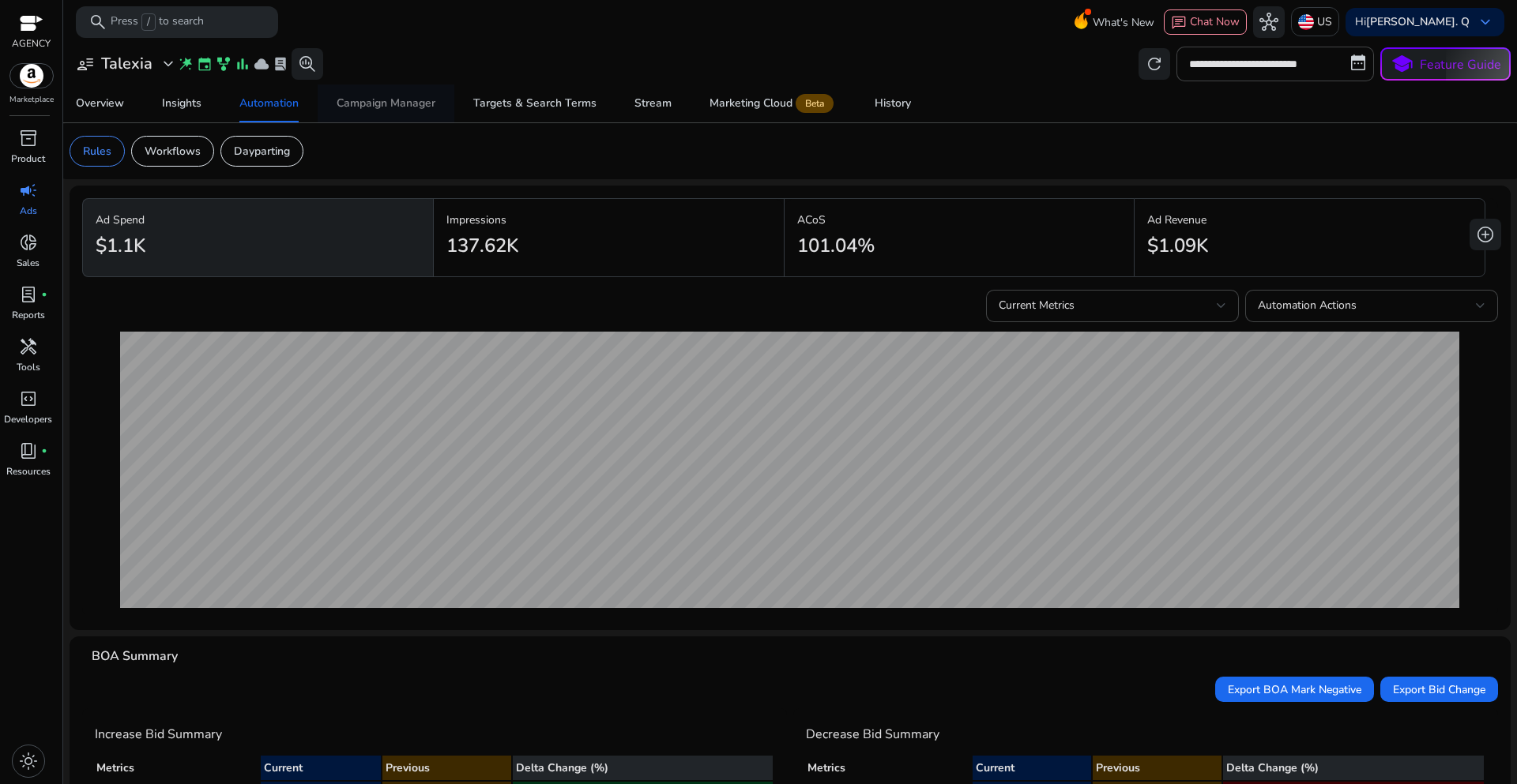
click at [387, 98] on div "Campaign Manager" at bounding box center [386, 103] width 99 height 11
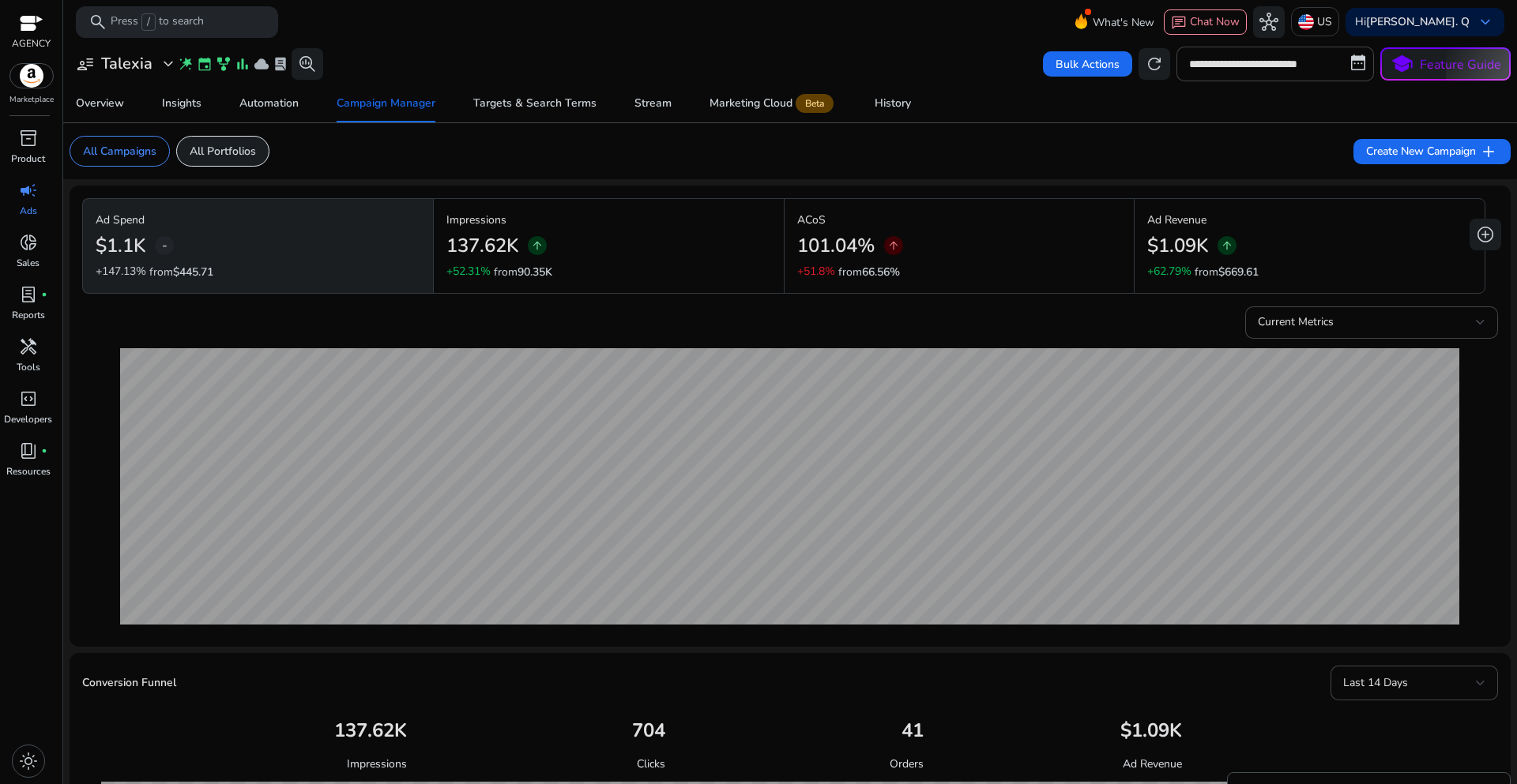
click at [241, 156] on p "All Portfolios" at bounding box center [222, 152] width 67 height 16
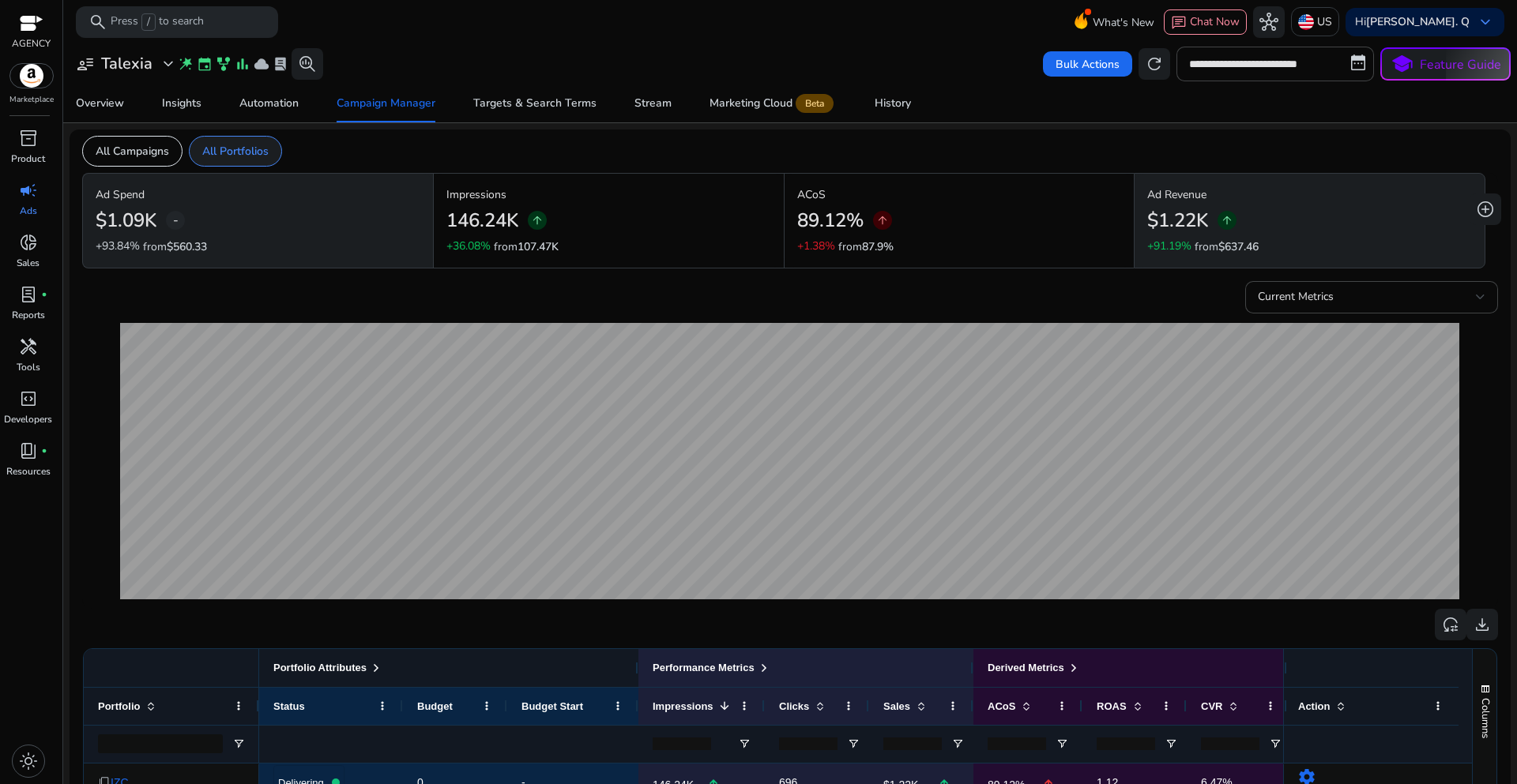
click at [248, 145] on p "All Portfolios" at bounding box center [236, 152] width 67 height 16
click at [153, 152] on p "All Campaigns" at bounding box center [132, 152] width 73 height 16
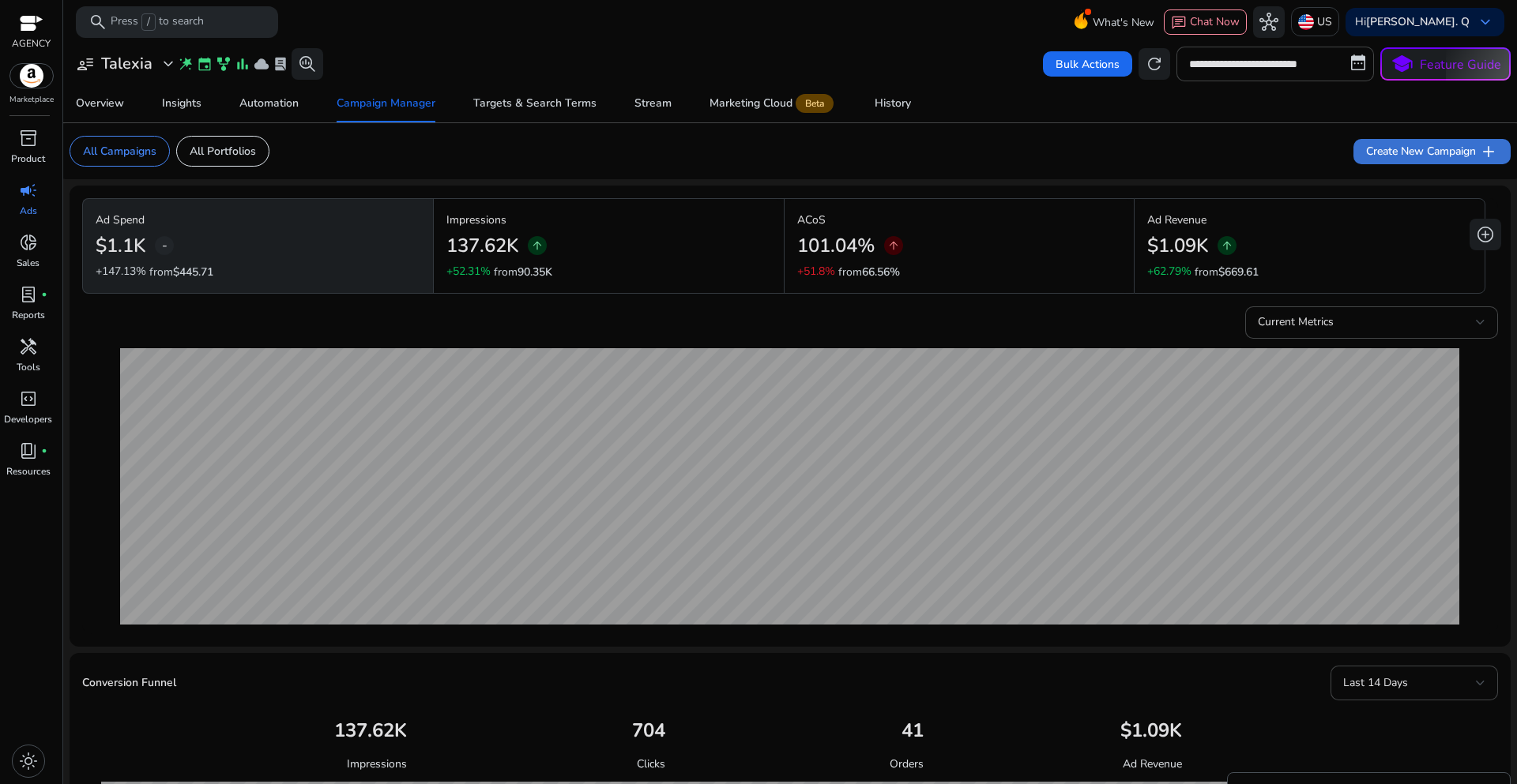
click at [1366, 158] on span "Create New Campaign add" at bounding box center [1432, 152] width 132 height 19
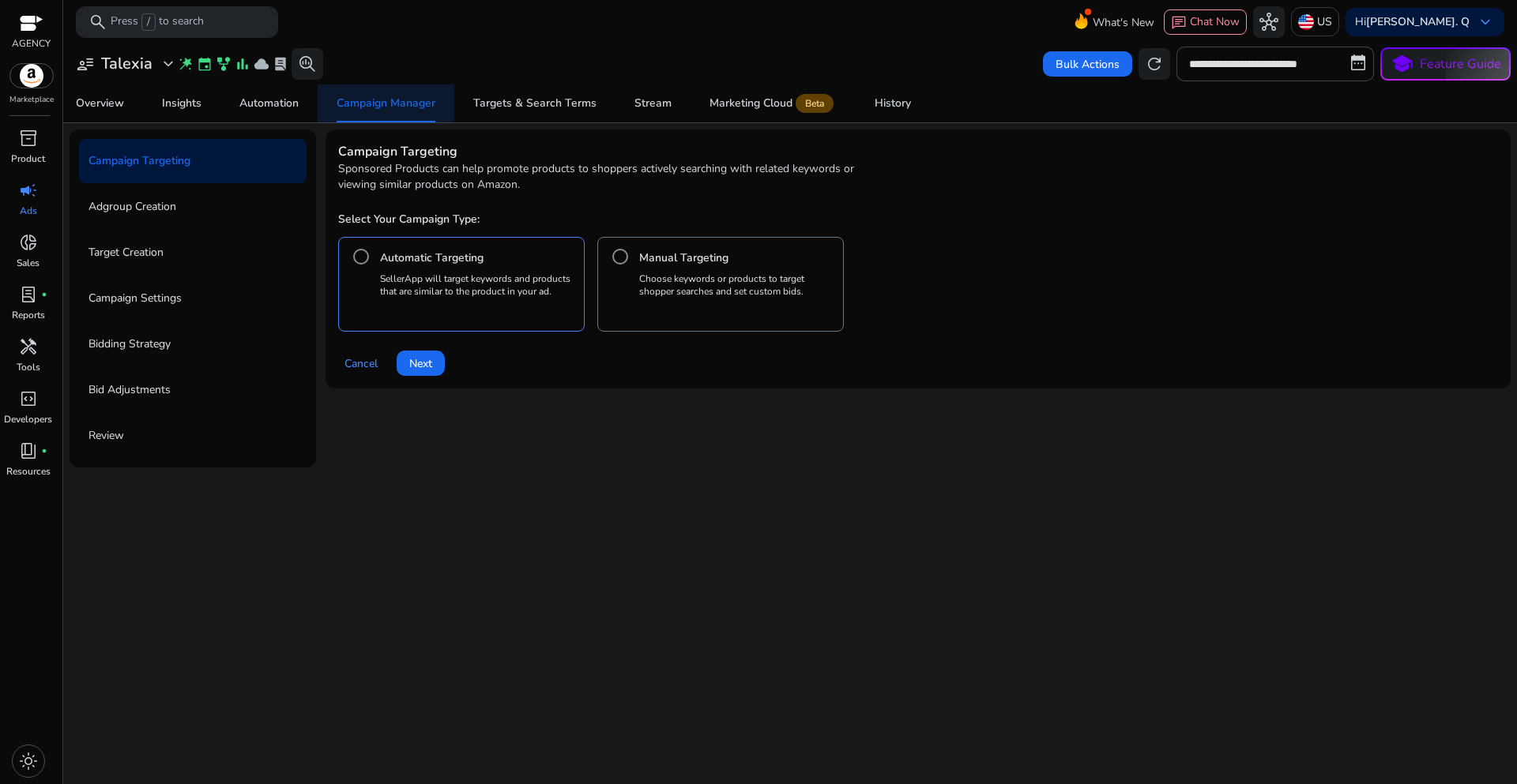
click at [375, 95] on span "Campaign Manager" at bounding box center [386, 104] width 99 height 38
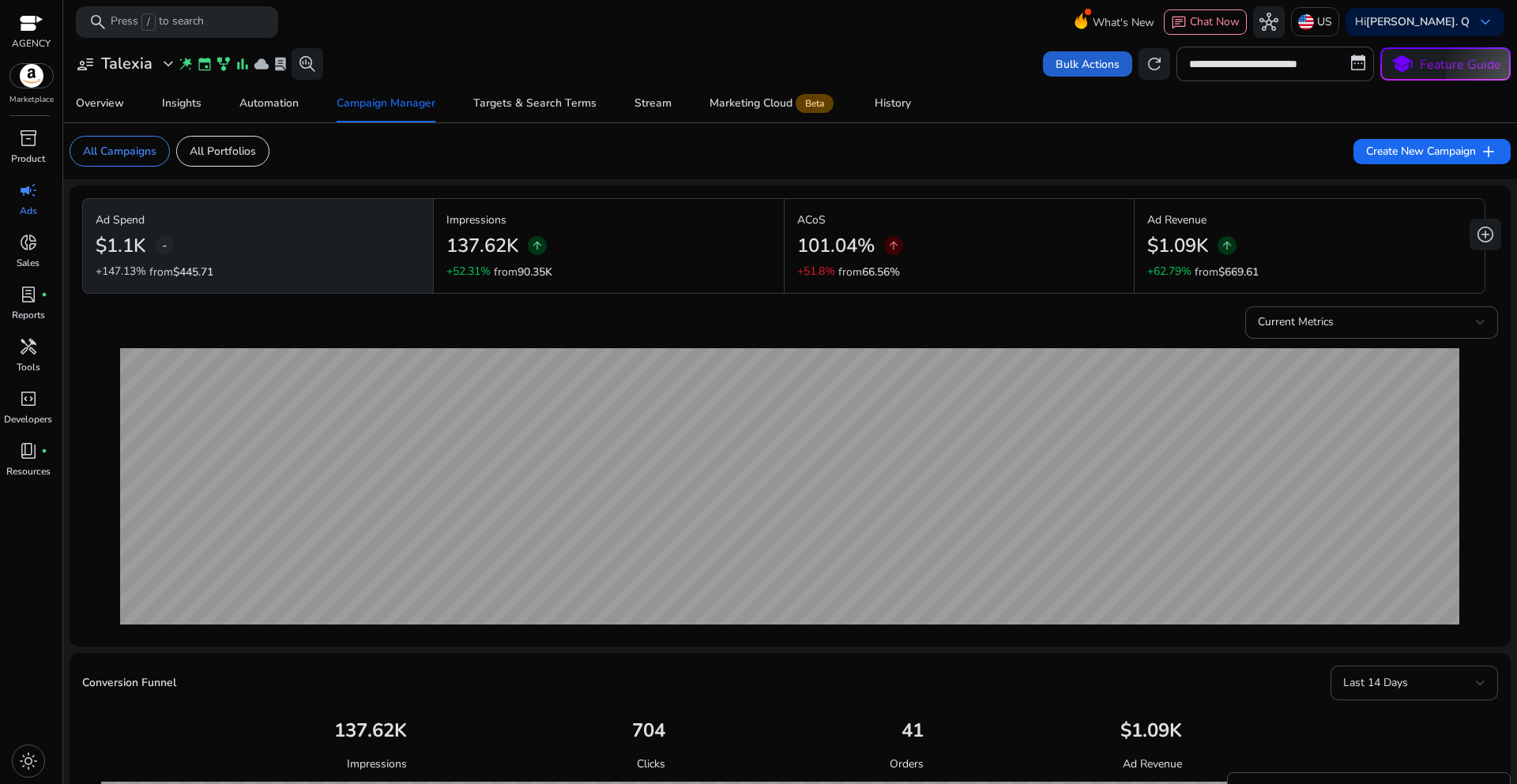
click at [1069, 75] on span at bounding box center [1088, 64] width 89 height 38
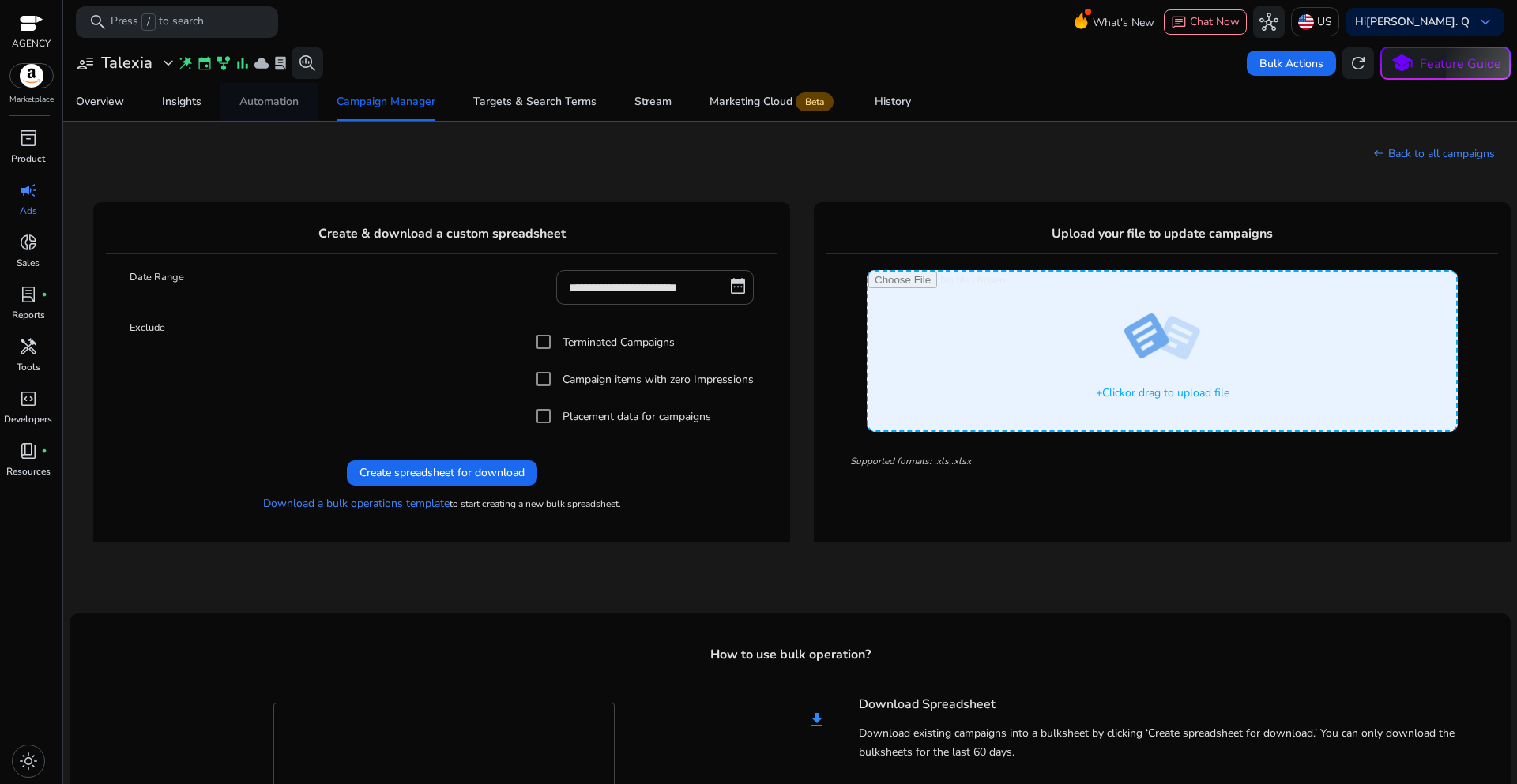
click at [283, 106] on div "Automation" at bounding box center [269, 101] width 59 height 11
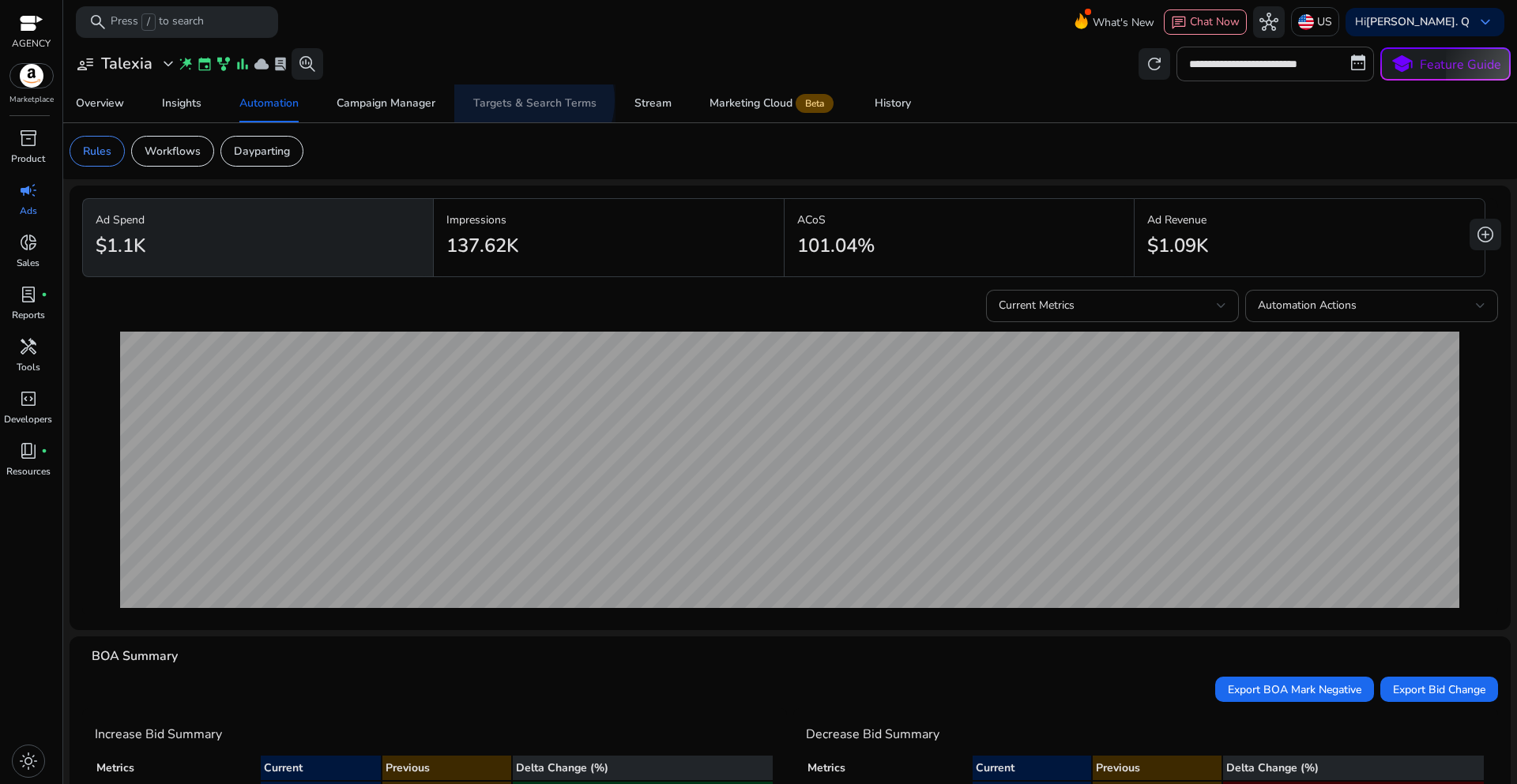
click at [531, 100] on div "Targets & Search Terms" at bounding box center [535, 103] width 124 height 11
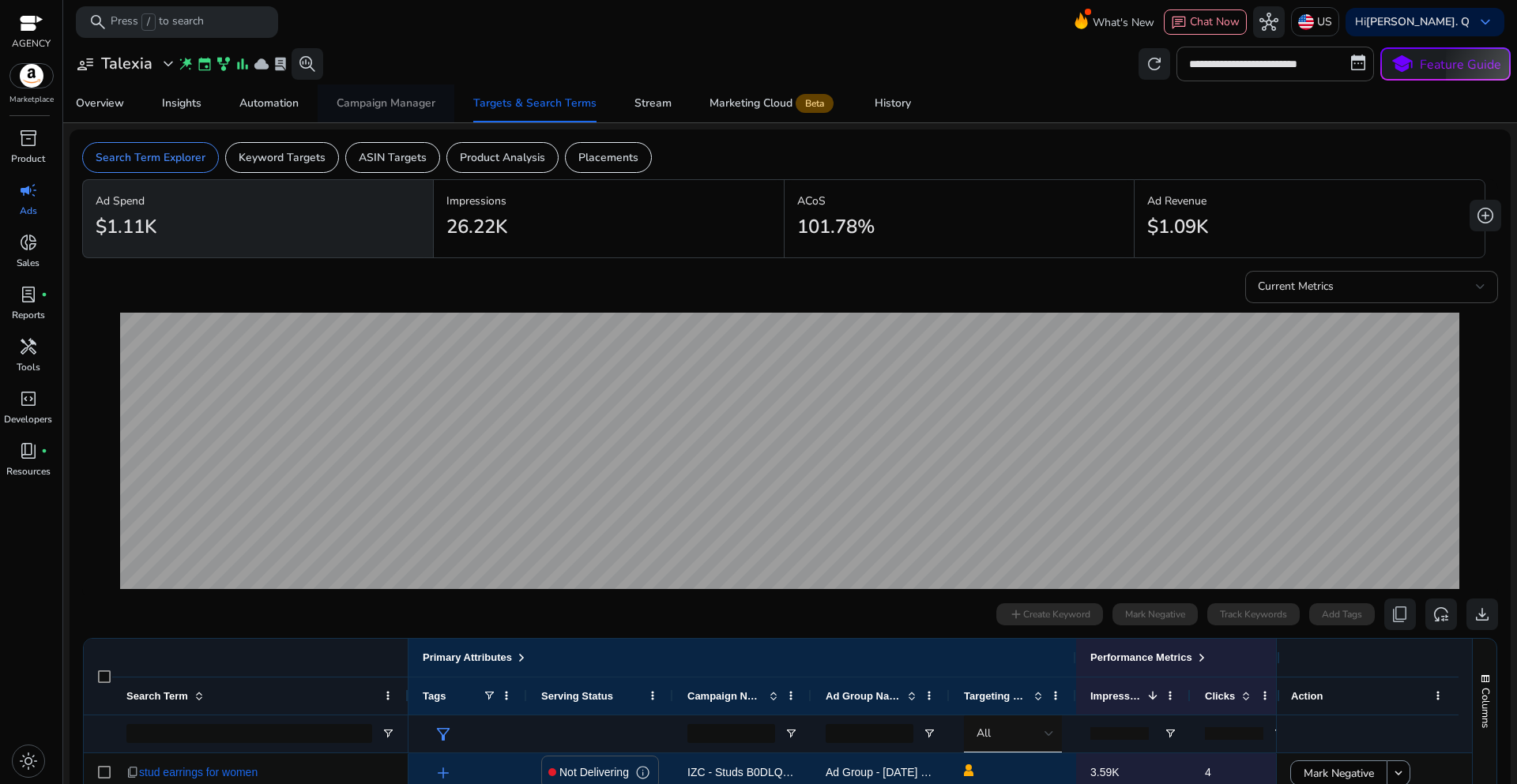
click at [422, 108] on div "Campaign Manager" at bounding box center [386, 103] width 99 height 11
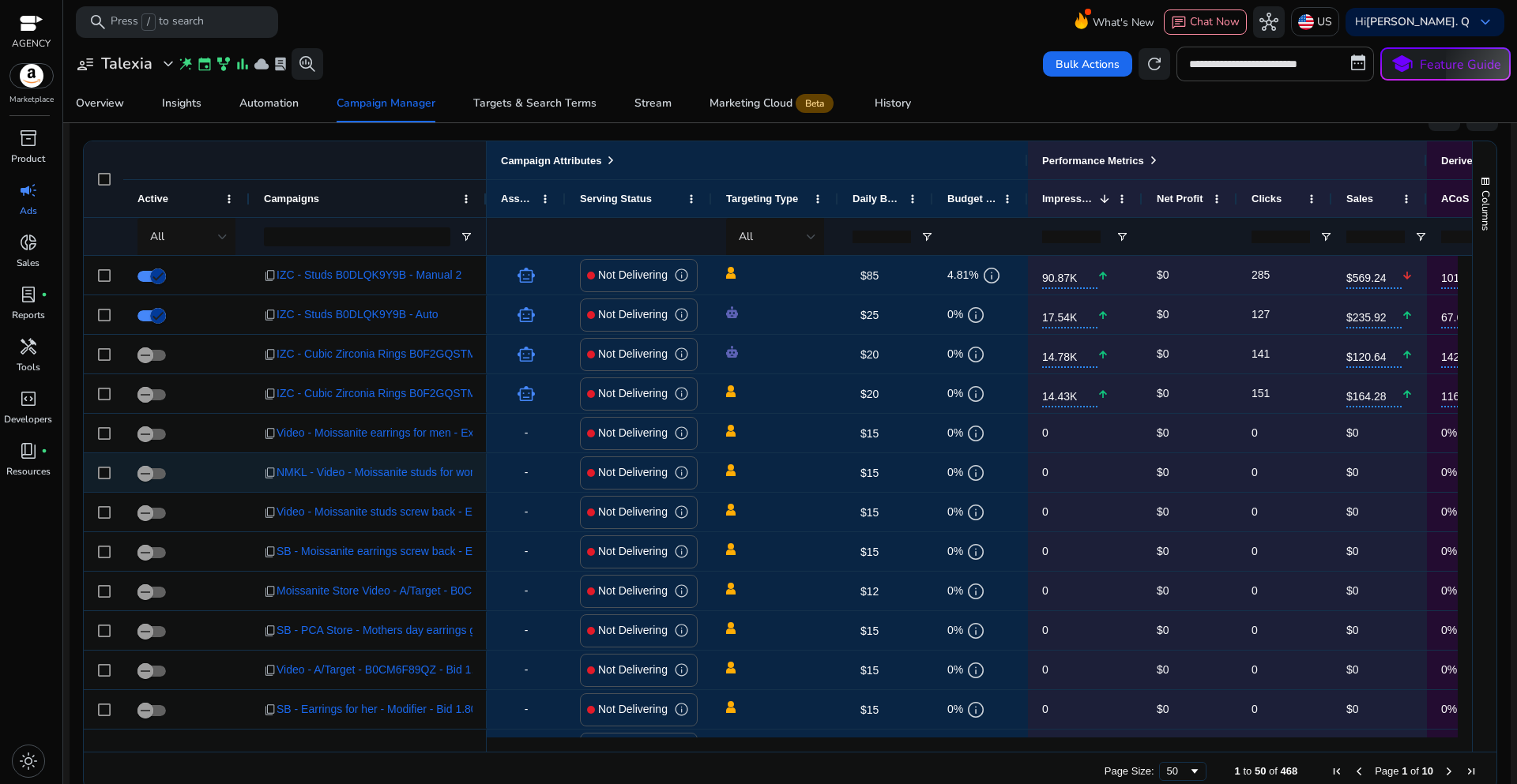
scroll to position [1043, 0]
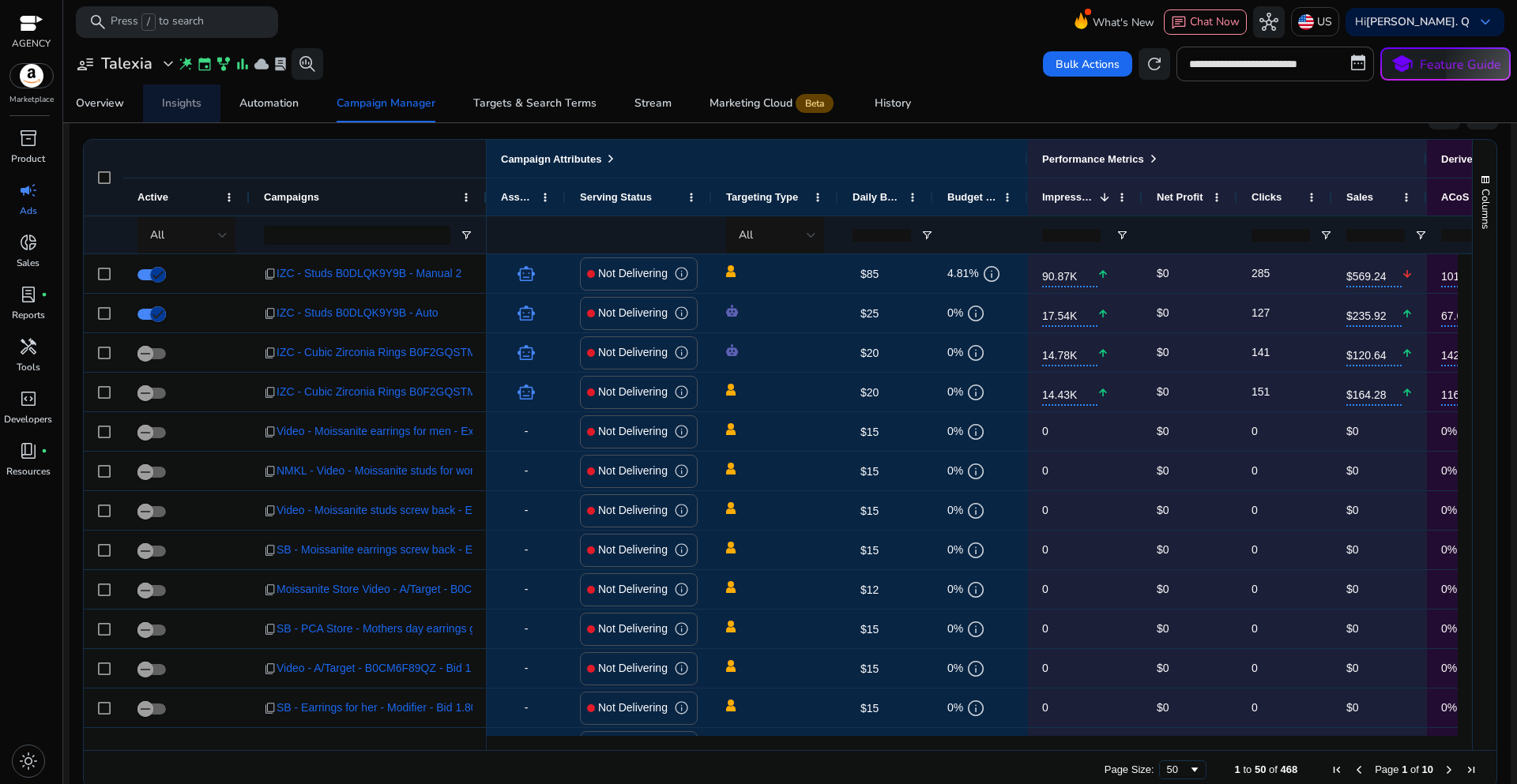
click at [193, 106] on div "Insights" at bounding box center [182, 103] width 40 height 11
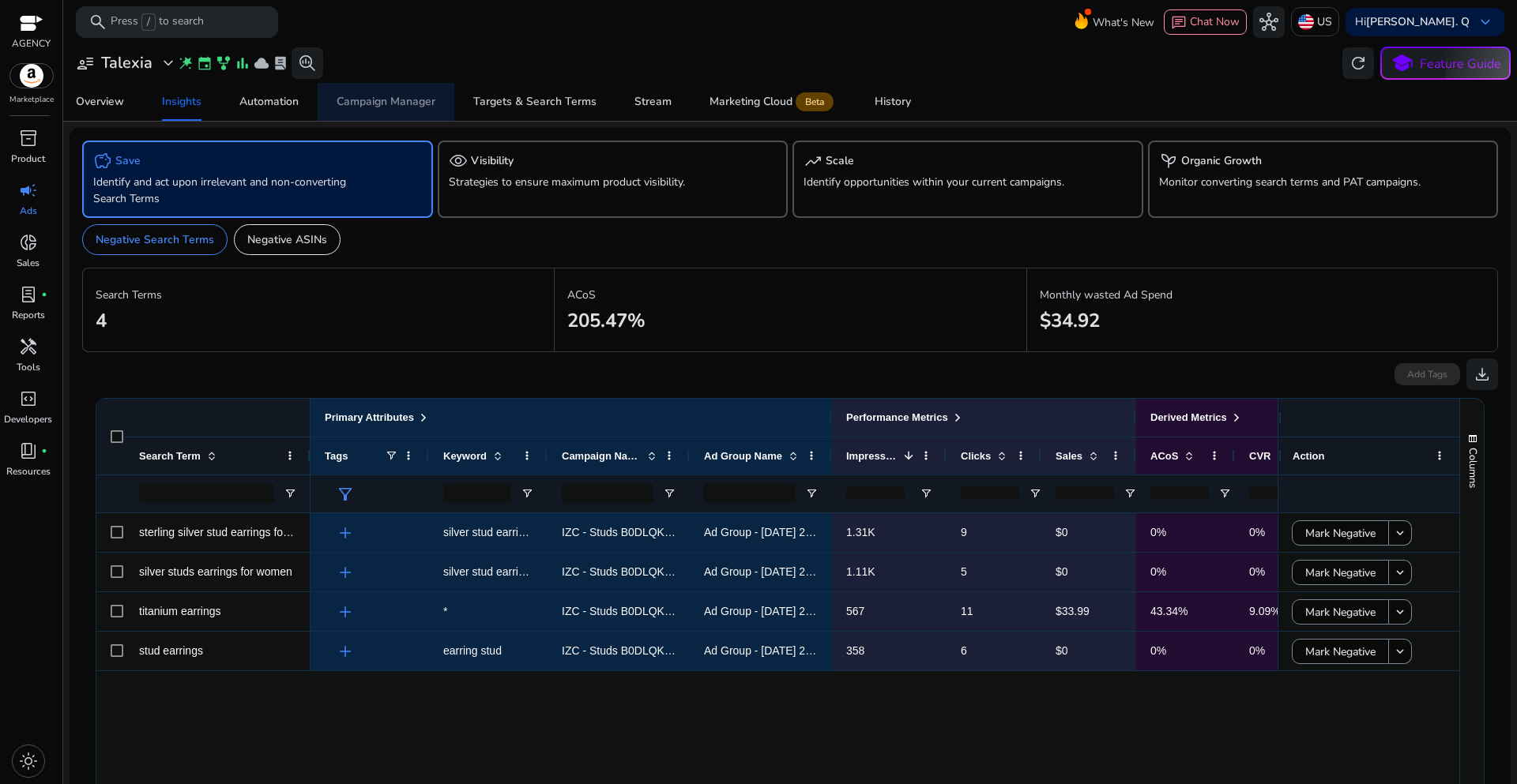
click at [417, 96] on div "Campaign Manager" at bounding box center [386, 101] width 99 height 11
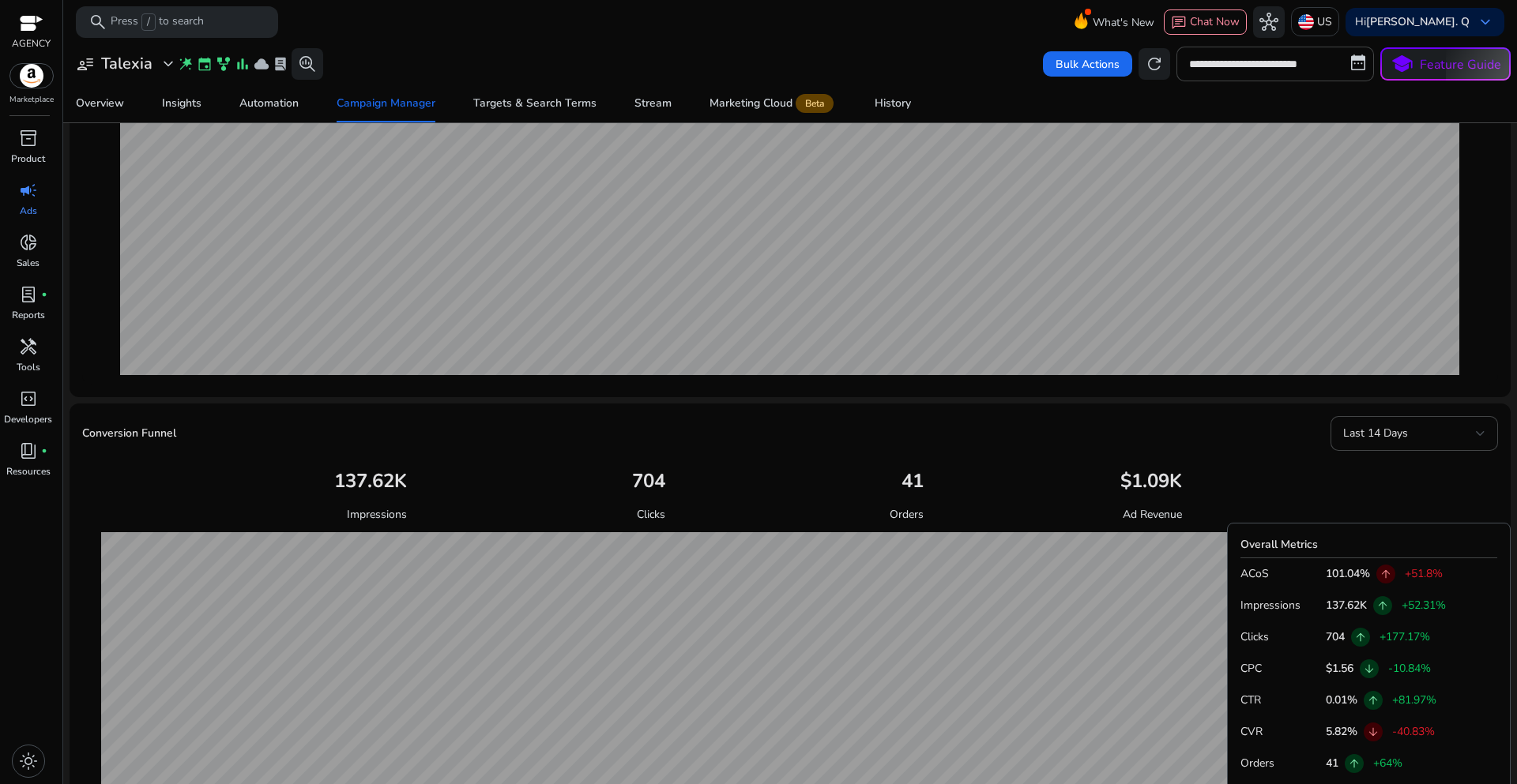
scroll to position [121, 0]
